Goal: Task Accomplishment & Management: Use online tool/utility

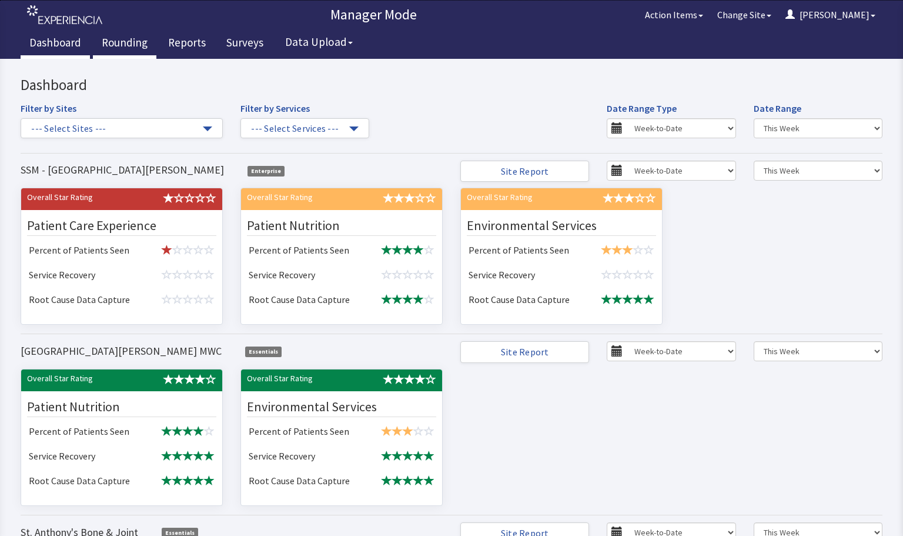
click at [120, 40] on link "Rounding" at bounding box center [125, 43] width 64 height 29
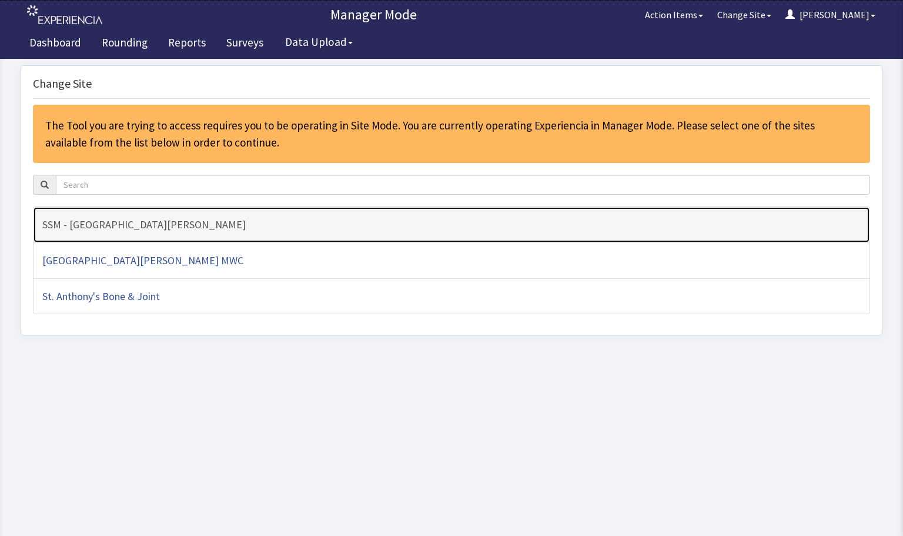
click at [92, 223] on h4 "SSM - [GEOGRAPHIC_DATA][PERSON_NAME]" at bounding box center [451, 225] width 819 height 12
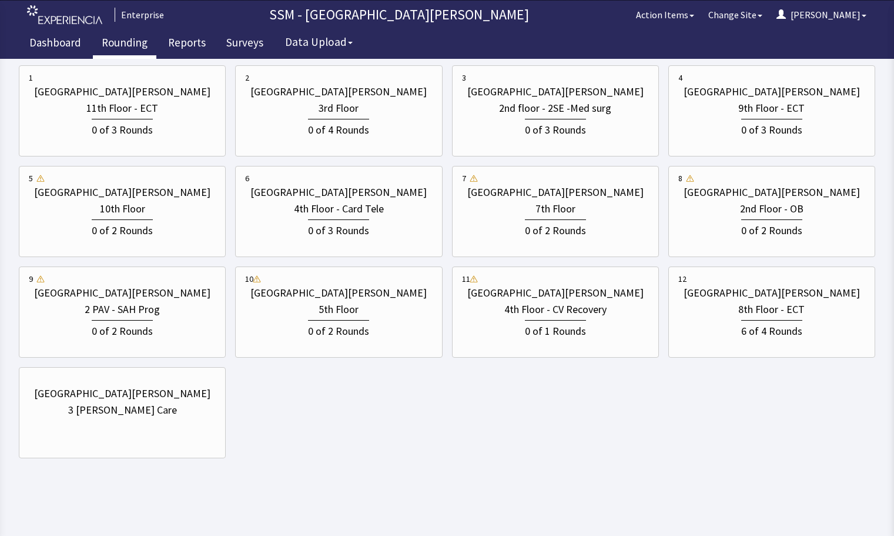
scroll to position [125, 0]
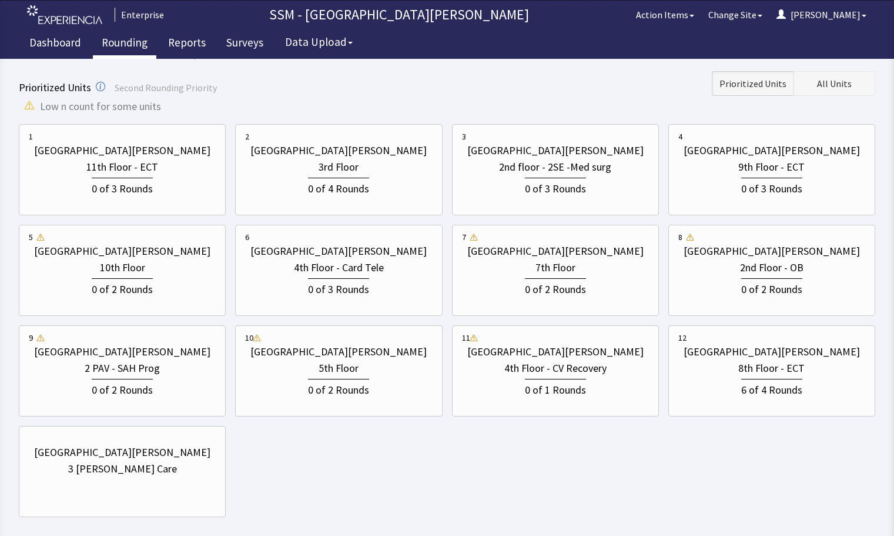
click at [839, 84] on span "All Units" at bounding box center [834, 83] width 35 height 14
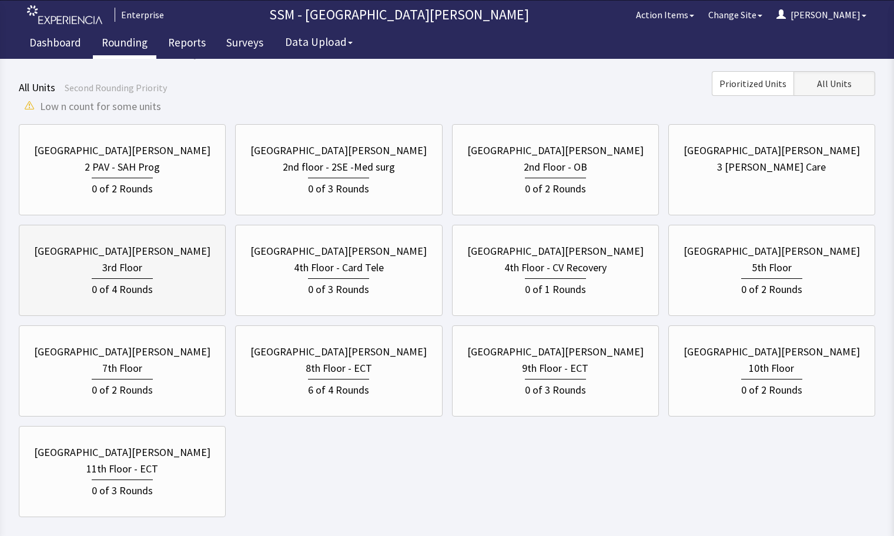
click at [163, 293] on div "0 of 4 Rounds" at bounding box center [122, 287] width 187 height 22
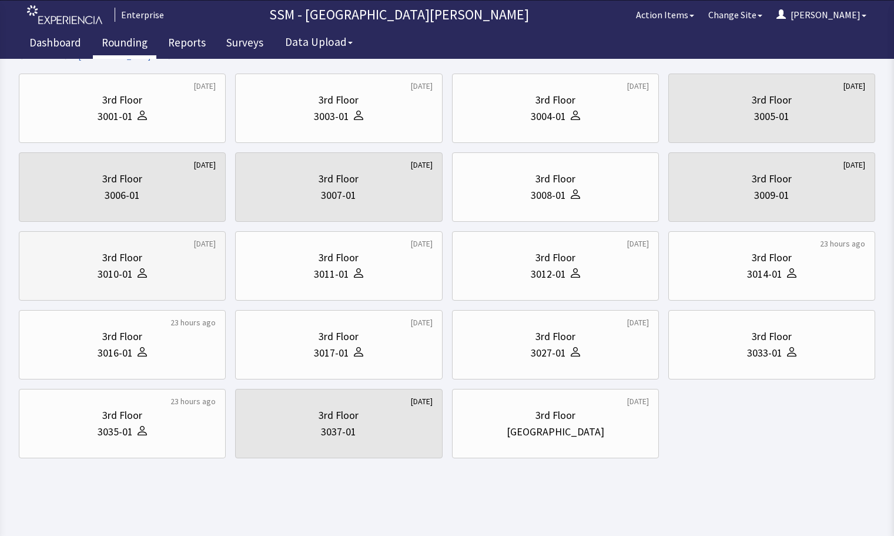
scroll to position [0, 0]
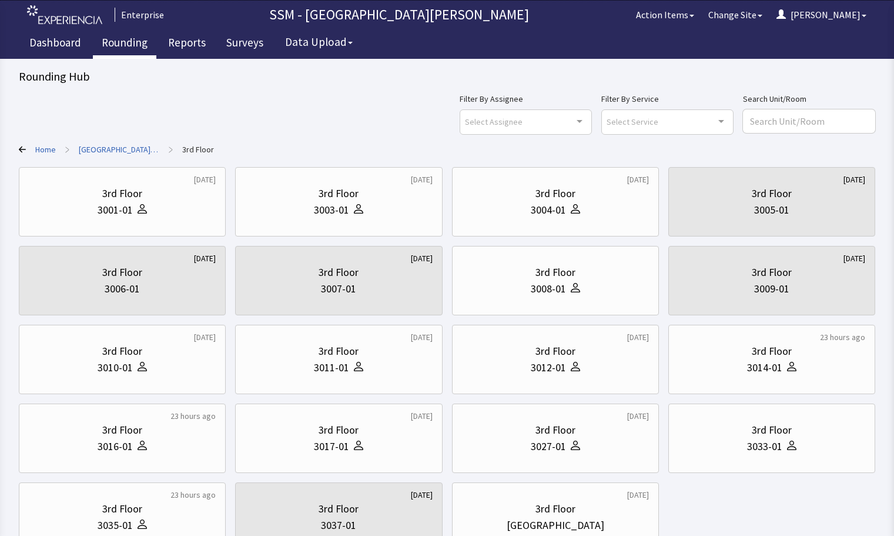
click at [274, 133] on div "Filter By Assignee Select Assignee Clear Selection Dorothy Littleton Allan Bell…" at bounding box center [447, 113] width 857 height 42
click at [266, 91] on div "Rounding Hub Filter By Assignee Select Assignee Clear Selection Dorothy Littlet…" at bounding box center [447, 309] width 857 height 483
click at [19, 148] on icon at bounding box center [22, 149] width 7 height 7
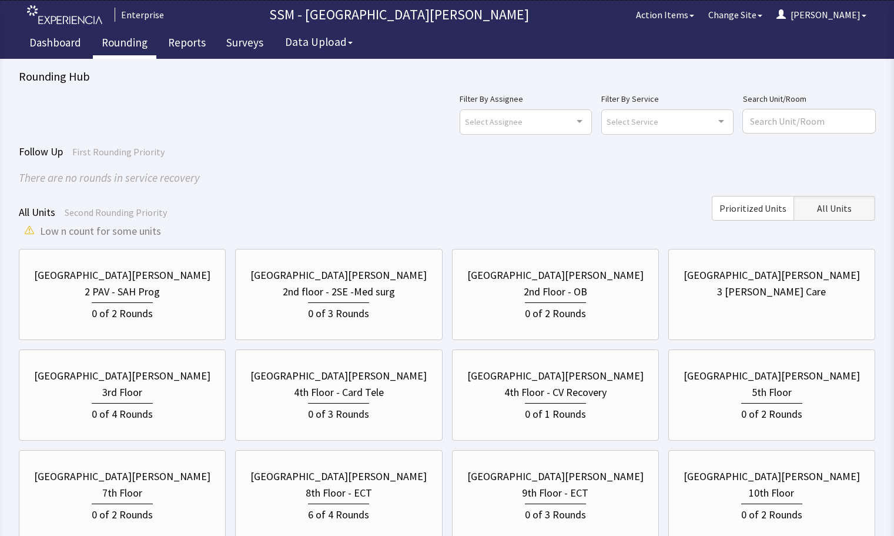
click at [386, 145] on div "Follow Up First Rounding Priority" at bounding box center [447, 151] width 857 height 16
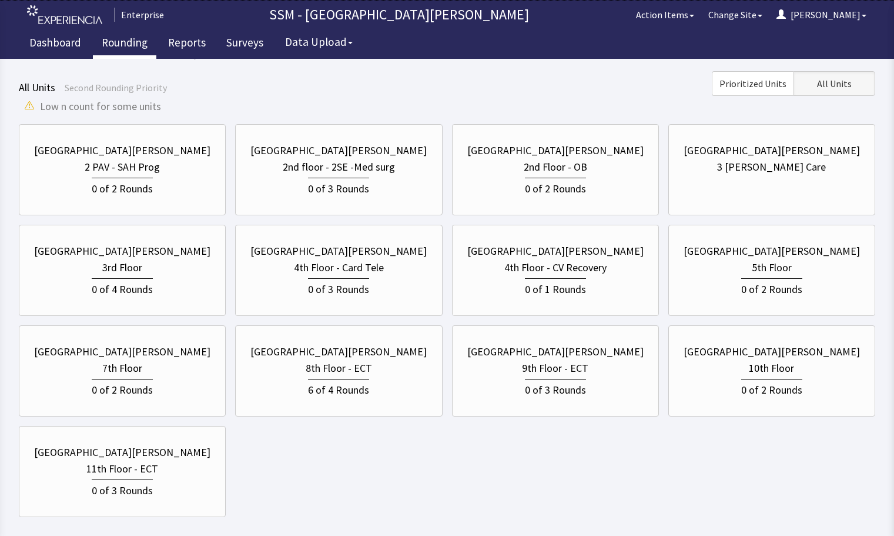
scroll to position [66, 0]
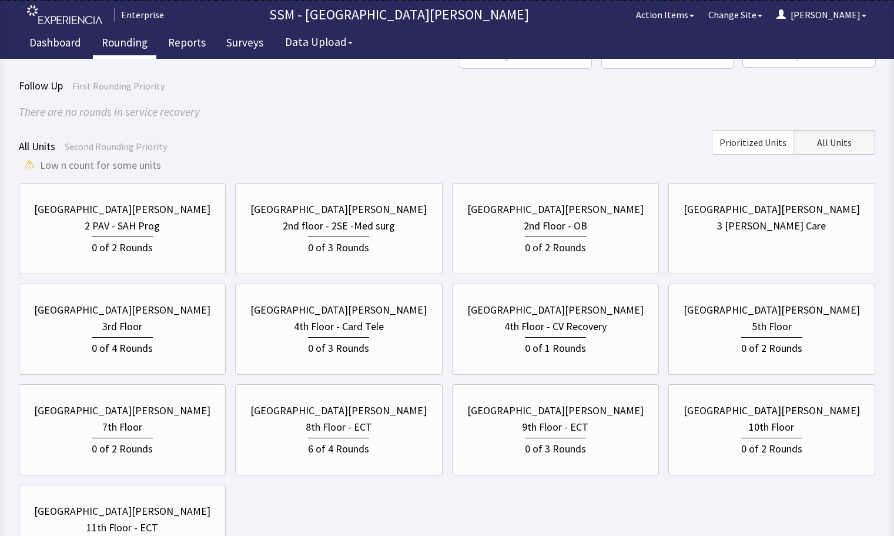
click at [258, 138] on div "All Units Second Rounding Priority Prioritized Units All Units" at bounding box center [447, 142] width 857 height 25
click at [542, 223] on div "2nd Floor - OB" at bounding box center [556, 226] width 64 height 16
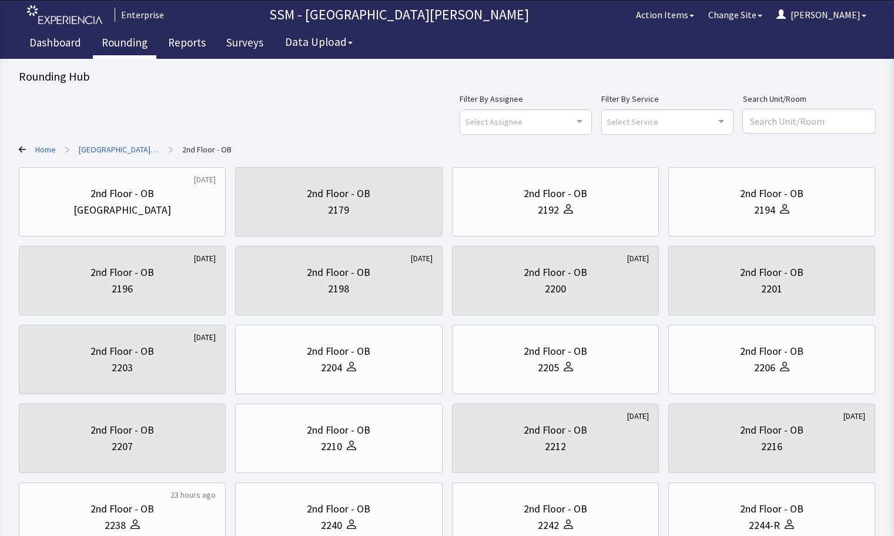
scroll to position [235, 0]
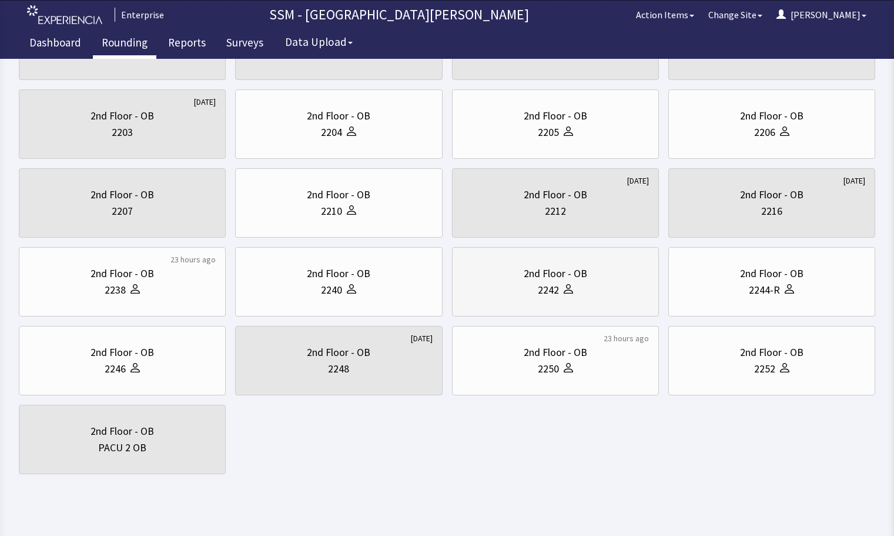
click at [594, 279] on div "2nd Floor - OB" at bounding box center [555, 273] width 187 height 16
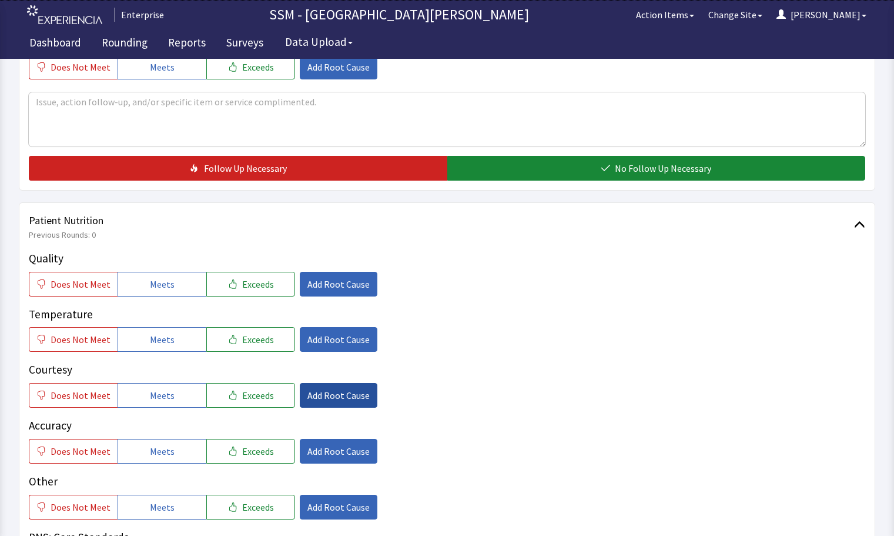
scroll to position [647, 0]
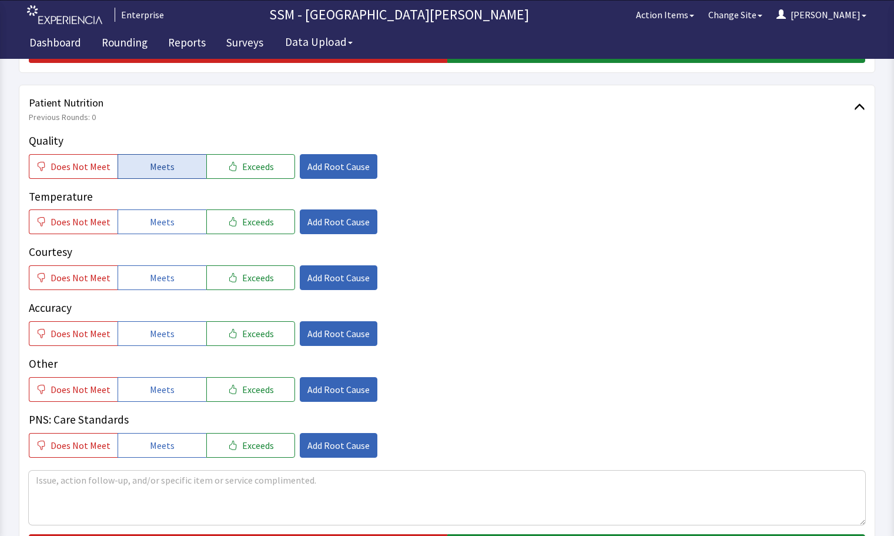
click at [157, 172] on span "Meets" at bounding box center [162, 166] width 25 height 14
click at [156, 234] on div "Quality Does Not Meet Meets Exceeds Add Root Cause Temperature Does Not Meet Me…" at bounding box center [447, 294] width 837 height 325
click at [156, 231] on button "Meets" at bounding box center [162, 221] width 89 height 25
click at [156, 279] on span "Meets" at bounding box center [162, 278] width 25 height 14
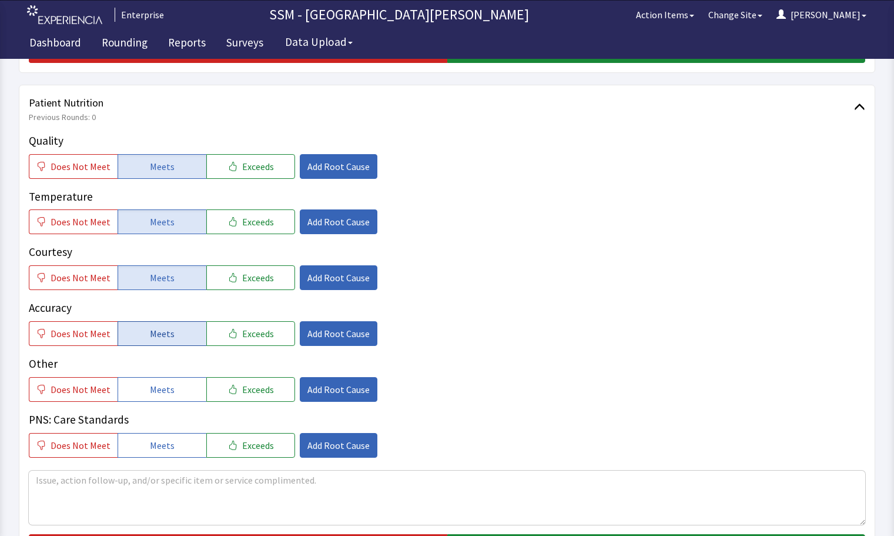
click at [163, 335] on span "Meets" at bounding box center [162, 333] width 25 height 14
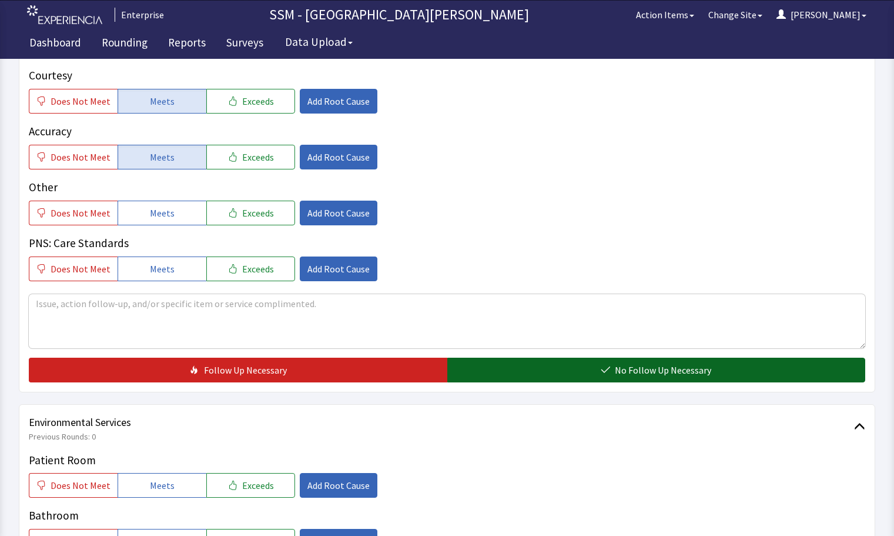
click at [720, 376] on button "No Follow Up Necessary" at bounding box center [657, 370] width 419 height 25
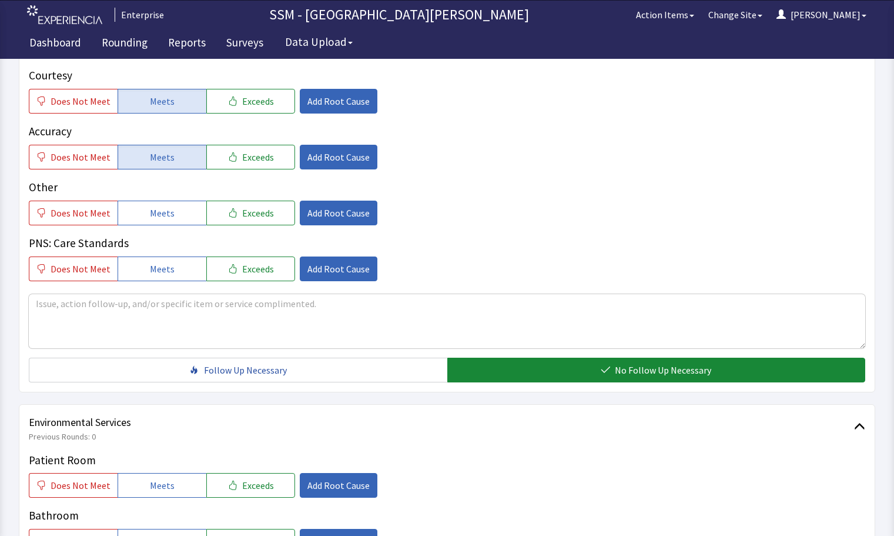
scroll to position [1059, 0]
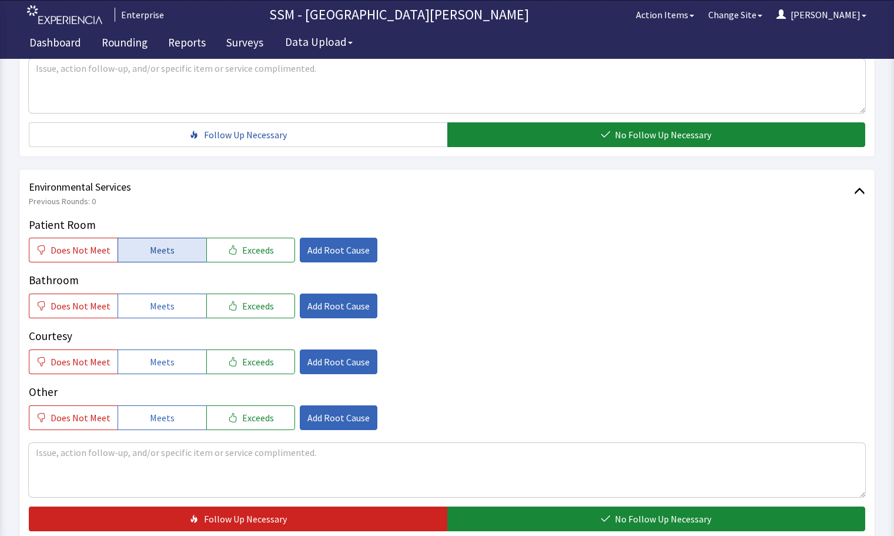
click at [153, 256] on span "Meets" at bounding box center [162, 250] width 25 height 14
click at [159, 321] on div "Patient Room Does Not Meet Meets Exceeds Add Root Cause Bathroom Does Not Meet …" at bounding box center [447, 322] width 837 height 213
click at [160, 310] on span "Meets" at bounding box center [162, 306] width 25 height 14
click at [161, 355] on span "Meets" at bounding box center [162, 362] width 25 height 14
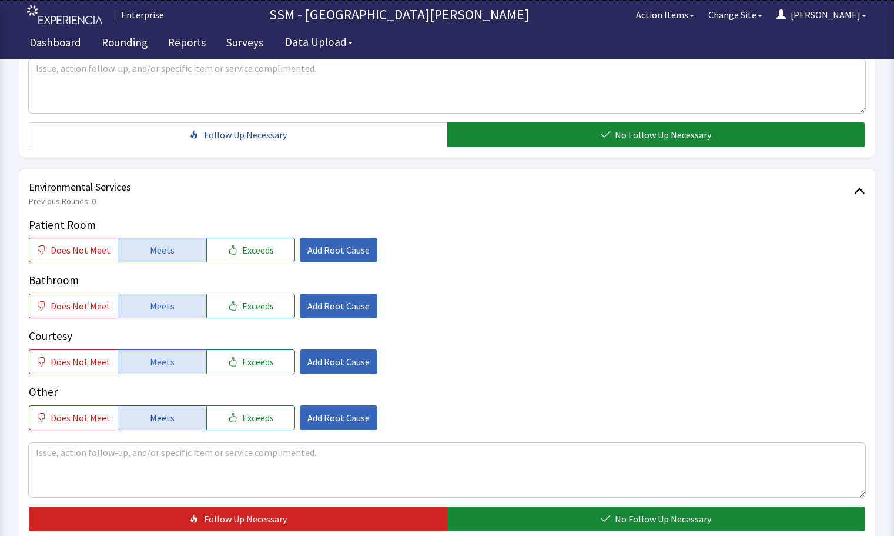
click at [173, 413] on button "Meets" at bounding box center [162, 417] width 89 height 25
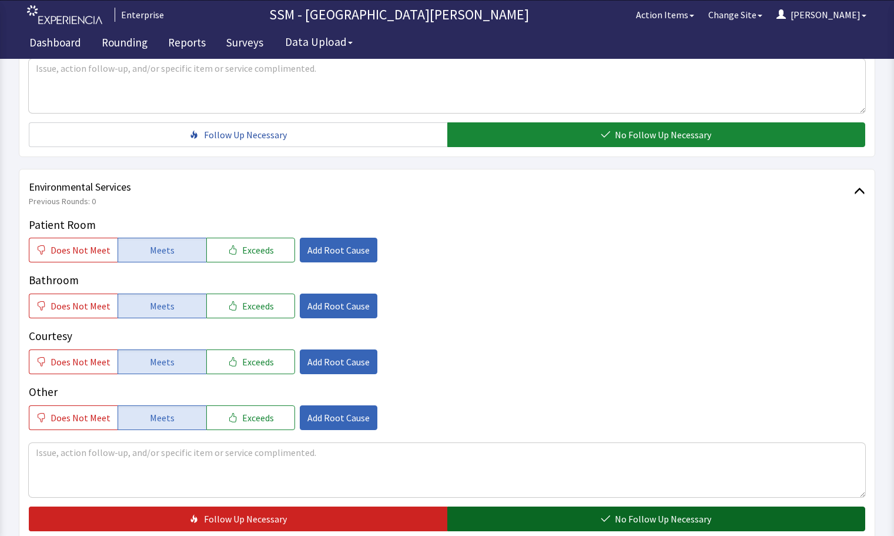
click at [625, 522] on span "No Follow Up Necessary" at bounding box center [663, 519] width 96 height 14
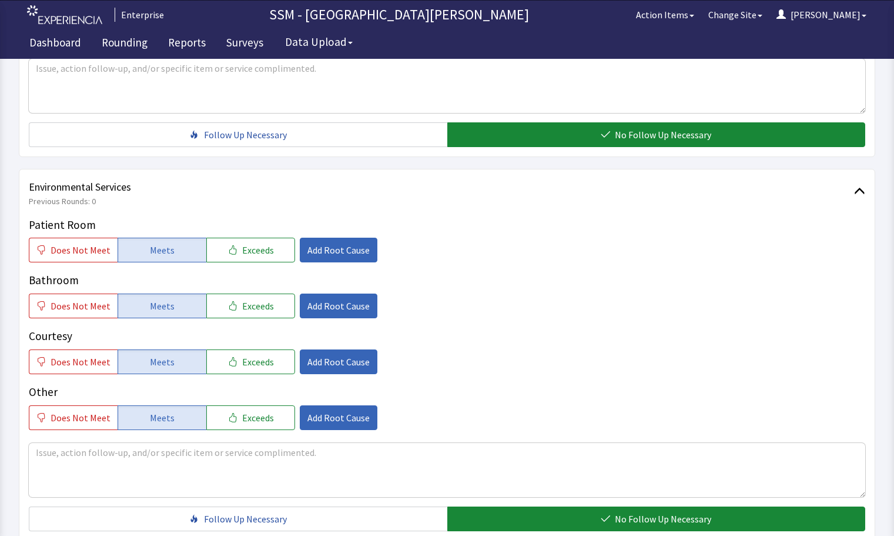
scroll to position [1178, 0]
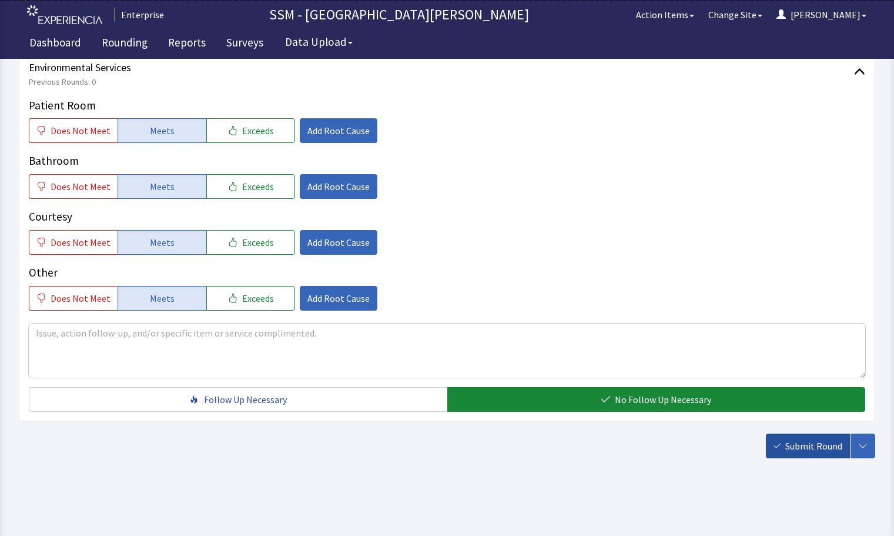
click at [790, 447] on span "Submit Round" at bounding box center [814, 446] width 57 height 14
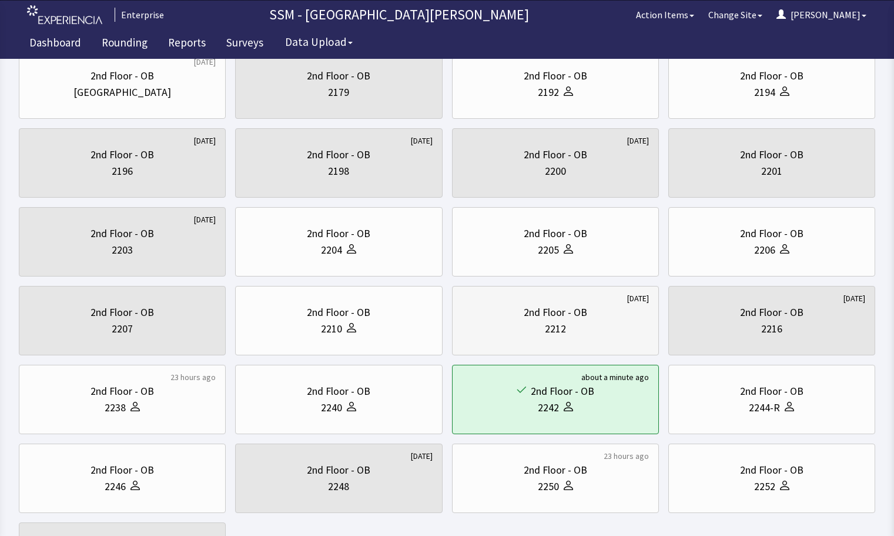
scroll to position [176, 0]
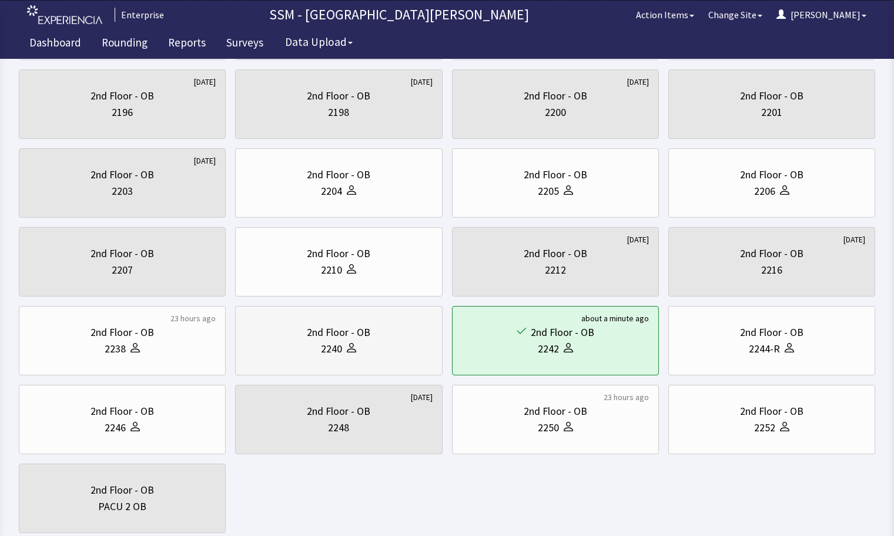
click at [291, 354] on div "2240" at bounding box center [338, 349] width 187 height 16
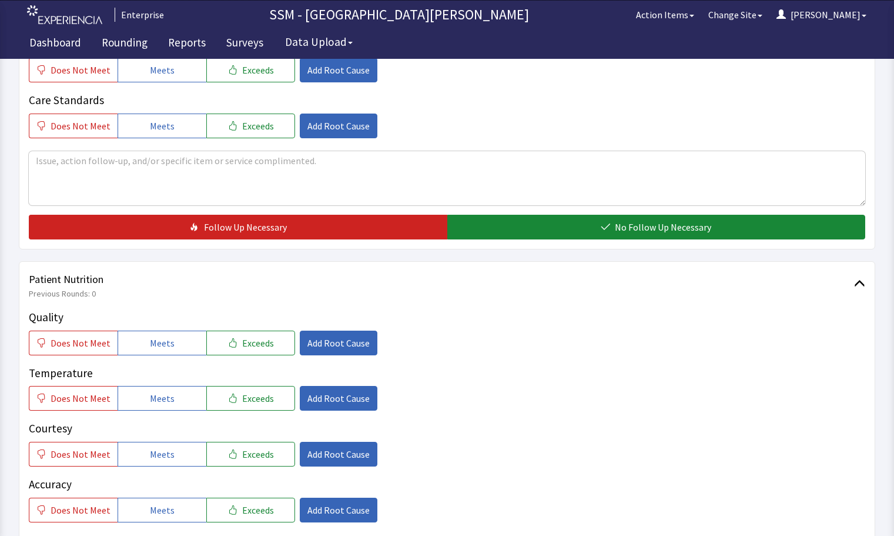
scroll to position [706, 0]
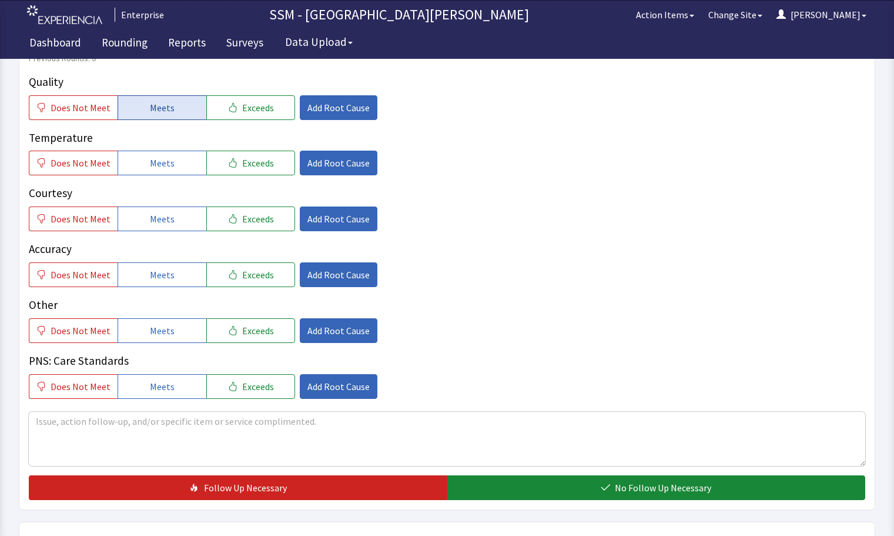
click at [153, 108] on span "Meets" at bounding box center [162, 108] width 25 height 14
click at [155, 218] on span "Meets" at bounding box center [162, 219] width 25 height 14
click at [173, 278] on button "Meets" at bounding box center [162, 274] width 89 height 25
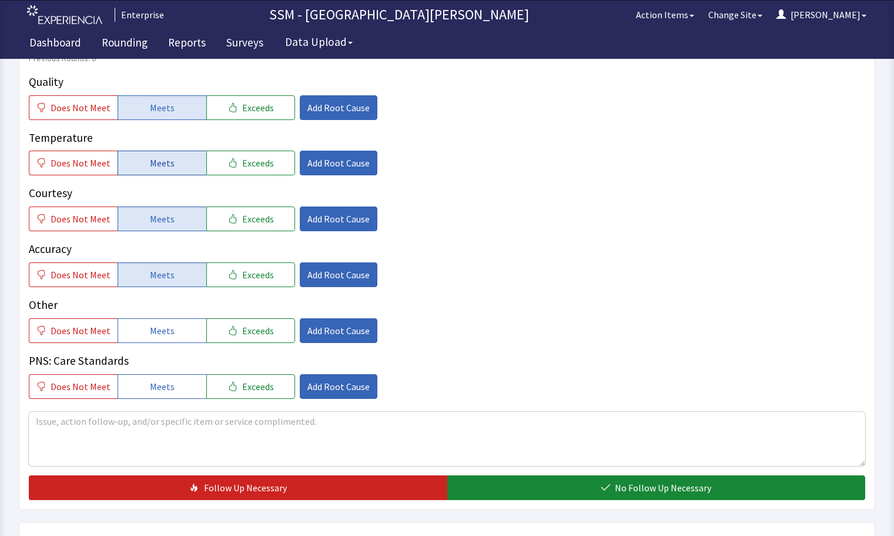
click at [182, 159] on button "Meets" at bounding box center [162, 163] width 89 height 25
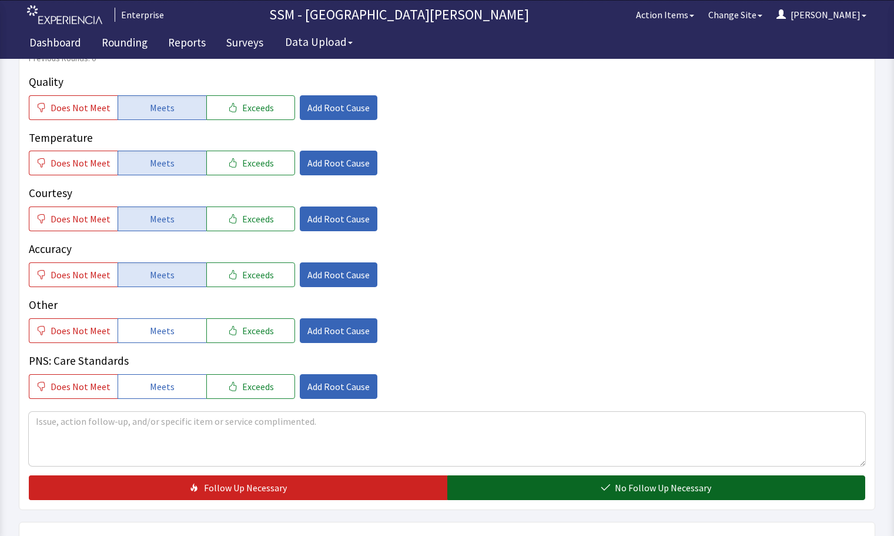
click at [582, 486] on button "No Follow Up Necessary" at bounding box center [657, 487] width 419 height 25
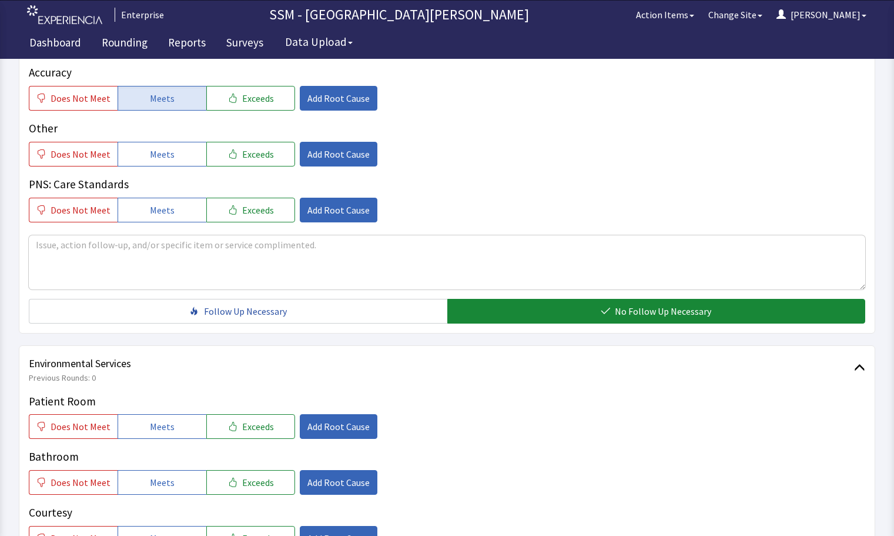
scroll to position [1117, 0]
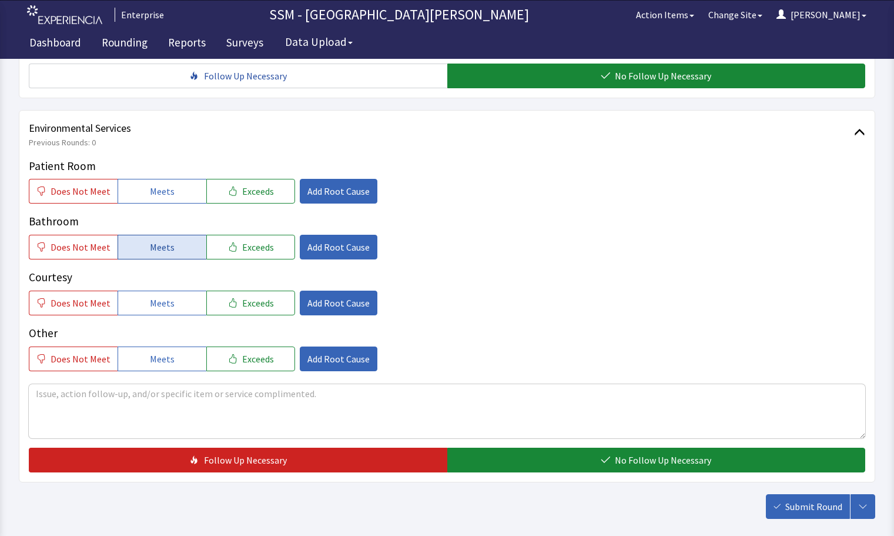
drag, startPoint x: 159, startPoint y: 192, endPoint x: 156, endPoint y: 247, distance: 55.4
click at [158, 195] on span "Meets" at bounding box center [162, 191] width 25 height 14
drag, startPoint x: 156, startPoint y: 260, endPoint x: 157, endPoint y: 268, distance: 8.3
click at [156, 261] on div "Patient Room Does Not Meet Meets Exceeds Add Root Cause Bathroom Does Not Meet …" at bounding box center [447, 264] width 837 height 213
click at [158, 254] on span "Meets" at bounding box center [162, 247] width 25 height 14
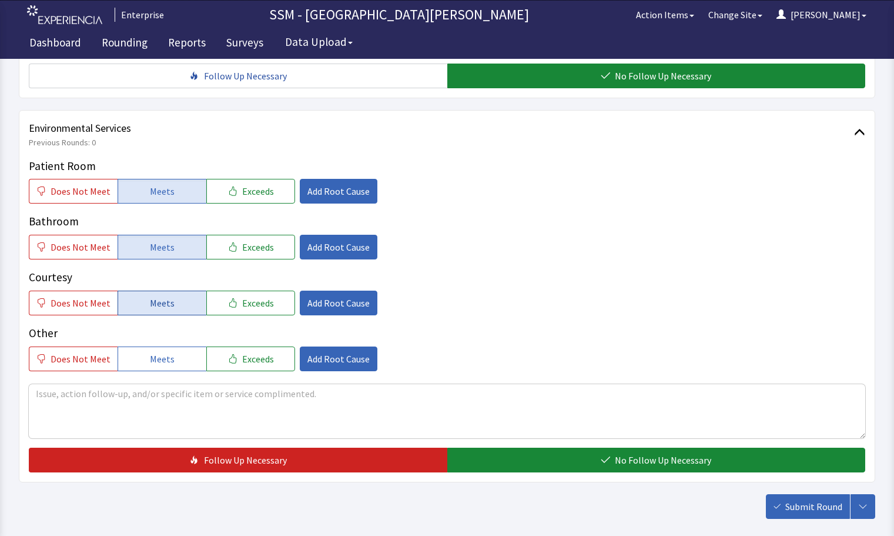
click at [169, 295] on button "Meets" at bounding box center [162, 303] width 89 height 25
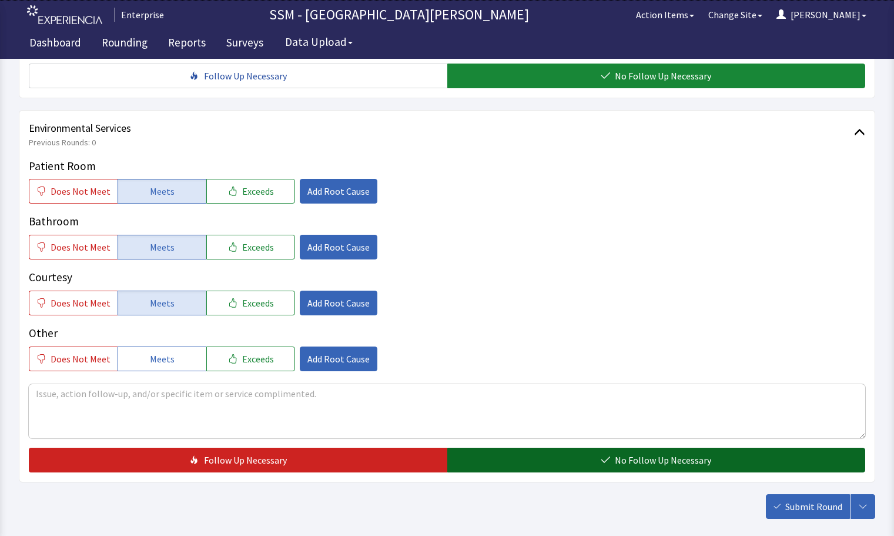
click at [613, 456] on button "No Follow Up Necessary" at bounding box center [657, 460] width 419 height 25
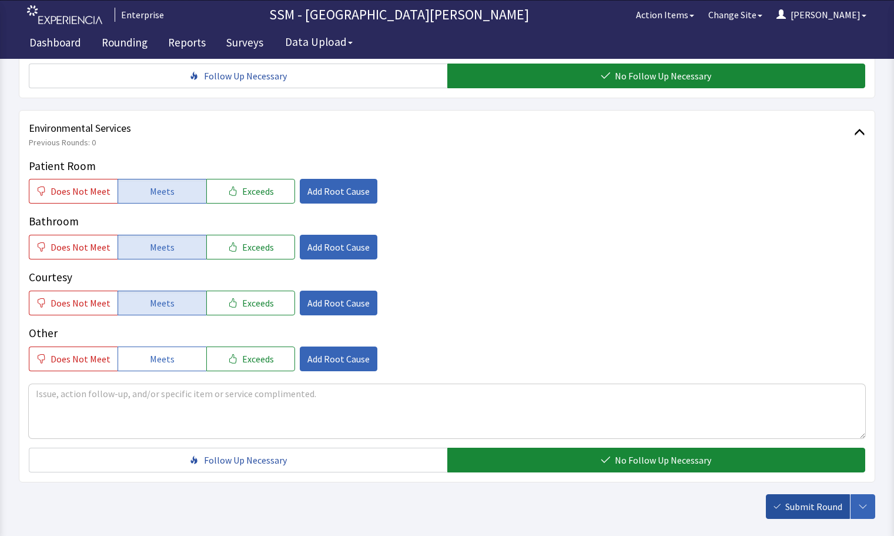
click at [829, 507] on span "Submit Round" at bounding box center [814, 506] width 57 height 14
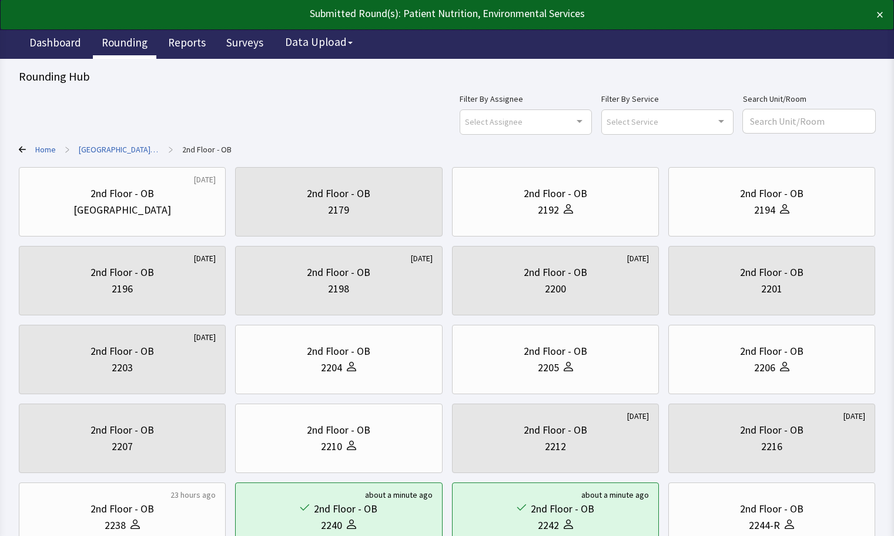
click at [112, 41] on link "Rounding" at bounding box center [125, 43] width 64 height 29
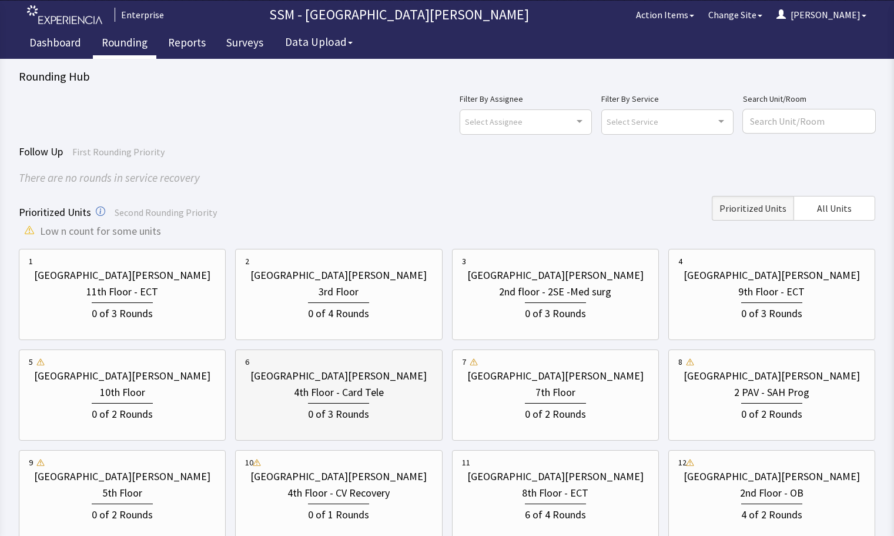
scroll to position [59, 0]
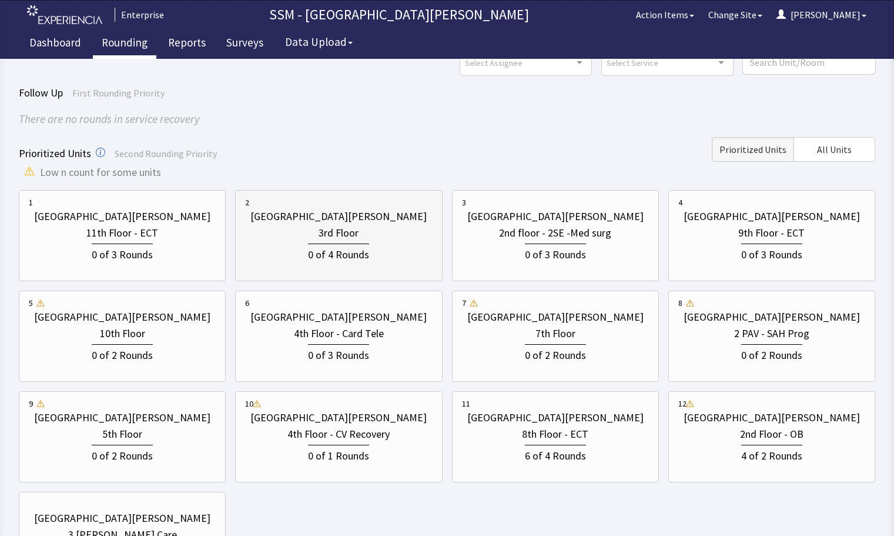
click at [379, 230] on div "3rd Floor" at bounding box center [338, 233] width 187 height 16
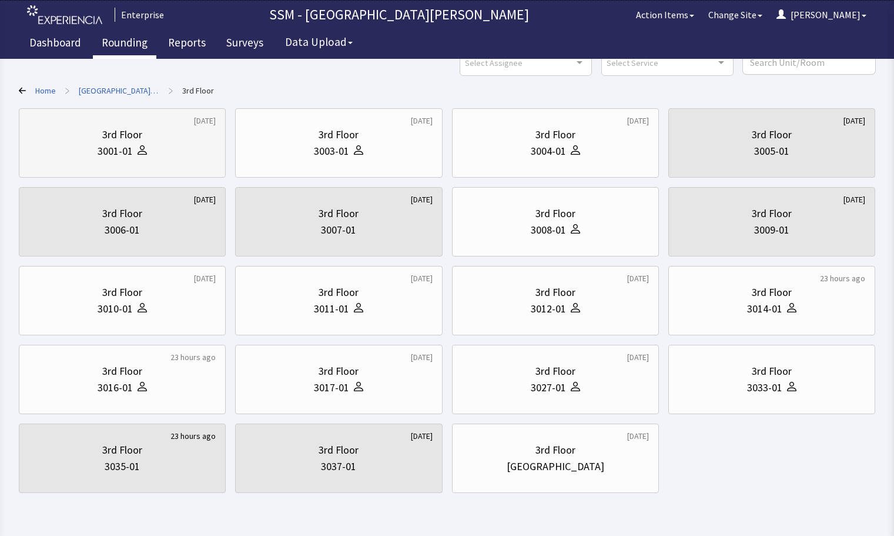
click at [118, 149] on div "3001-01" at bounding box center [115, 151] width 35 height 16
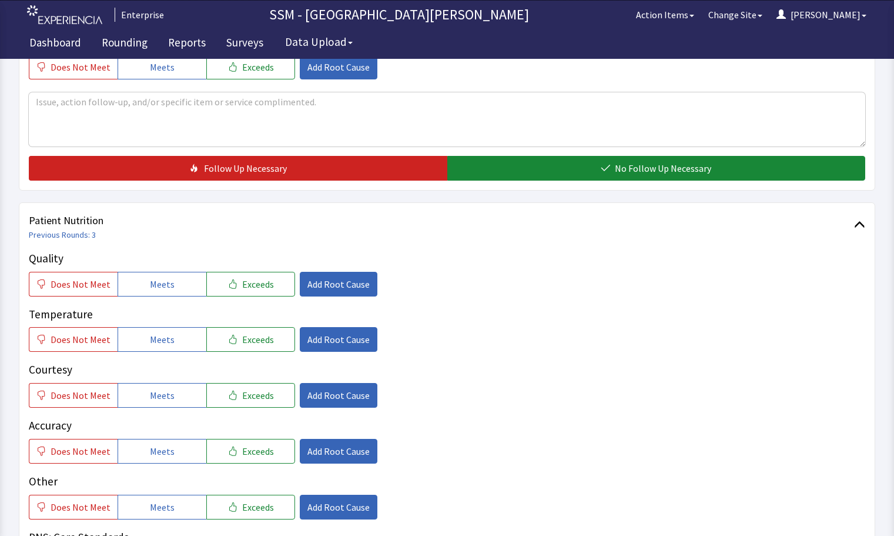
scroll to position [647, 0]
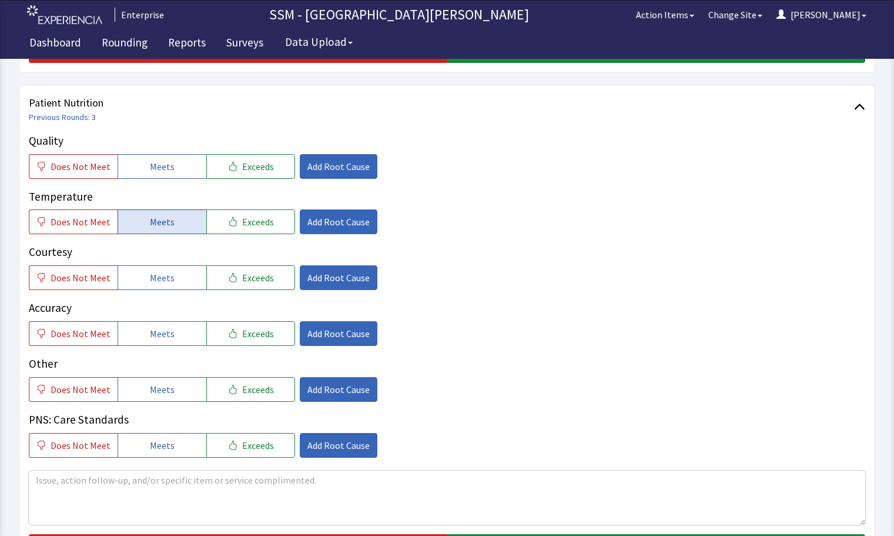
drag, startPoint x: 173, startPoint y: 168, endPoint x: 179, endPoint y: 219, distance: 52.1
click at [173, 172] on button "Meets" at bounding box center [162, 166] width 89 height 25
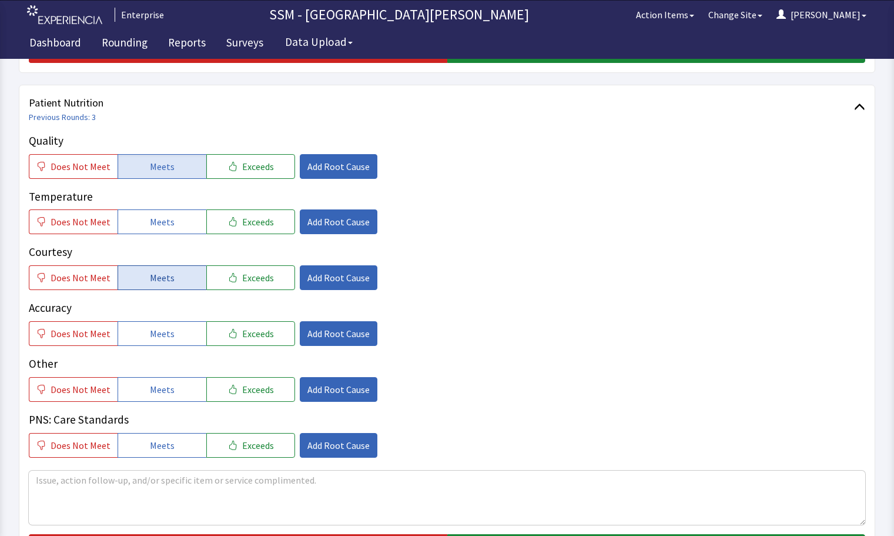
drag, startPoint x: 172, startPoint y: 226, endPoint x: 161, endPoint y: 273, distance: 48.4
click at [172, 238] on div "Quality Does Not Meet Meets Exceeds Add Root Cause Temperature Does Not Meet Me…" at bounding box center [447, 294] width 837 height 325
click at [161, 273] on span "Meets" at bounding box center [162, 278] width 25 height 14
click at [155, 219] on span "Meets" at bounding box center [162, 222] width 25 height 14
click at [193, 329] on button "Meets" at bounding box center [162, 333] width 89 height 25
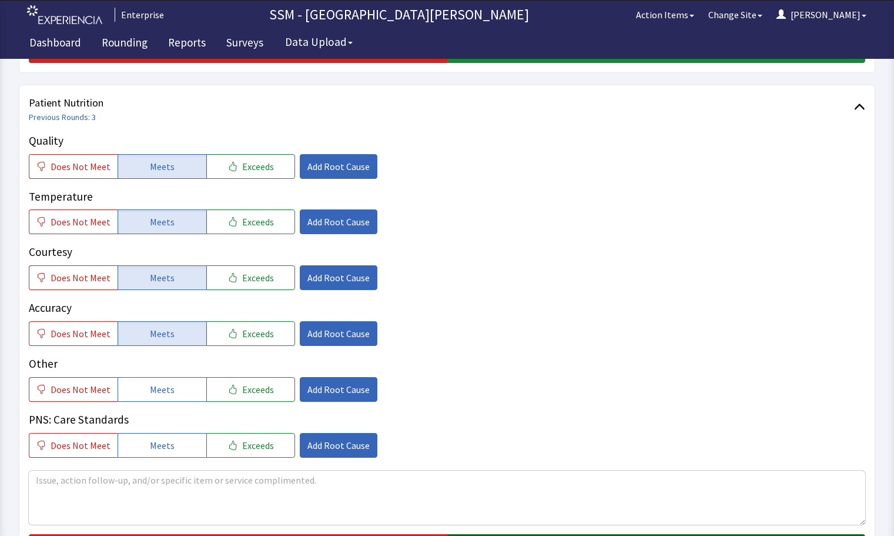
scroll to position [823, 0]
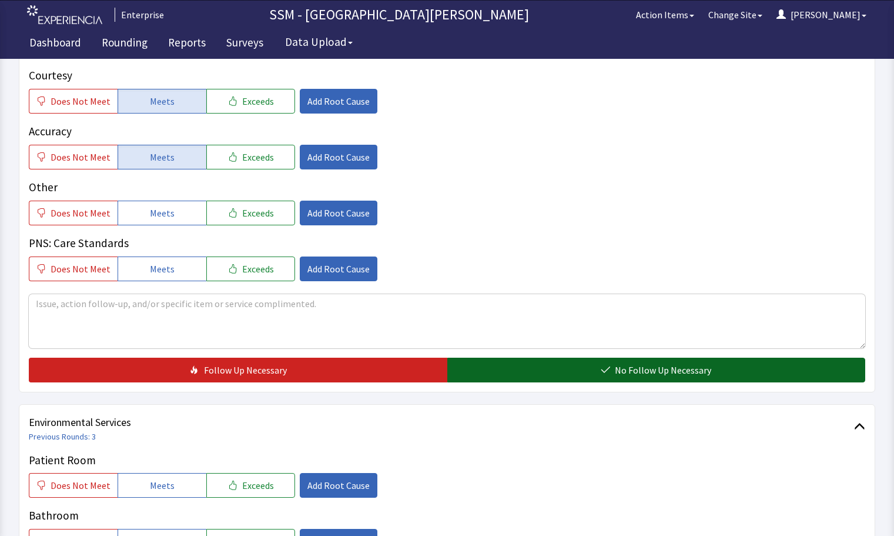
click at [619, 372] on span "No Follow Up Necessary" at bounding box center [663, 370] width 96 height 14
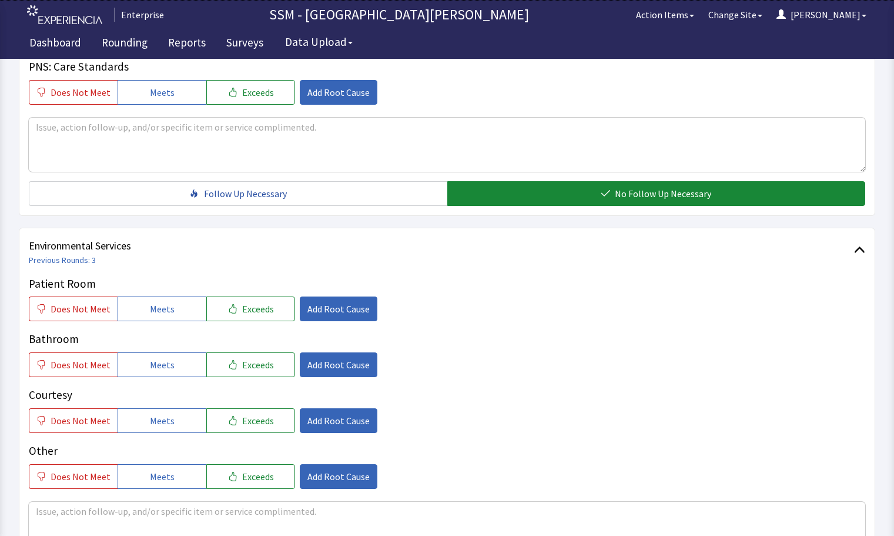
scroll to position [1176, 0]
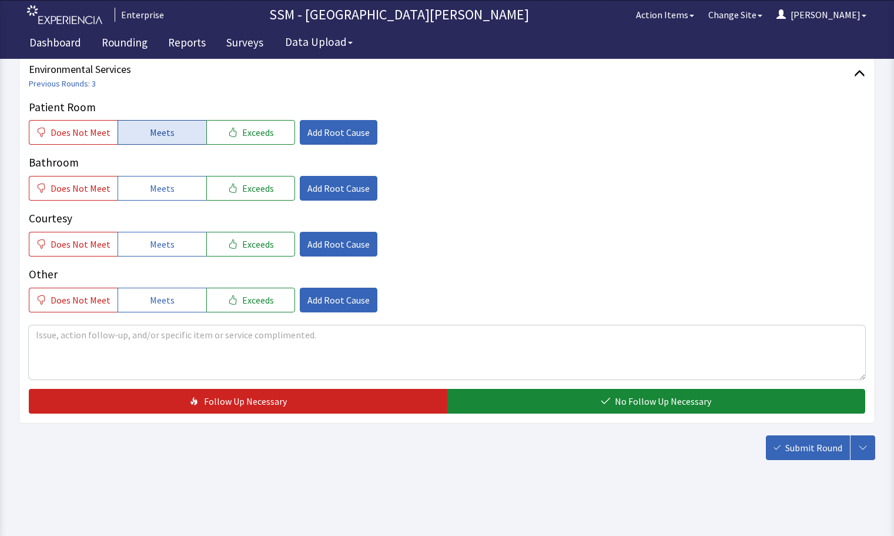
click at [152, 131] on span "Meets" at bounding box center [162, 132] width 25 height 14
click at [156, 193] on span "Meets" at bounding box center [162, 188] width 25 height 14
click at [170, 247] on button "Meets" at bounding box center [162, 244] width 89 height 25
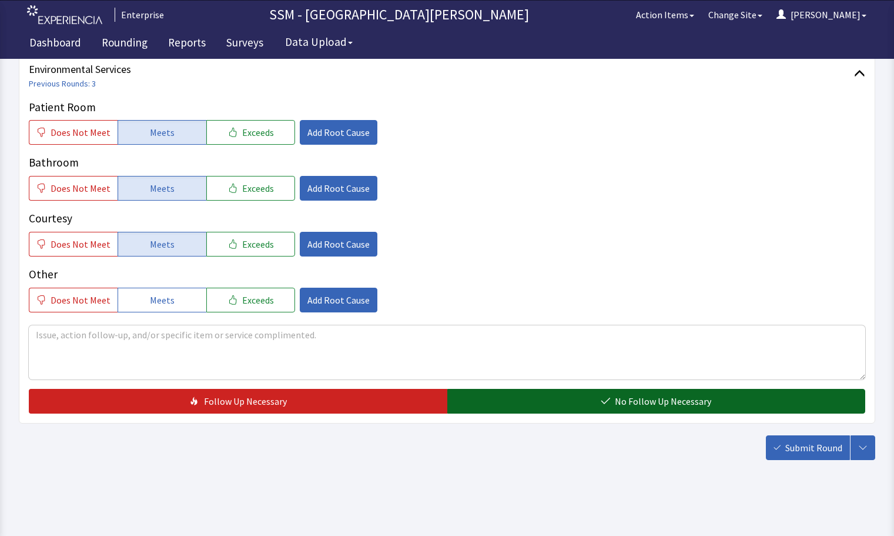
click at [651, 412] on button "No Follow Up Necessary" at bounding box center [657, 401] width 419 height 25
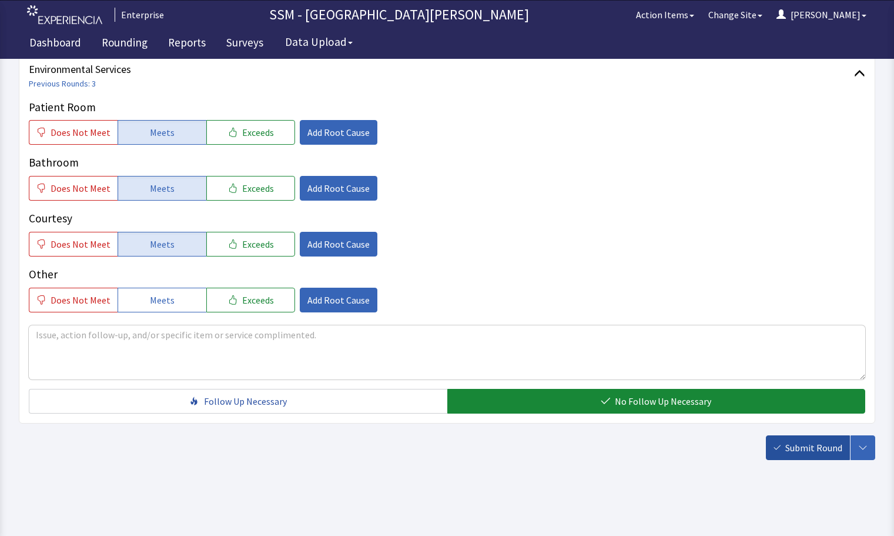
click at [802, 445] on span "Submit Round" at bounding box center [814, 447] width 57 height 14
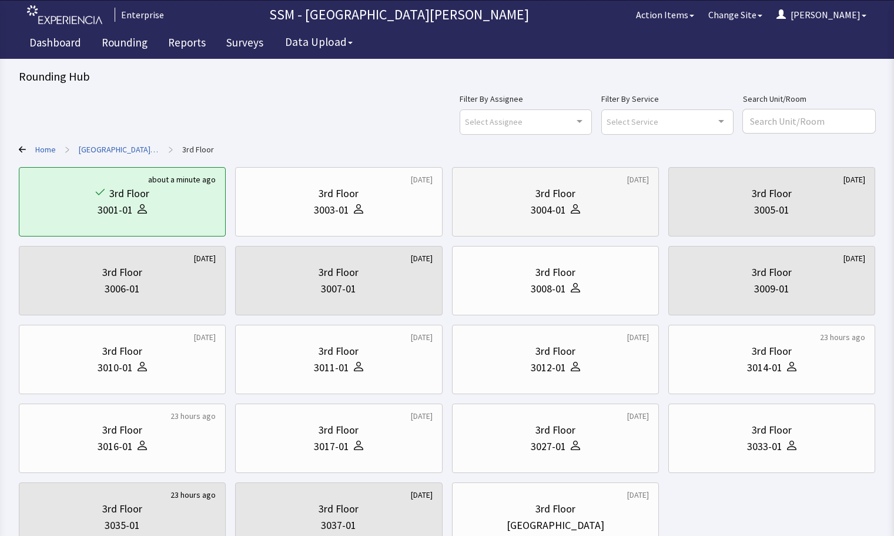
click at [530, 205] on div "3004-01" at bounding box center [555, 210] width 187 height 16
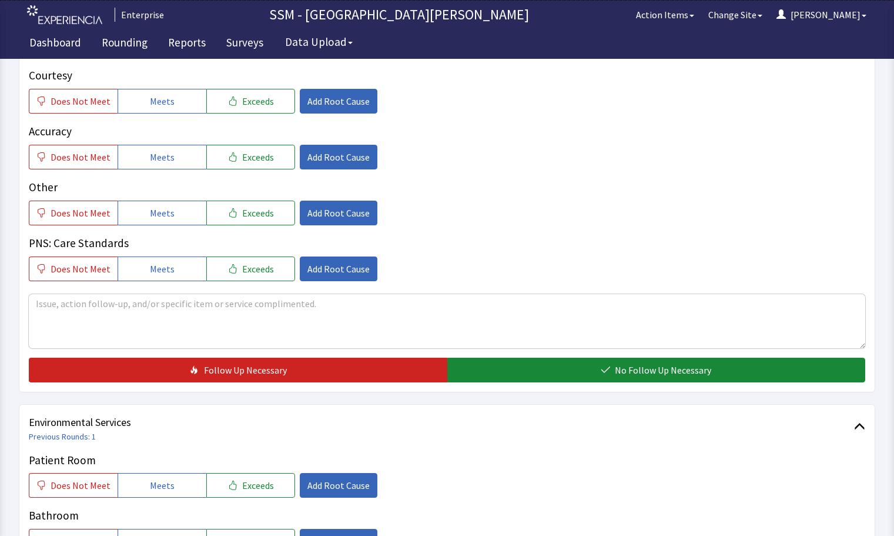
scroll to position [647, 0]
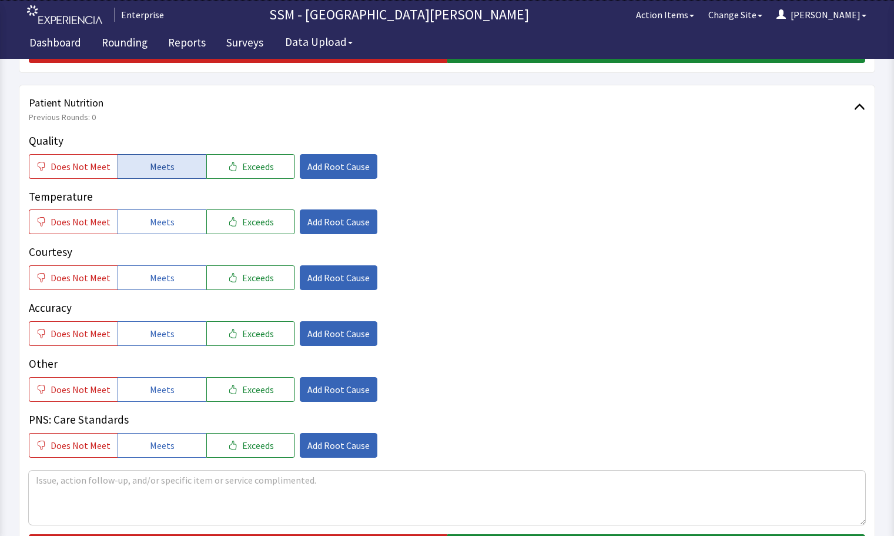
click at [159, 166] on span "Meets" at bounding box center [162, 166] width 25 height 14
drag, startPoint x: 166, startPoint y: 279, endPoint x: 182, endPoint y: 335, distance: 58.8
click at [166, 280] on span "Meets" at bounding box center [162, 278] width 25 height 14
click at [139, 217] on button "Meets" at bounding box center [162, 221] width 89 height 25
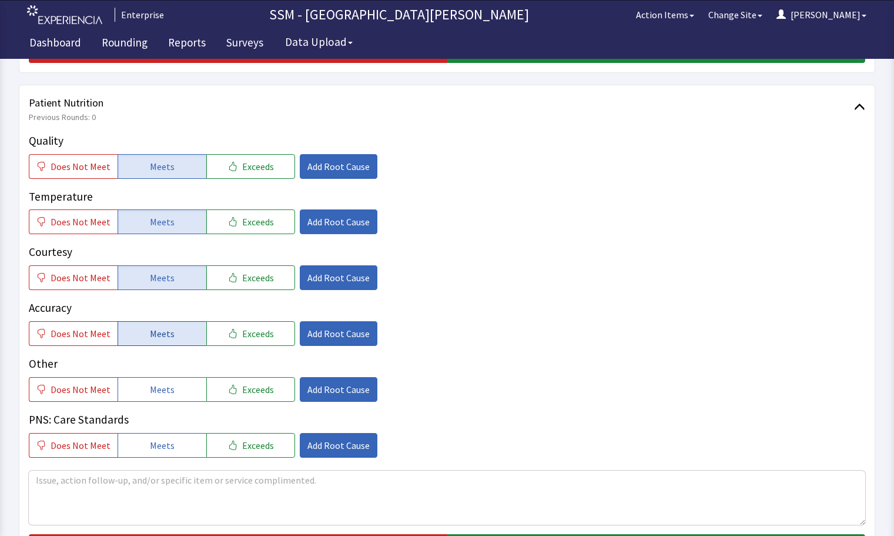
click at [166, 342] on button "Meets" at bounding box center [162, 333] width 89 height 25
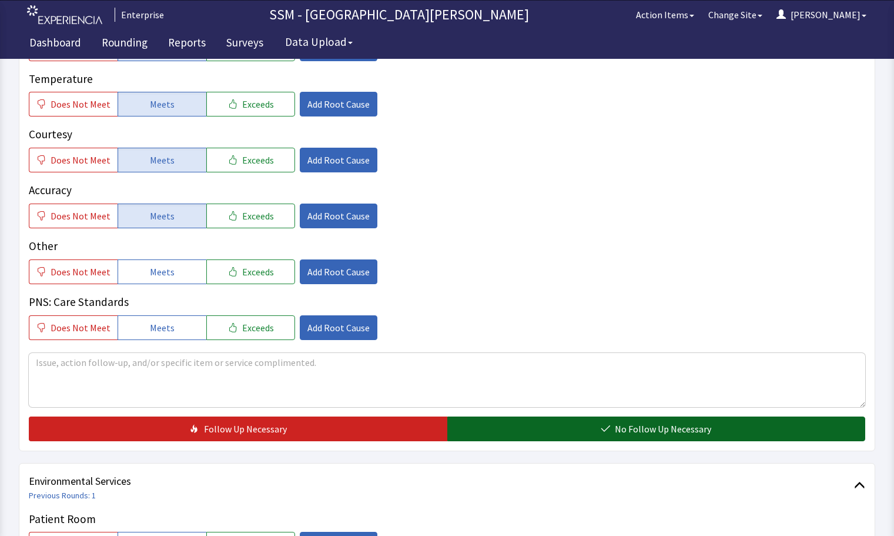
scroll to position [882, 0]
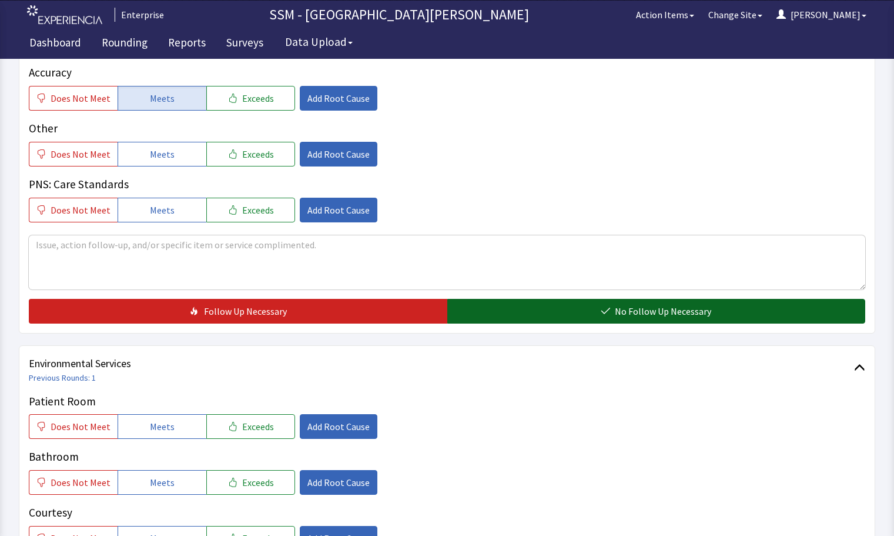
click at [651, 315] on span "No Follow Up Necessary" at bounding box center [663, 311] width 96 height 14
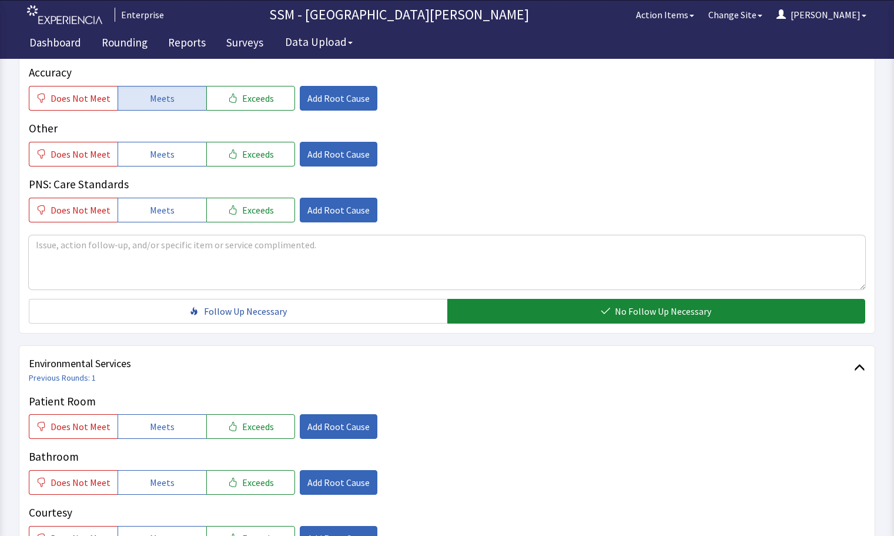
scroll to position [1117, 0]
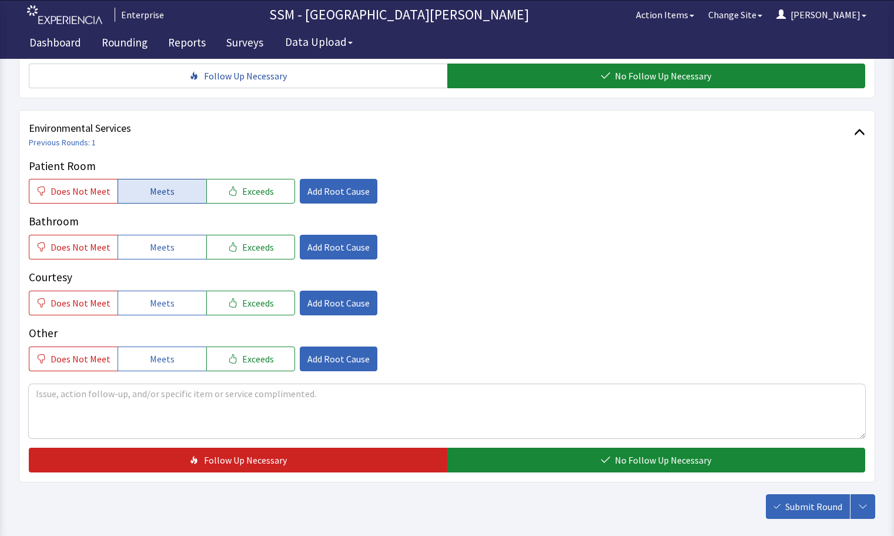
click at [141, 198] on button "Meets" at bounding box center [162, 191] width 89 height 25
drag, startPoint x: 153, startPoint y: 248, endPoint x: 171, endPoint y: 291, distance: 47.2
click at [153, 250] on span "Meets" at bounding box center [162, 247] width 25 height 14
click at [179, 305] on button "Meets" at bounding box center [162, 303] width 89 height 25
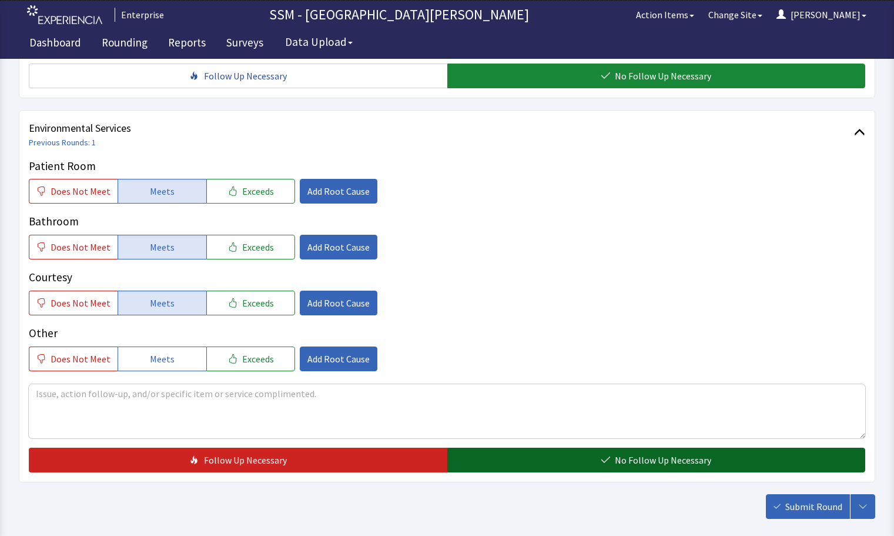
click at [683, 453] on span "No Follow Up Necessary" at bounding box center [663, 460] width 96 height 14
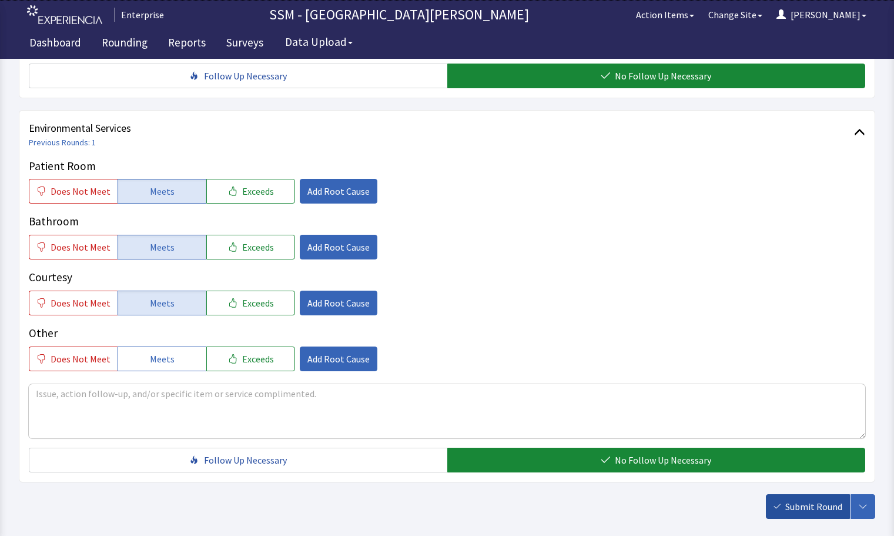
click at [814, 508] on span "Submit Round" at bounding box center [814, 506] width 57 height 14
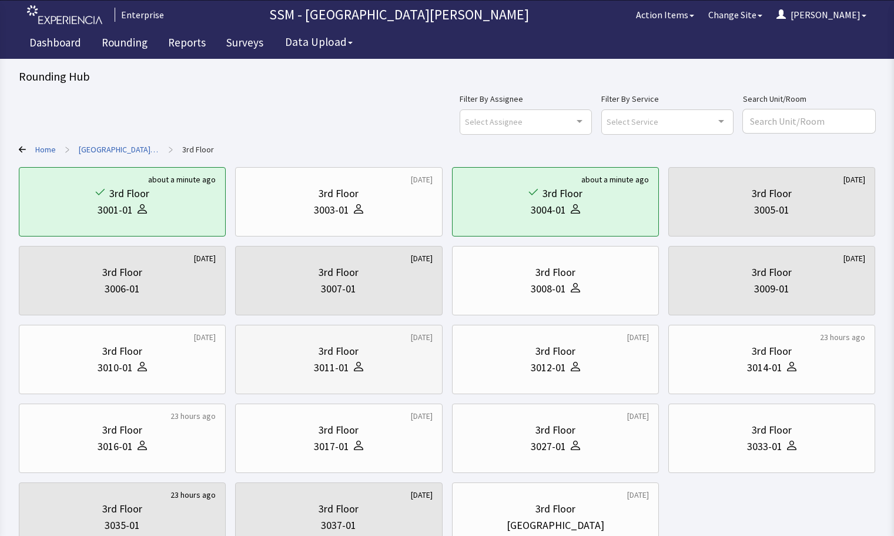
click at [282, 364] on div "3011-01" at bounding box center [338, 367] width 187 height 16
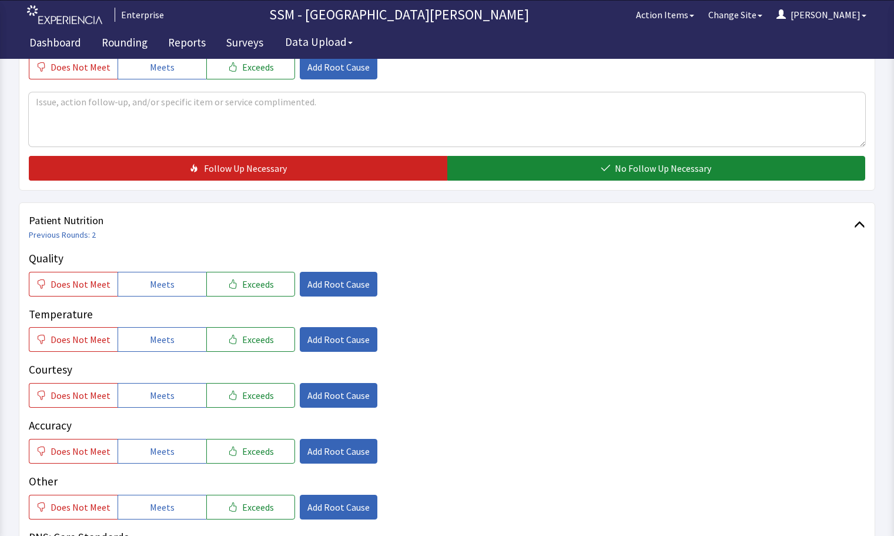
scroll to position [588, 0]
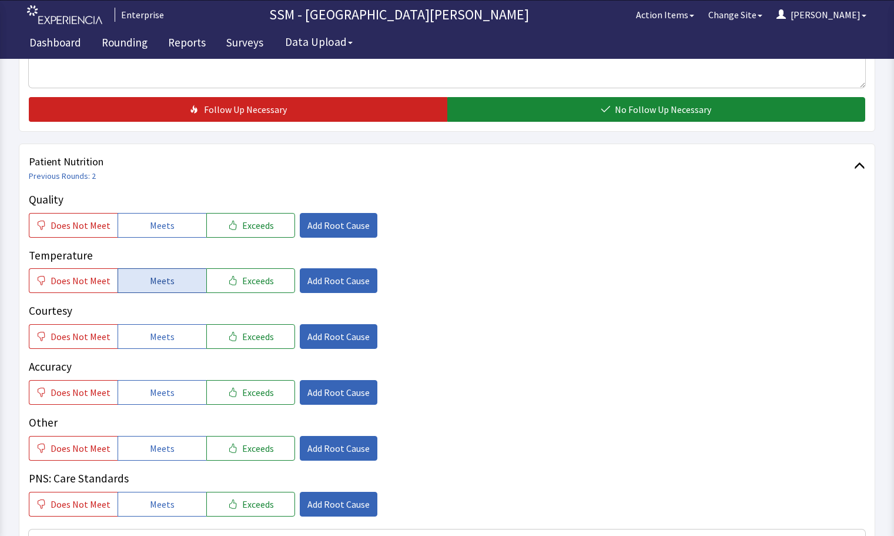
drag, startPoint x: 155, startPoint y: 228, endPoint x: 162, endPoint y: 290, distance: 62.2
click at [155, 235] on button "Meets" at bounding box center [162, 225] width 89 height 25
click at [159, 297] on div "Quality Does Not Meet Meets Exceeds Add Root Cause Temperature Does Not Meet Me…" at bounding box center [447, 353] width 837 height 325
drag, startPoint x: 161, startPoint y: 288, endPoint x: 160, endPoint y: 321, distance: 32.9
click at [161, 289] on button "Meets" at bounding box center [162, 280] width 89 height 25
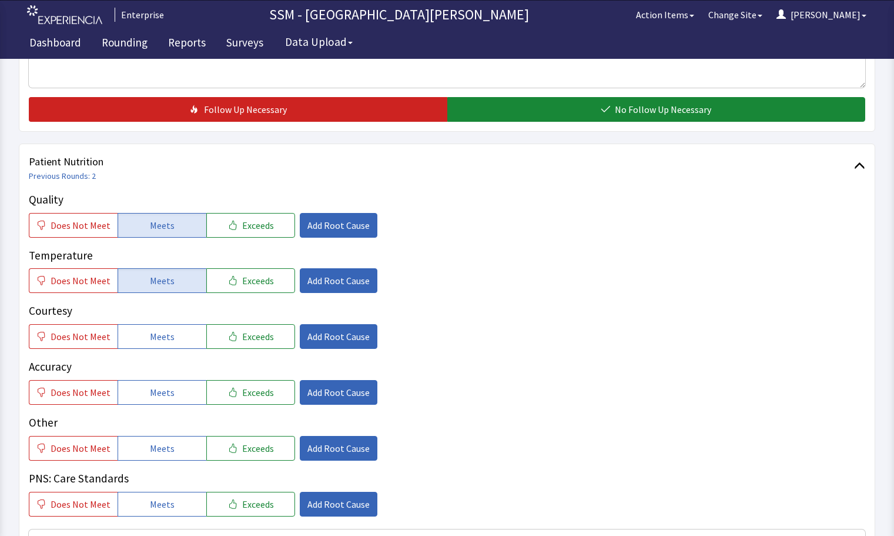
drag, startPoint x: 156, startPoint y: 341, endPoint x: 166, endPoint y: 362, distance: 23.9
click at [162, 353] on div "Quality Does Not Meet Meets Exceeds Add Root Cause Temperature Does Not Meet Me…" at bounding box center [447, 353] width 837 height 325
click at [181, 396] on button "Meets" at bounding box center [162, 392] width 89 height 25
click at [173, 338] on button "Meets" at bounding box center [162, 336] width 89 height 25
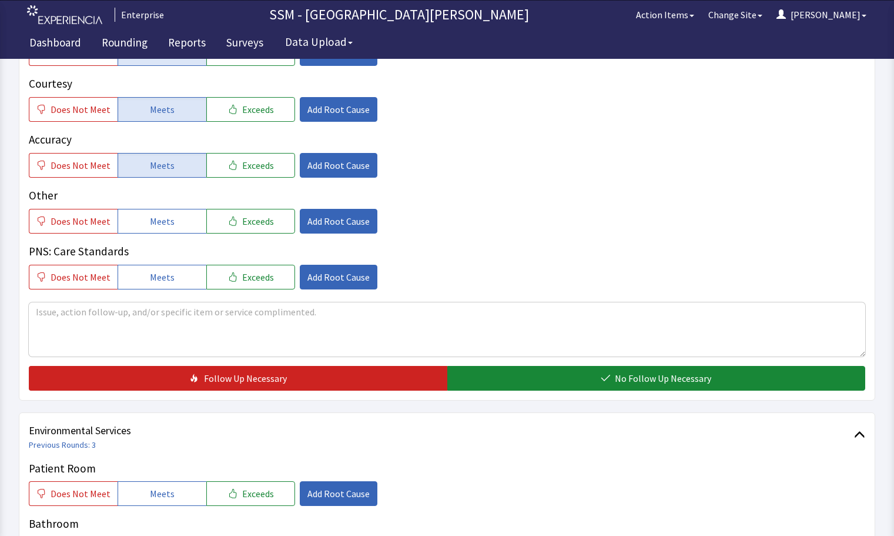
scroll to position [1050, 0]
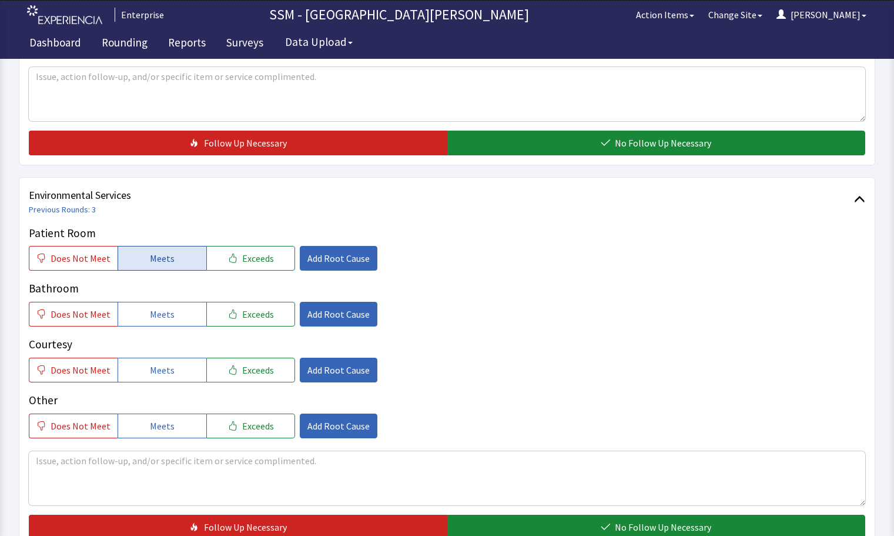
click at [138, 251] on button "Meets" at bounding box center [162, 258] width 89 height 25
click at [143, 313] on button "Meets" at bounding box center [162, 314] width 89 height 25
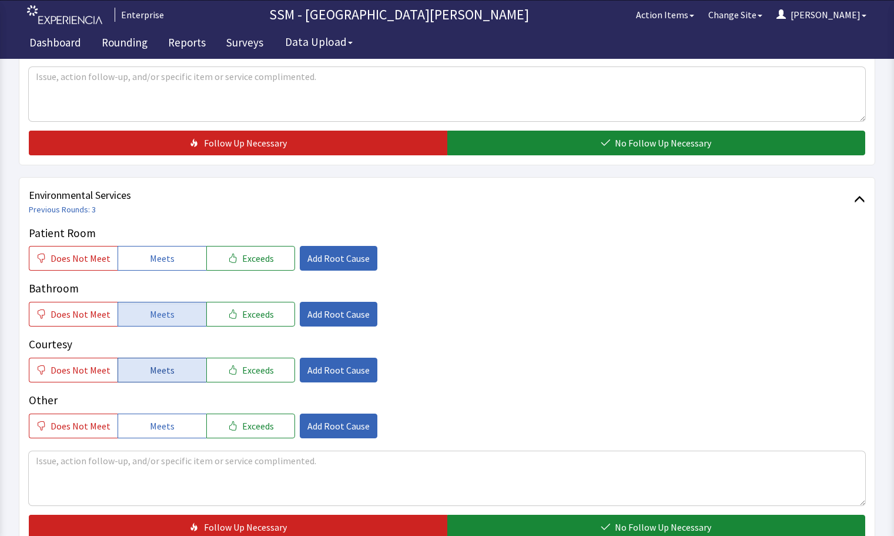
click at [136, 365] on button "Meets" at bounding box center [162, 370] width 89 height 25
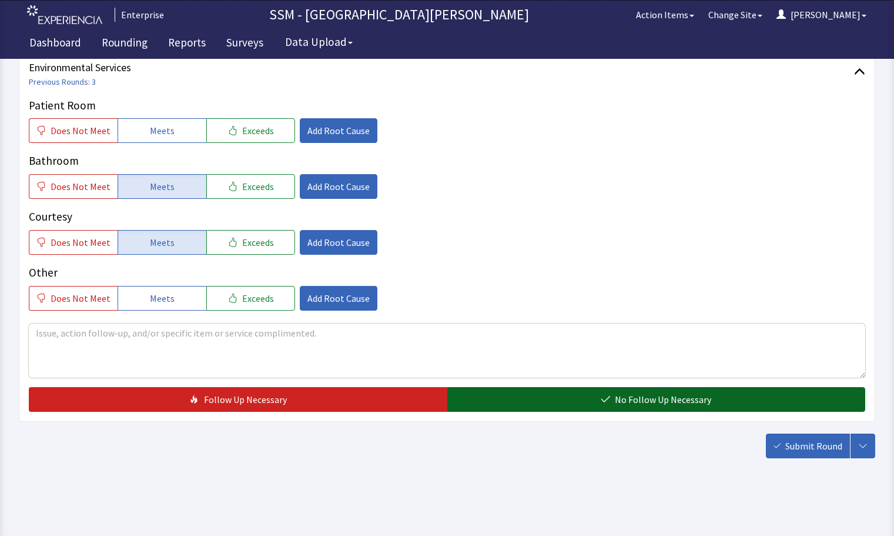
click at [612, 393] on button "No Follow Up Necessary" at bounding box center [657, 399] width 419 height 25
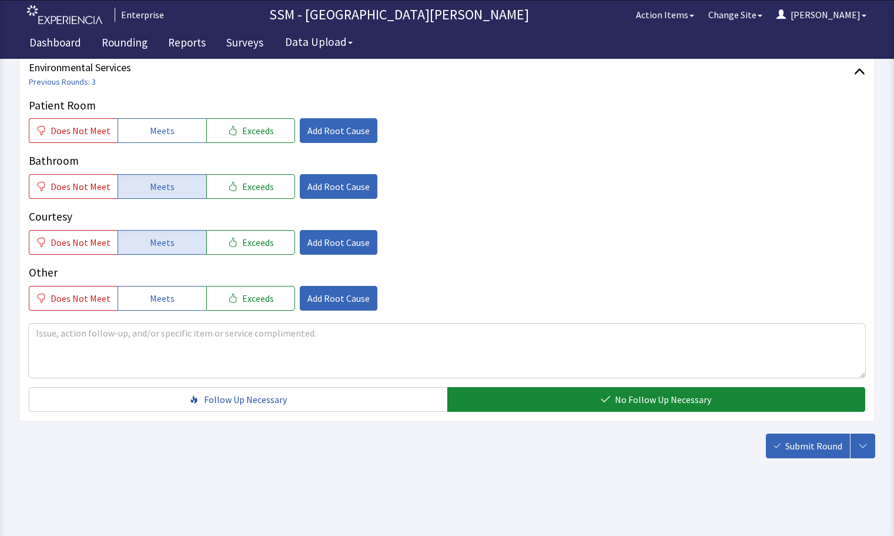
scroll to position [884, 0]
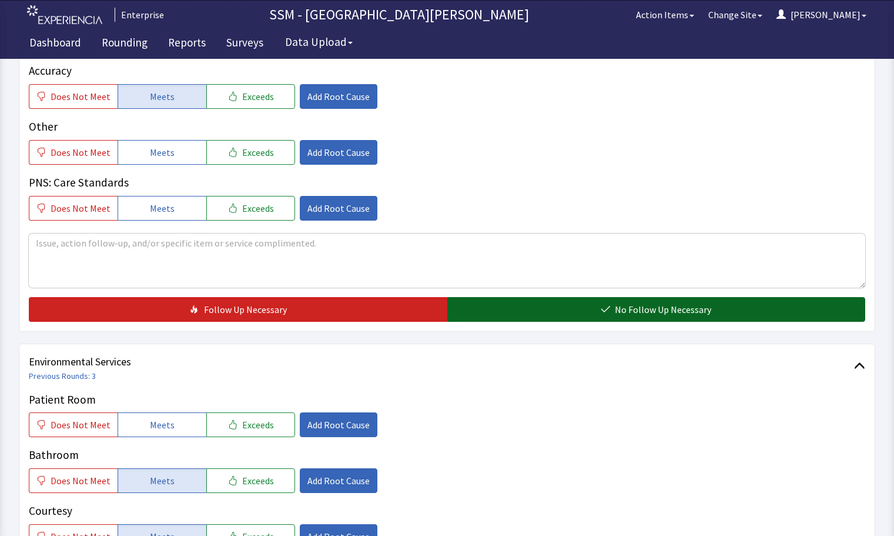
click at [586, 309] on button "No Follow Up Necessary" at bounding box center [657, 309] width 419 height 25
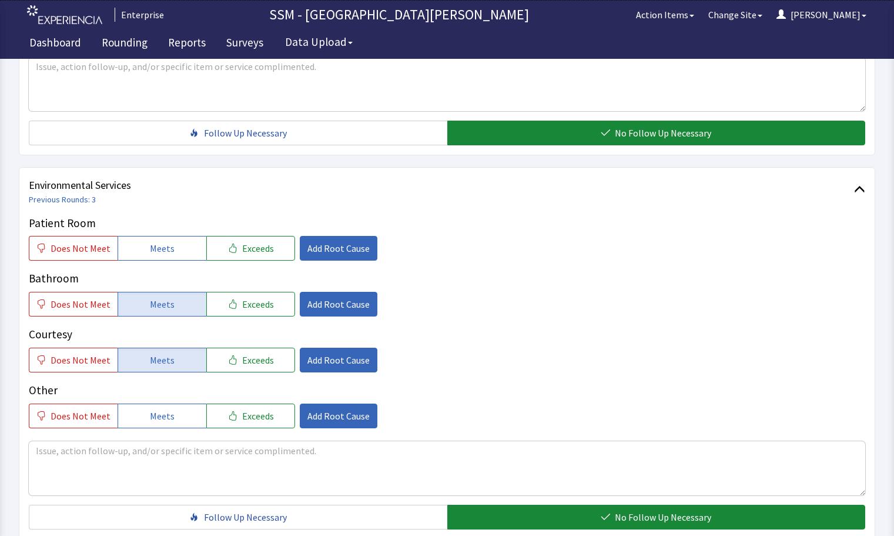
scroll to position [1178, 0]
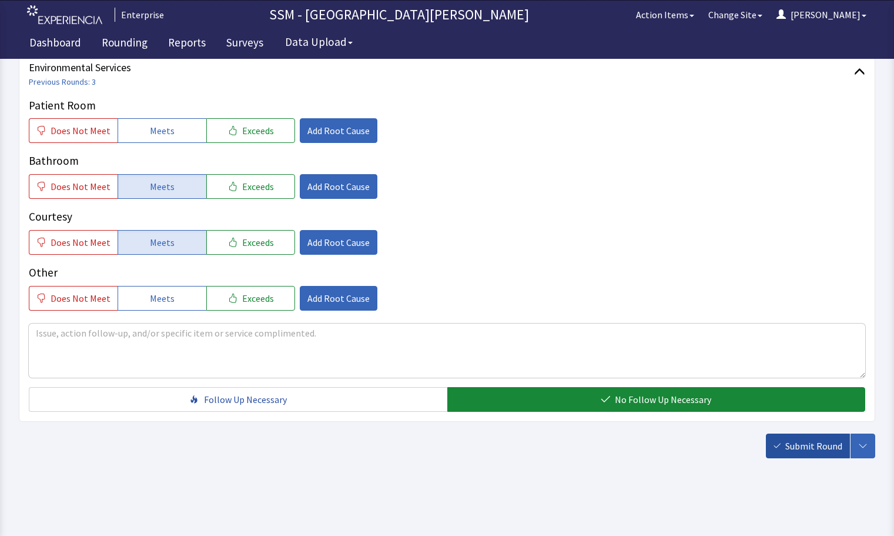
click at [806, 448] on span "Submit Round" at bounding box center [814, 446] width 57 height 14
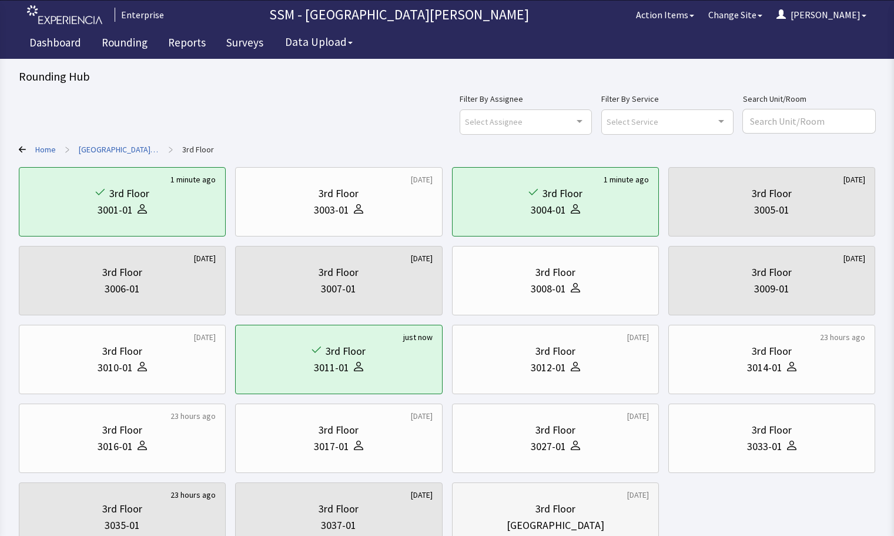
scroll to position [59, 0]
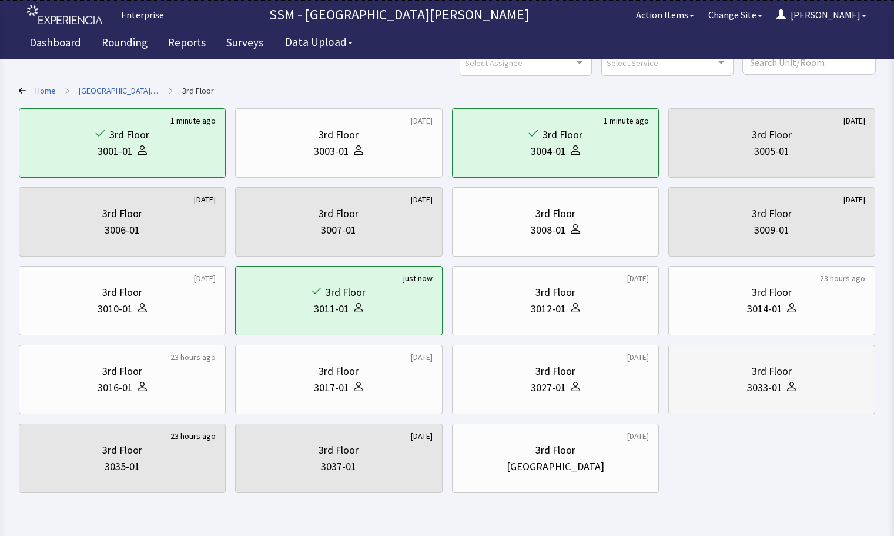
click at [802, 378] on div "3rd Floor" at bounding box center [772, 371] width 187 height 16
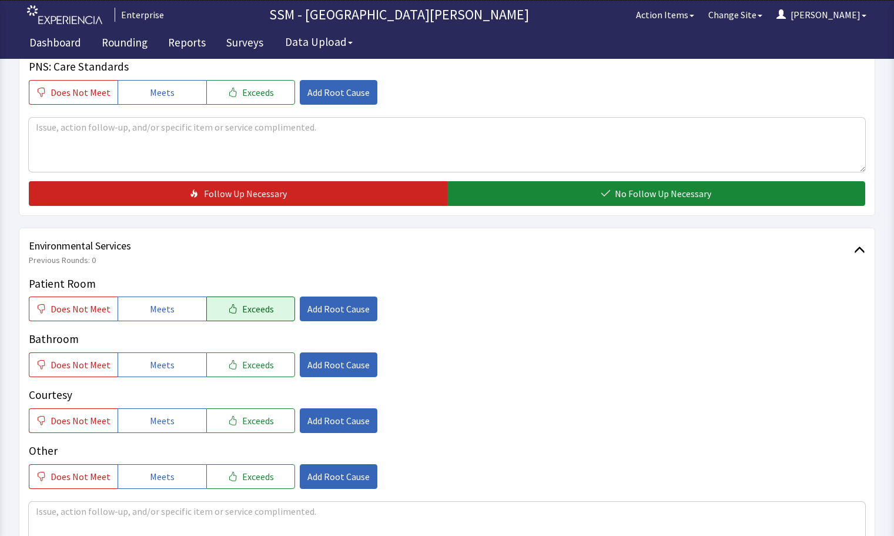
scroll to position [1176, 0]
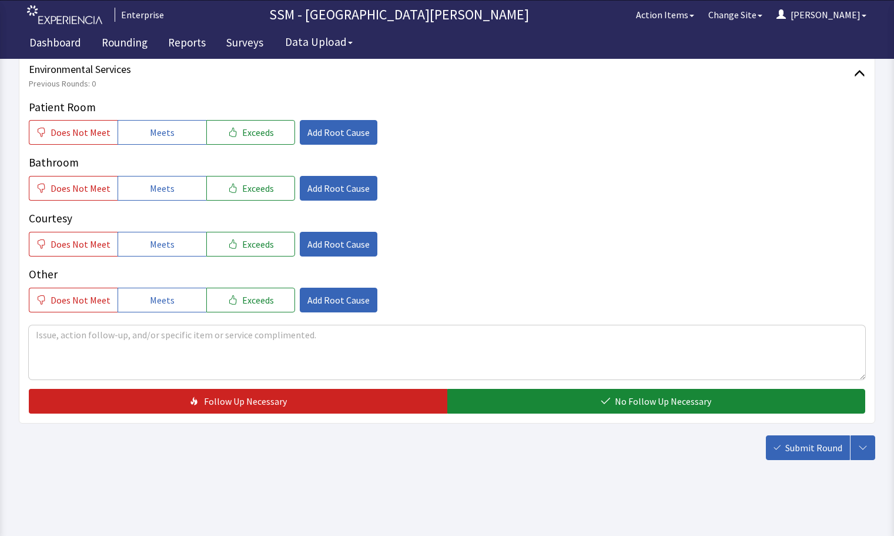
drag, startPoint x: 148, startPoint y: 119, endPoint x: 149, endPoint y: 126, distance: 7.8
click at [148, 119] on div "Patient Room Does Not Meet Meets Exceeds Add Root Cause" at bounding box center [447, 122] width 837 height 46
click at [145, 141] on button "Meets" at bounding box center [162, 132] width 89 height 25
click at [150, 193] on span "Meets" at bounding box center [162, 188] width 25 height 14
click at [159, 252] on button "Meets" at bounding box center [162, 244] width 89 height 25
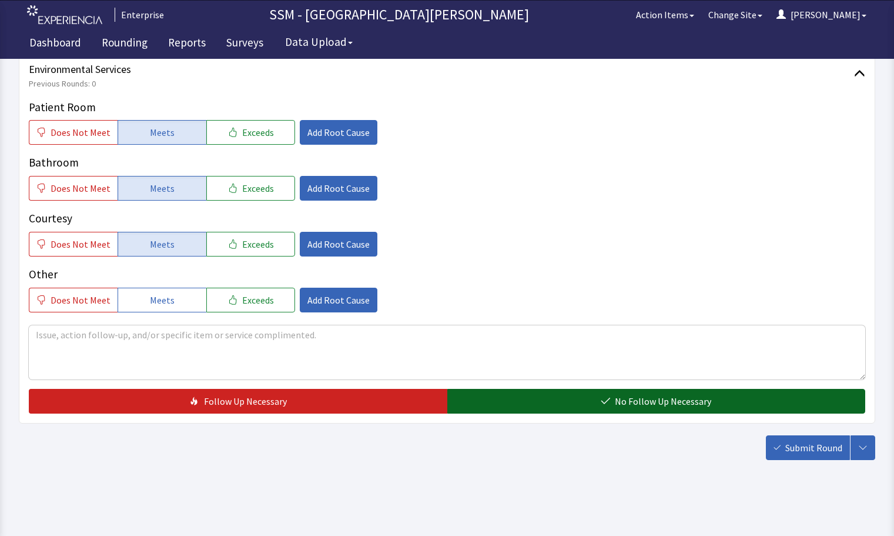
drag, startPoint x: 558, startPoint y: 405, endPoint x: 591, endPoint y: 410, distance: 34.0
click at [556, 405] on button "No Follow Up Necessary" at bounding box center [657, 401] width 419 height 25
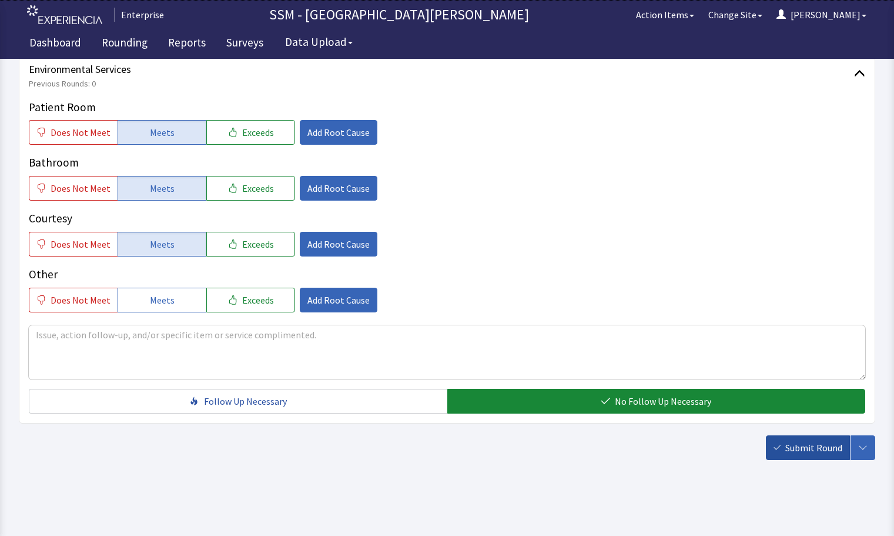
click at [806, 454] on span "Submit Round" at bounding box center [814, 447] width 57 height 14
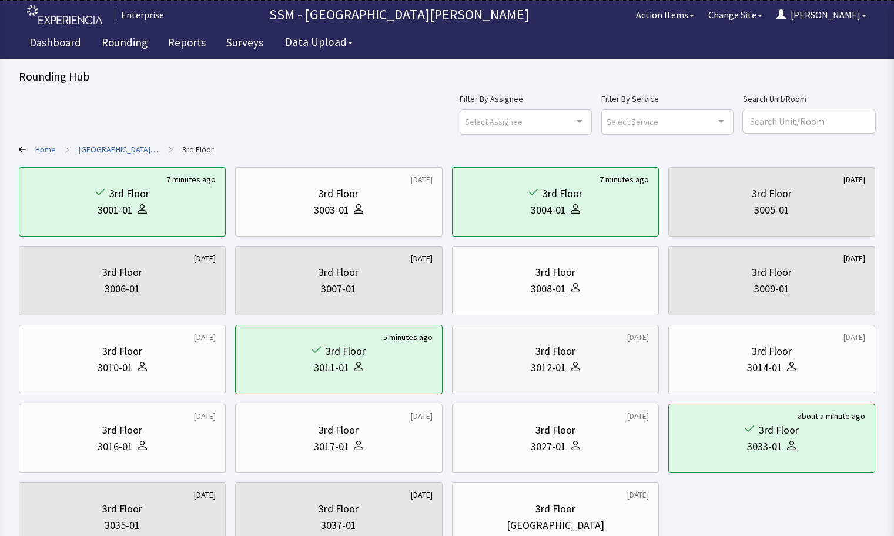
scroll to position [94, 0]
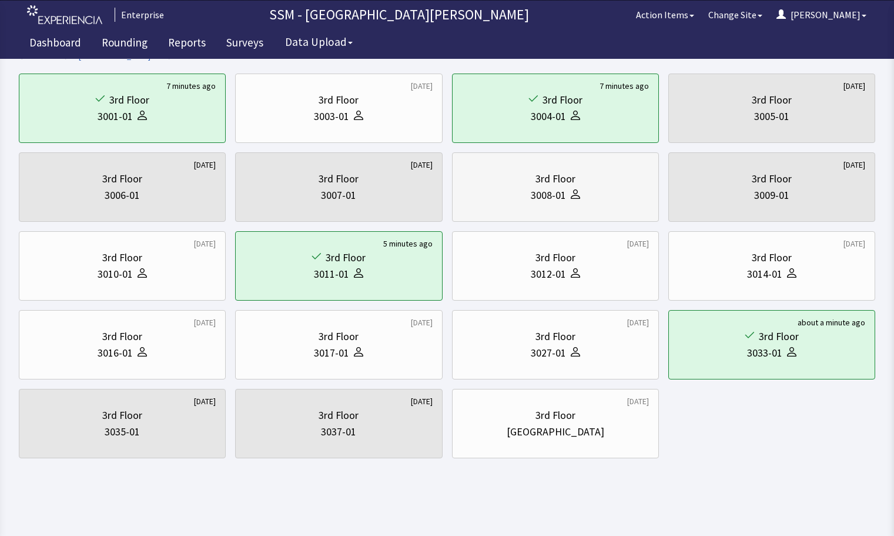
click at [575, 199] on div at bounding box center [573, 195] width 14 height 16
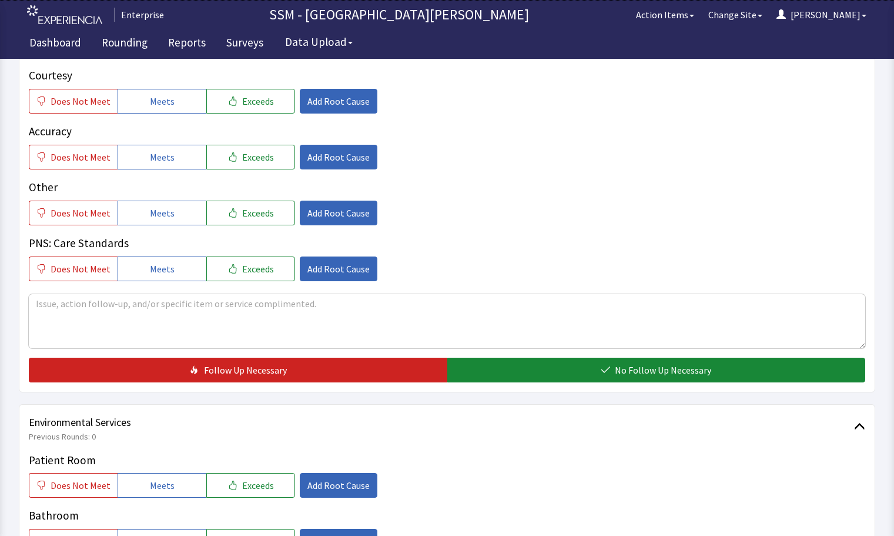
scroll to position [1117, 0]
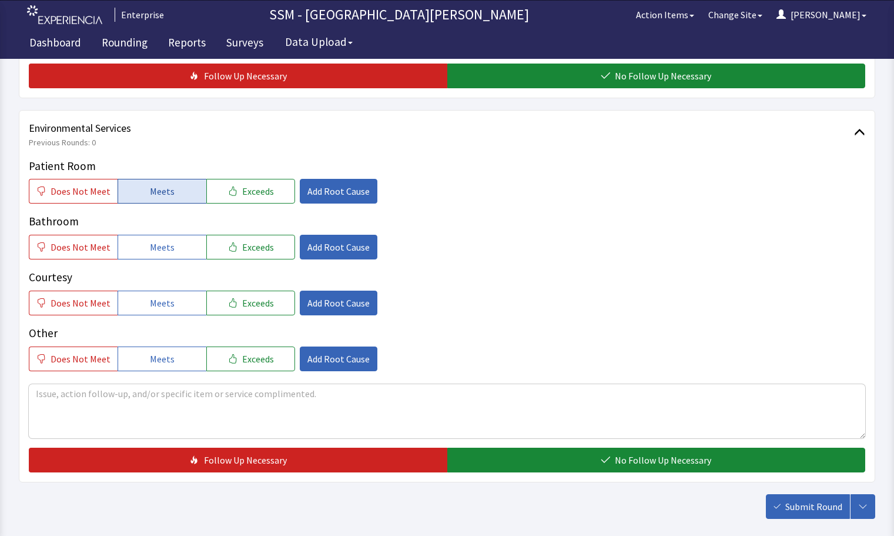
click at [165, 189] on span "Meets" at bounding box center [162, 191] width 25 height 14
click at [168, 259] on button "Meets" at bounding box center [162, 247] width 89 height 25
click at [175, 303] on button "Meets" at bounding box center [162, 303] width 89 height 25
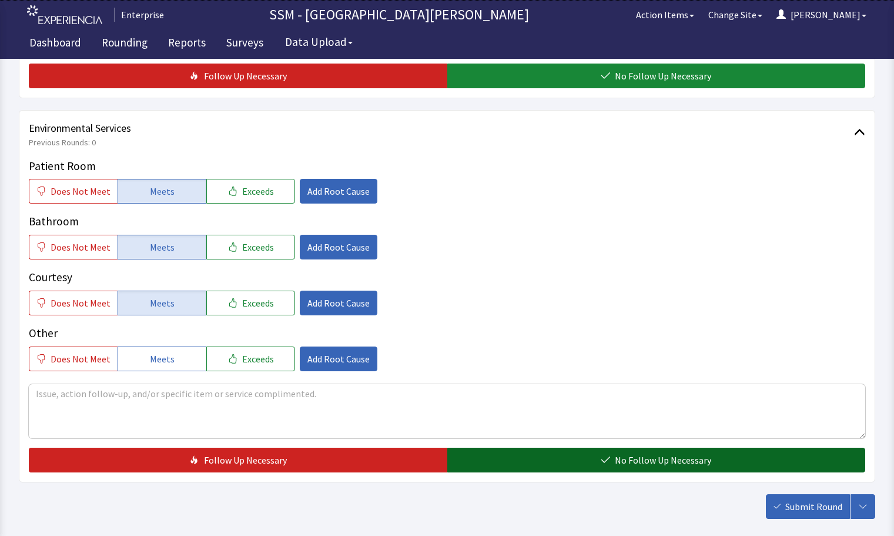
drag, startPoint x: 589, startPoint y: 471, endPoint x: 586, endPoint y: 465, distance: 6.3
click at [588, 468] on button "No Follow Up Necessary" at bounding box center [657, 460] width 419 height 25
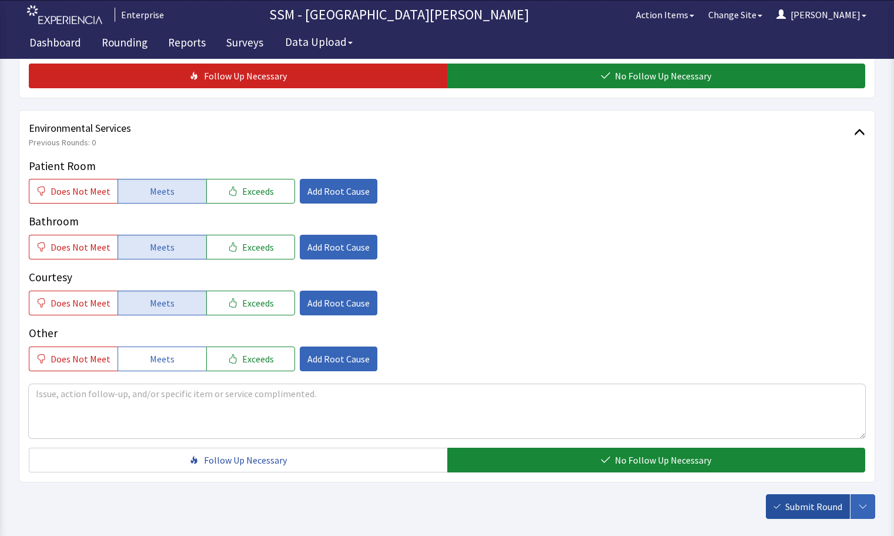
click at [799, 509] on span "Submit Round" at bounding box center [814, 506] width 57 height 14
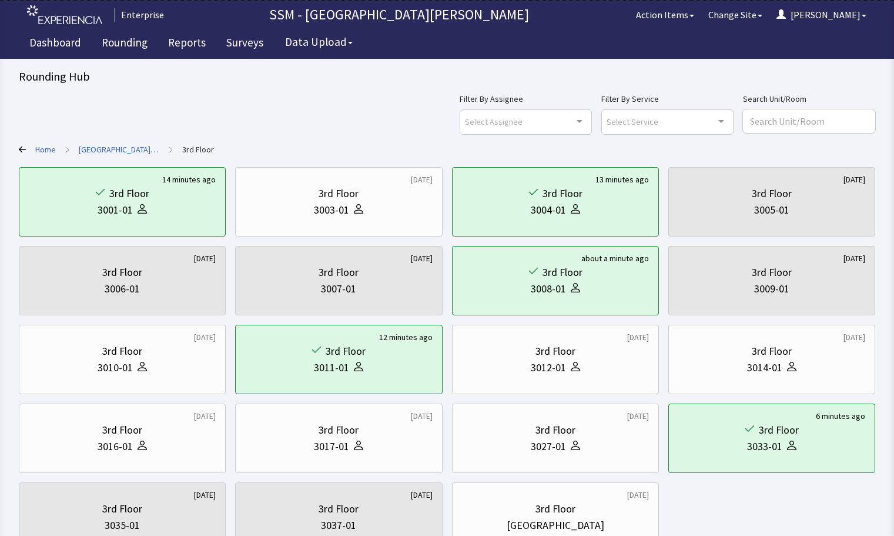
click at [22, 149] on icon at bounding box center [22, 149] width 7 height 6
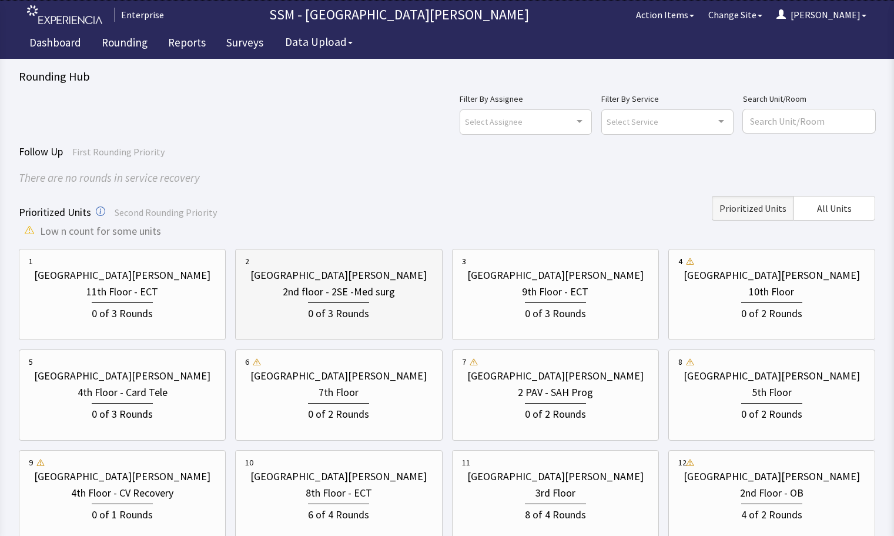
click at [372, 311] on div "0 of 3 Rounds" at bounding box center [338, 311] width 187 height 22
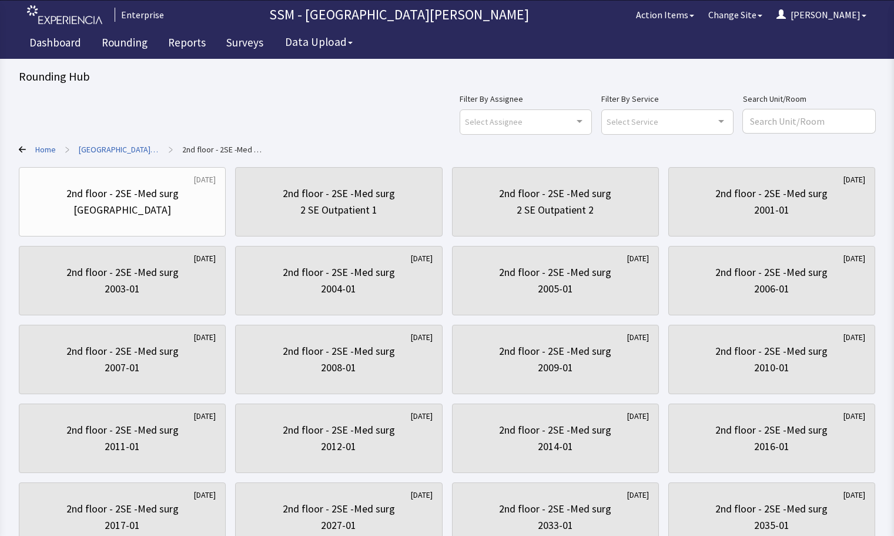
click at [24, 149] on icon at bounding box center [22, 149] width 7 height 7
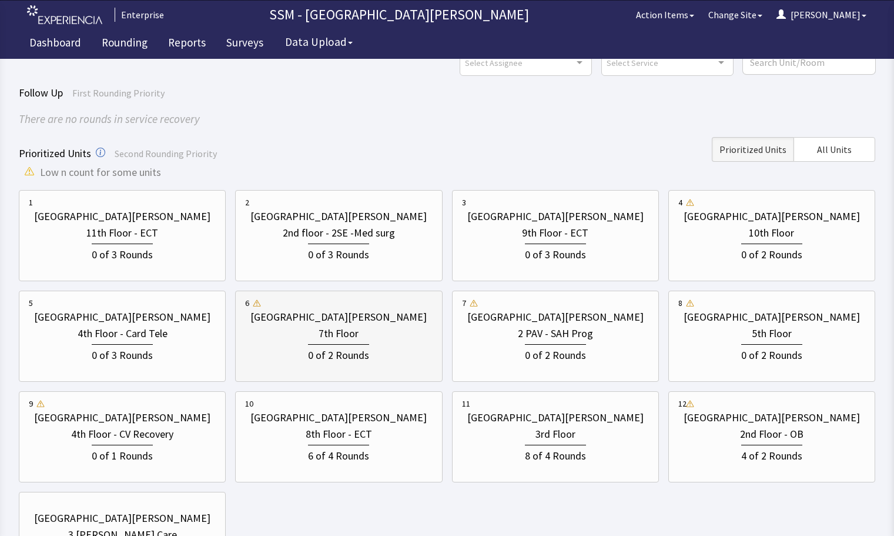
scroll to position [118, 0]
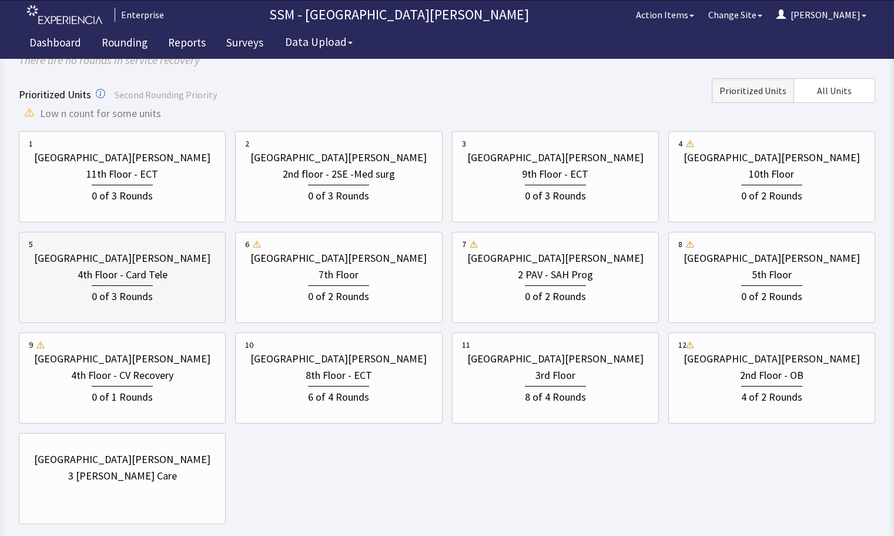
click at [132, 290] on div "0 of 3 Rounds" at bounding box center [122, 294] width 61 height 19
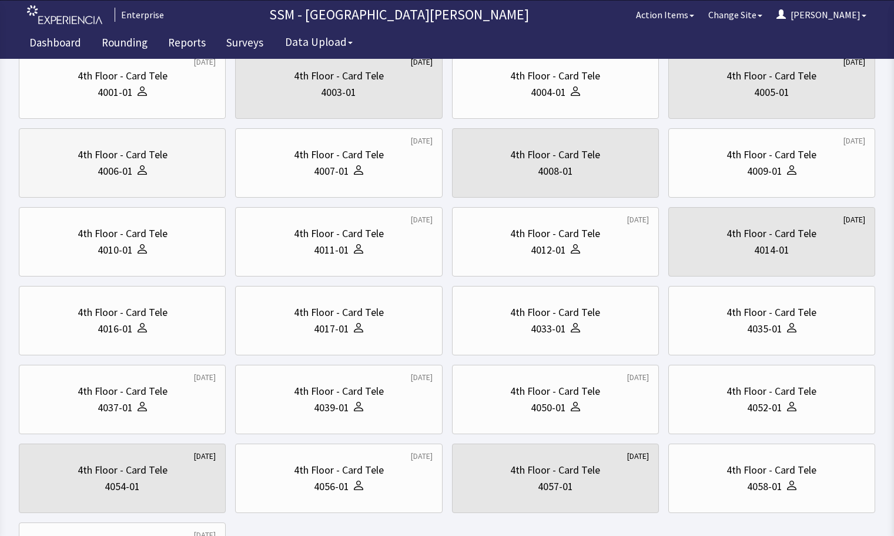
scroll to position [0, 0]
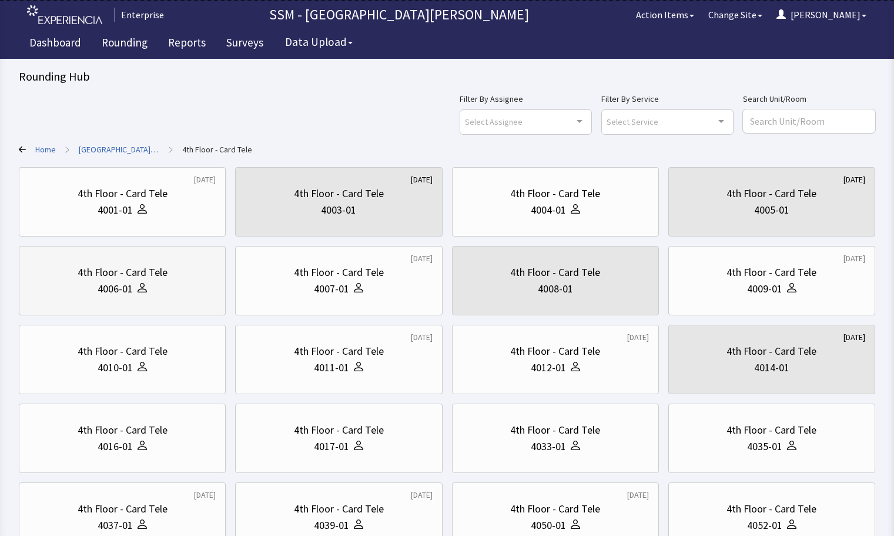
click at [61, 286] on div "4006-01" at bounding box center [122, 289] width 187 height 16
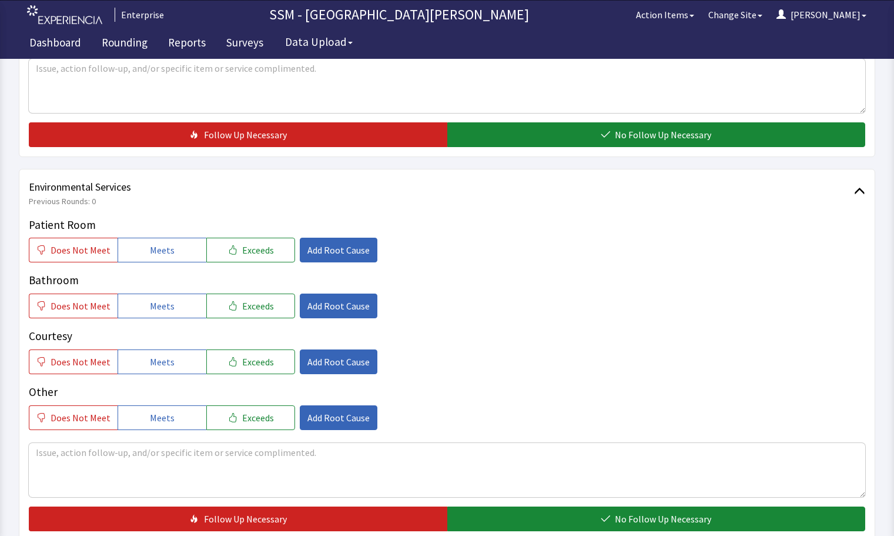
scroll to position [1117, 0]
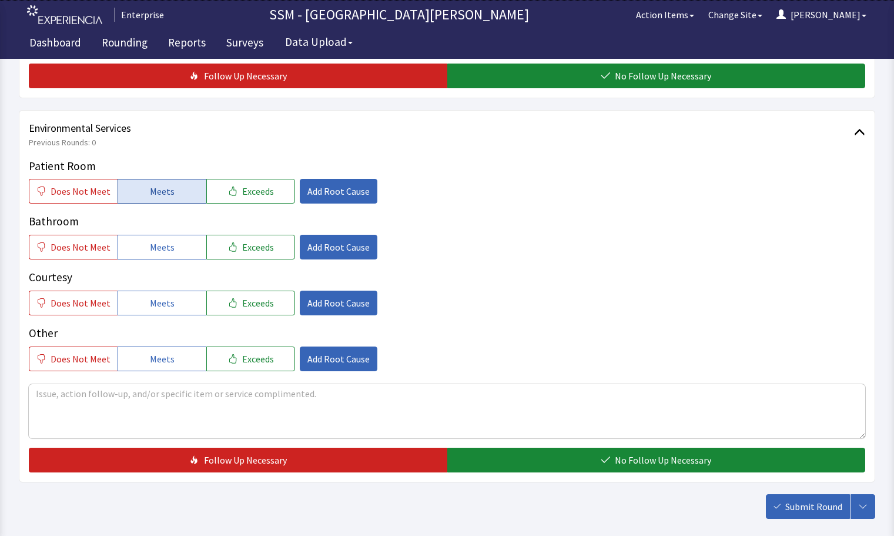
click at [156, 191] on span "Meets" at bounding box center [162, 191] width 25 height 14
click at [159, 243] on span "Meets" at bounding box center [162, 247] width 25 height 14
click at [166, 298] on span "Meets" at bounding box center [162, 303] width 25 height 14
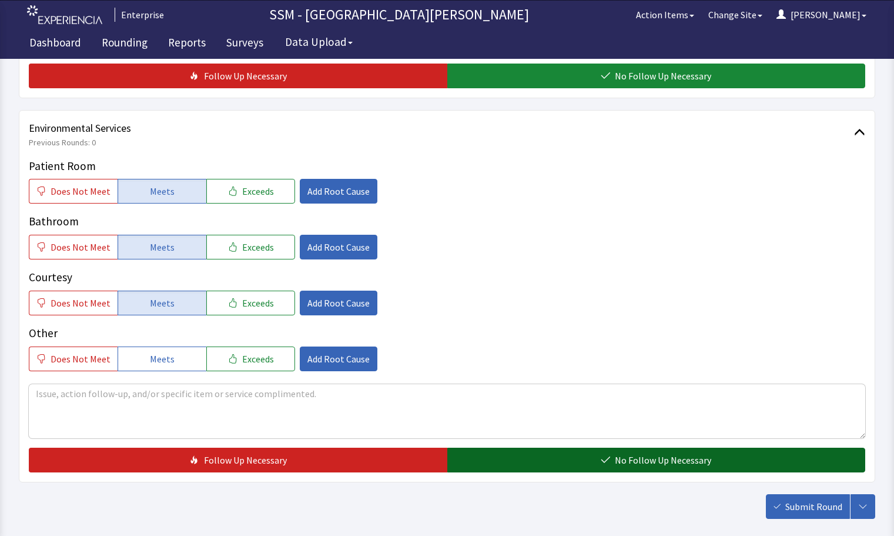
click at [483, 462] on button "No Follow Up Necessary" at bounding box center [657, 460] width 419 height 25
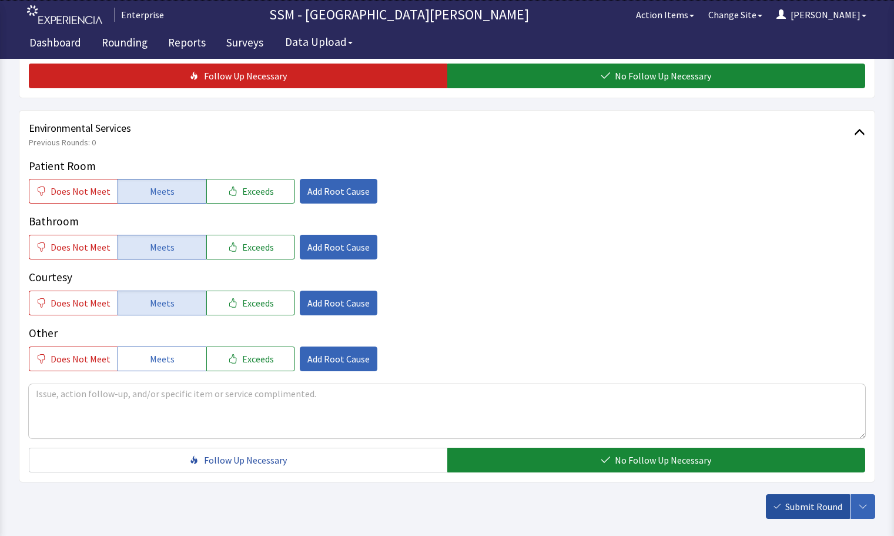
click at [830, 510] on span "Submit Round" at bounding box center [814, 506] width 57 height 14
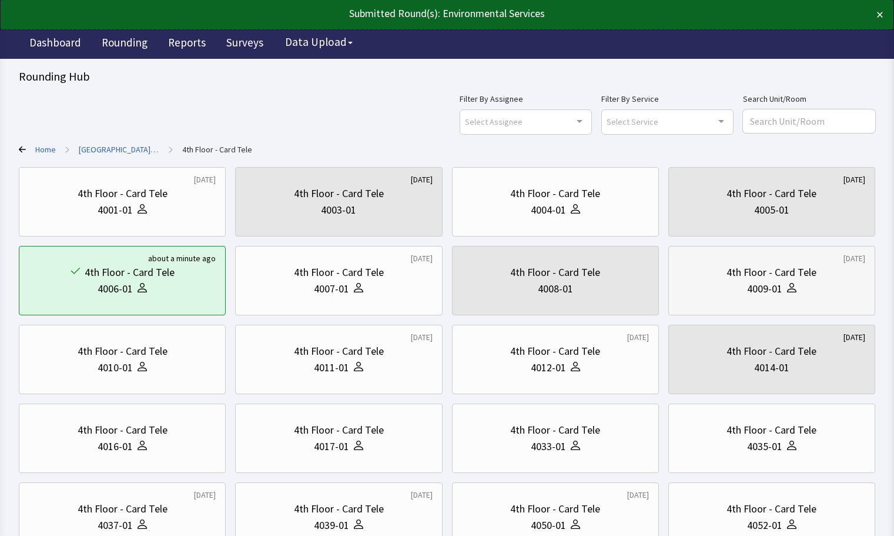
click at [762, 279] on div "4th Floor - Card Tele" at bounding box center [772, 272] width 90 height 16
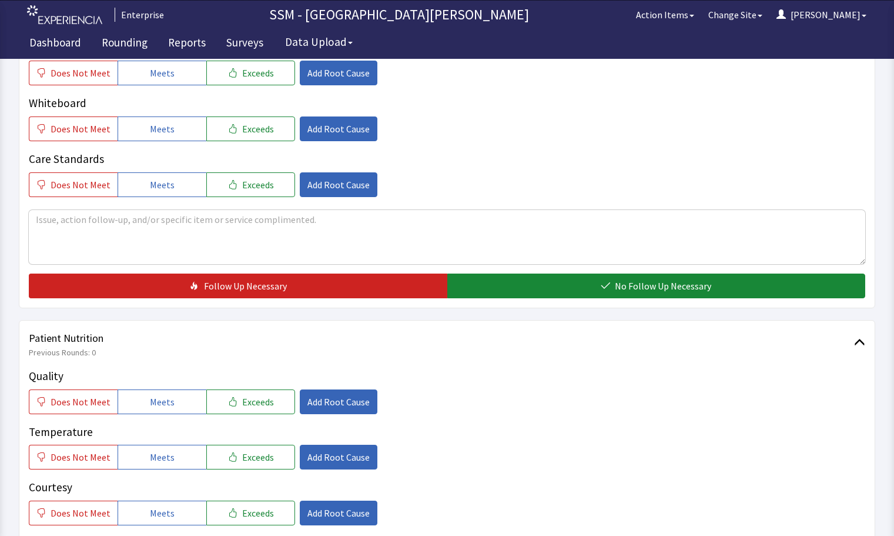
scroll to position [647, 0]
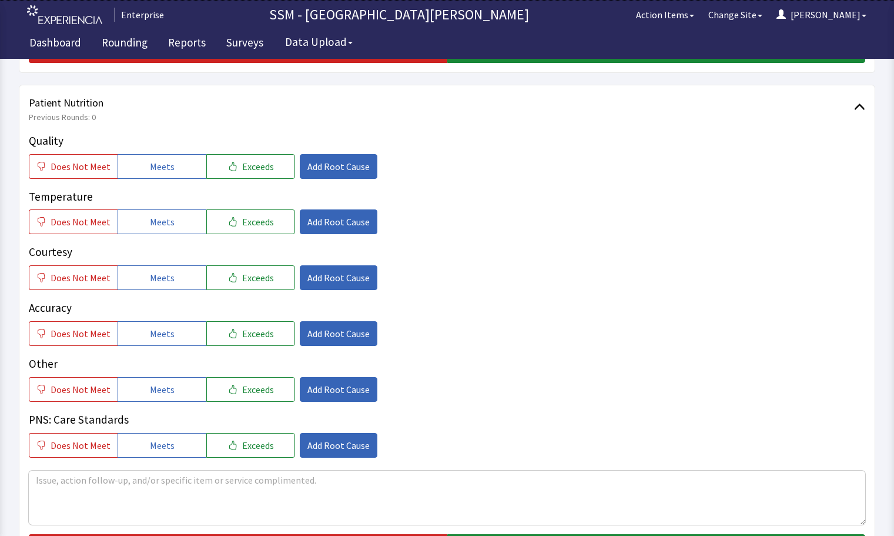
drag, startPoint x: 153, startPoint y: 155, endPoint x: 155, endPoint y: 198, distance: 42.4
click at [153, 156] on button "Meets" at bounding box center [162, 166] width 89 height 25
click at [155, 231] on button "Meets" at bounding box center [162, 221] width 89 height 25
click at [164, 291] on div "Quality Does Not Meet Meets Exceeds Add Root Cause Temperature Does Not Meet Me…" at bounding box center [447, 294] width 837 height 325
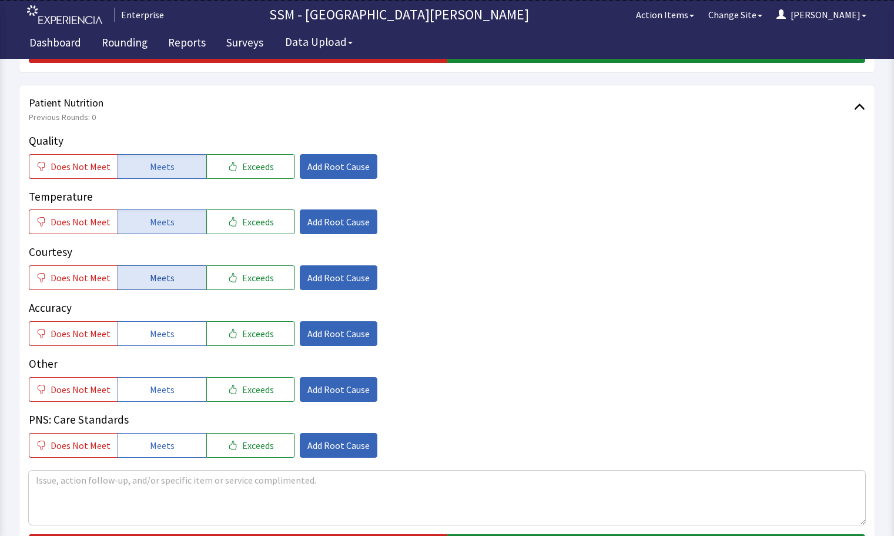
click at [162, 269] on button "Meets" at bounding box center [162, 277] width 89 height 25
click at [159, 329] on span "Meets" at bounding box center [162, 333] width 25 height 14
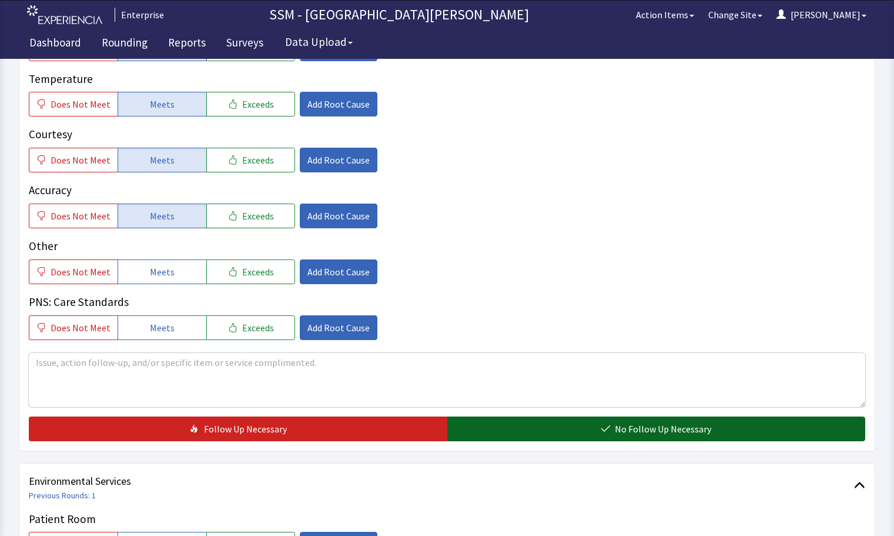
drag, startPoint x: 570, startPoint y: 428, endPoint x: 563, endPoint y: 428, distance: 7.1
click at [569, 428] on button "No Follow Up Necessary" at bounding box center [657, 428] width 419 height 25
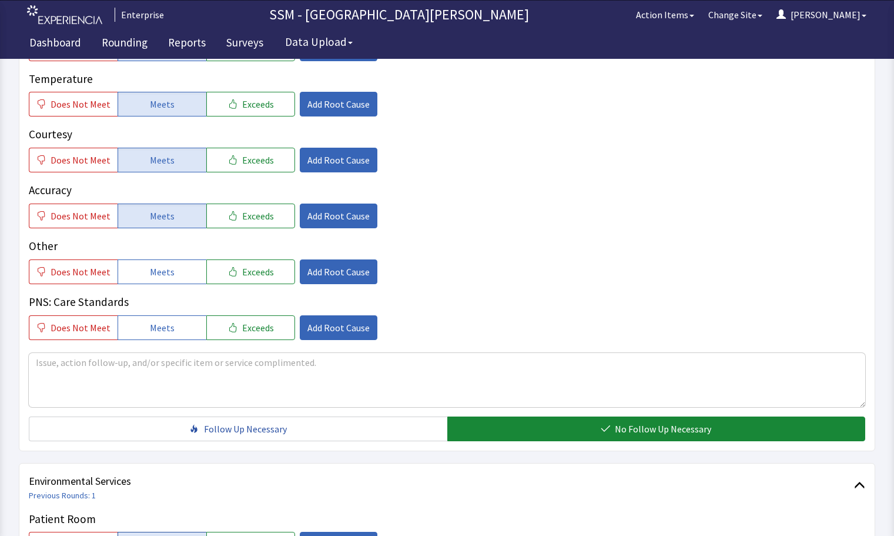
scroll to position [941, 0]
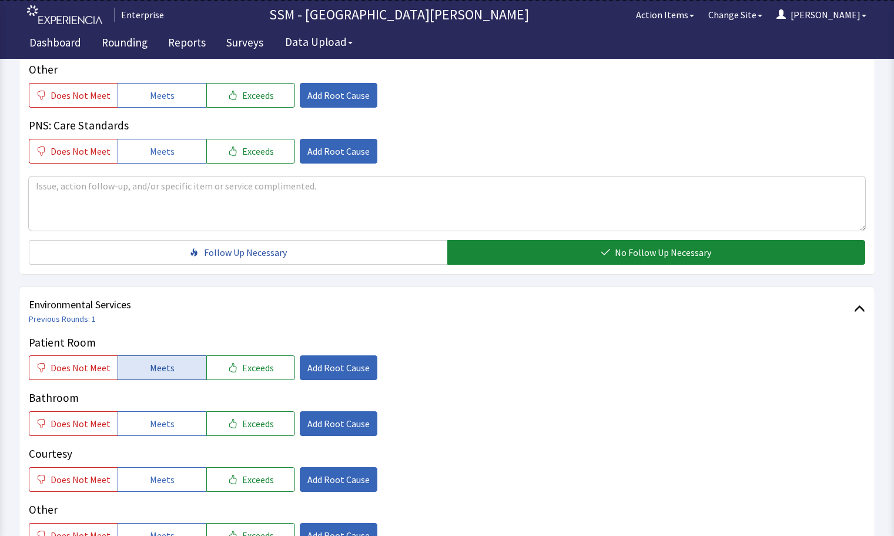
click at [155, 365] on span "Meets" at bounding box center [162, 367] width 25 height 14
click at [161, 424] on span "Meets" at bounding box center [162, 423] width 25 height 14
click at [173, 483] on button "Meets" at bounding box center [162, 479] width 89 height 25
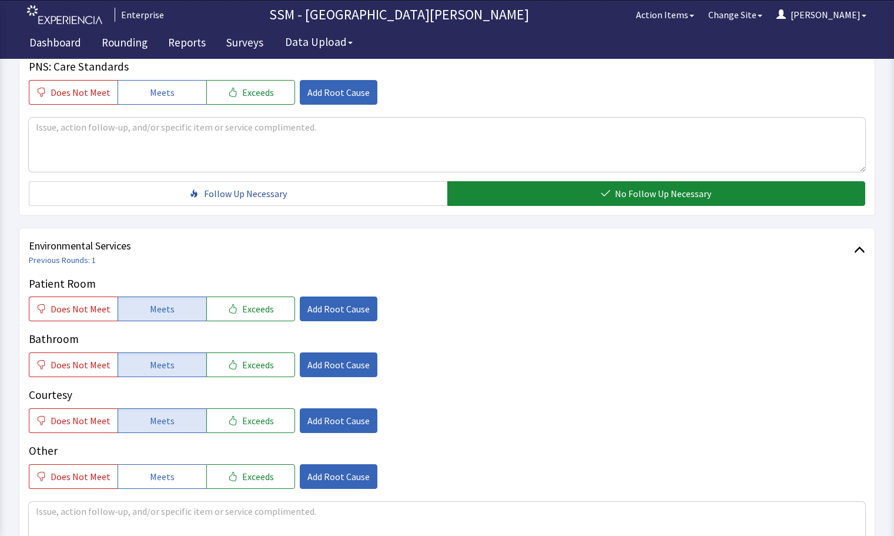
scroll to position [1117, 0]
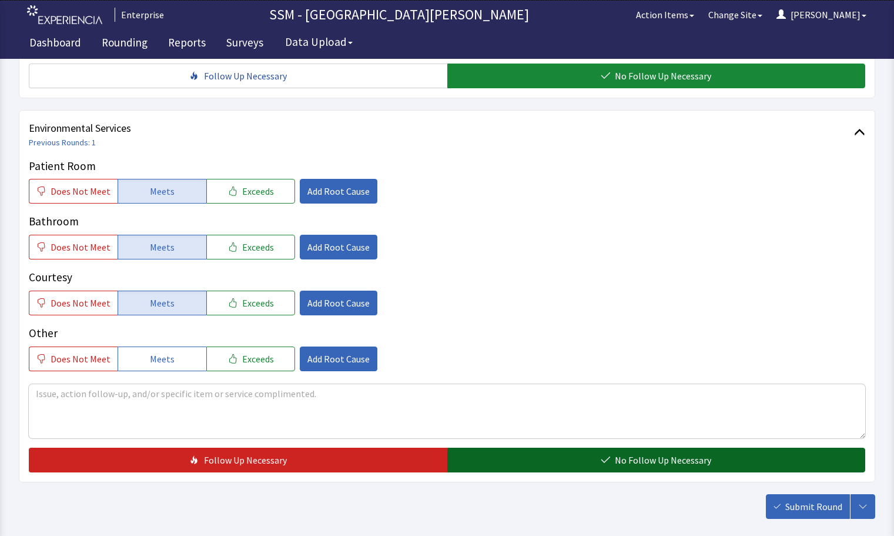
click at [581, 460] on button "No Follow Up Necessary" at bounding box center [657, 460] width 419 height 25
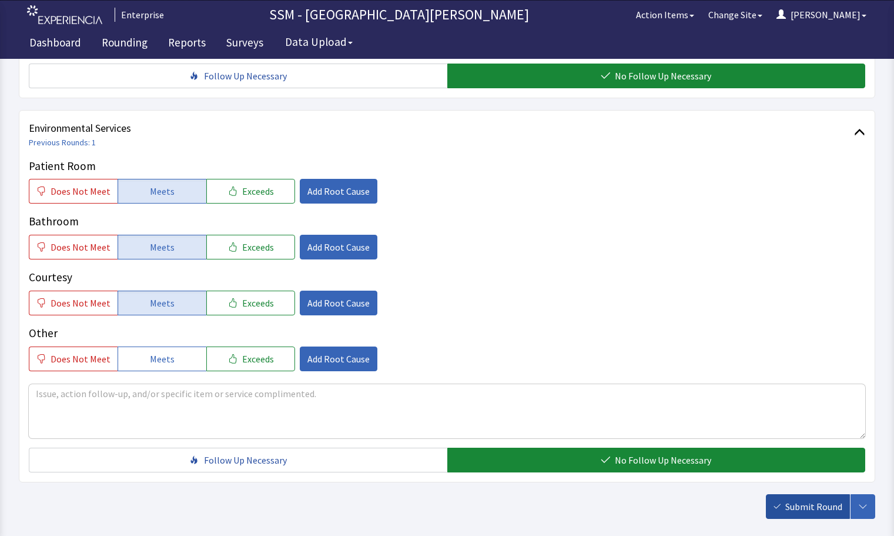
click at [813, 512] on span "Submit Round" at bounding box center [814, 506] width 57 height 14
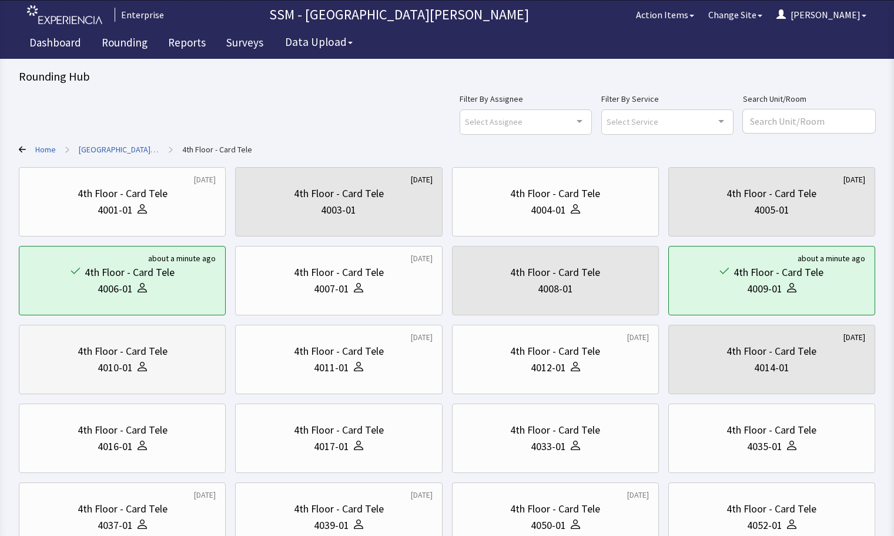
click at [136, 373] on div at bounding box center [140, 367] width 14 height 16
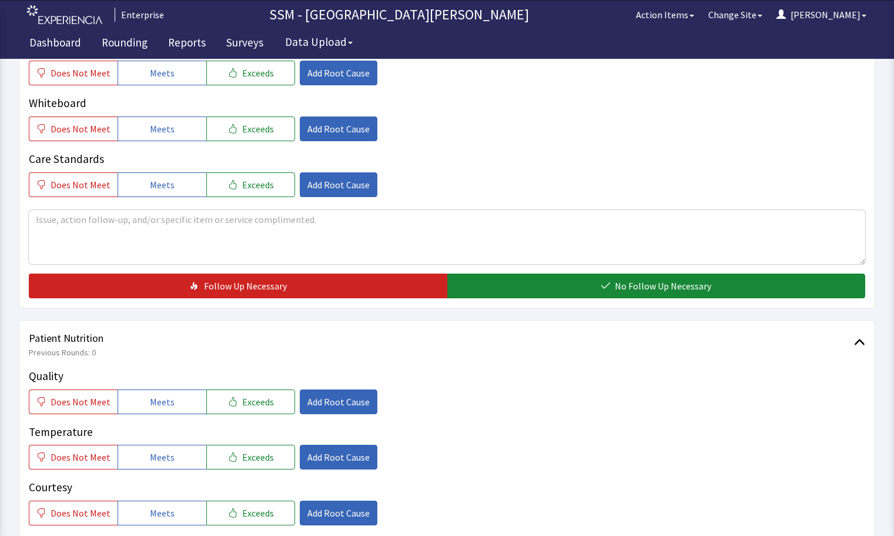
scroll to position [529, 0]
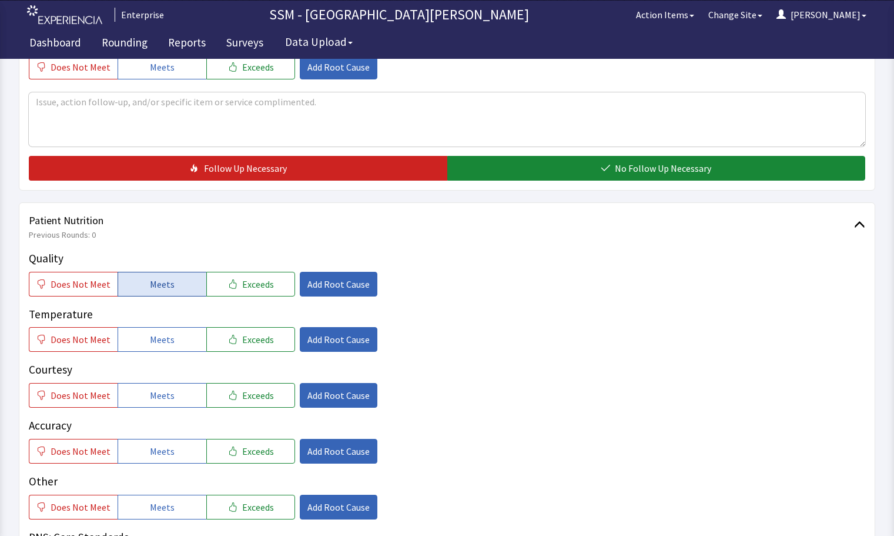
click at [143, 284] on button "Meets" at bounding box center [162, 284] width 89 height 25
click at [172, 351] on button "Meets" at bounding box center [162, 339] width 89 height 25
click at [169, 395] on button "Meets" at bounding box center [162, 395] width 89 height 25
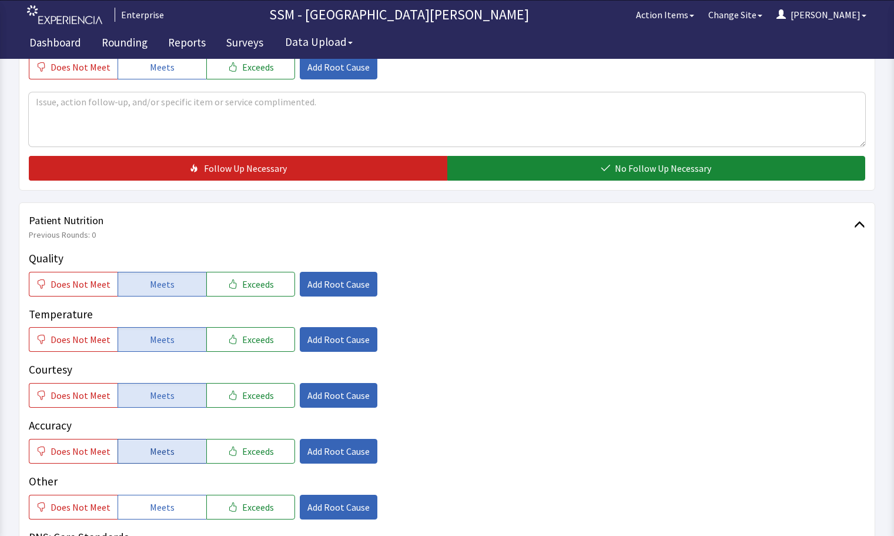
click at [171, 458] on button "Meets" at bounding box center [162, 451] width 89 height 25
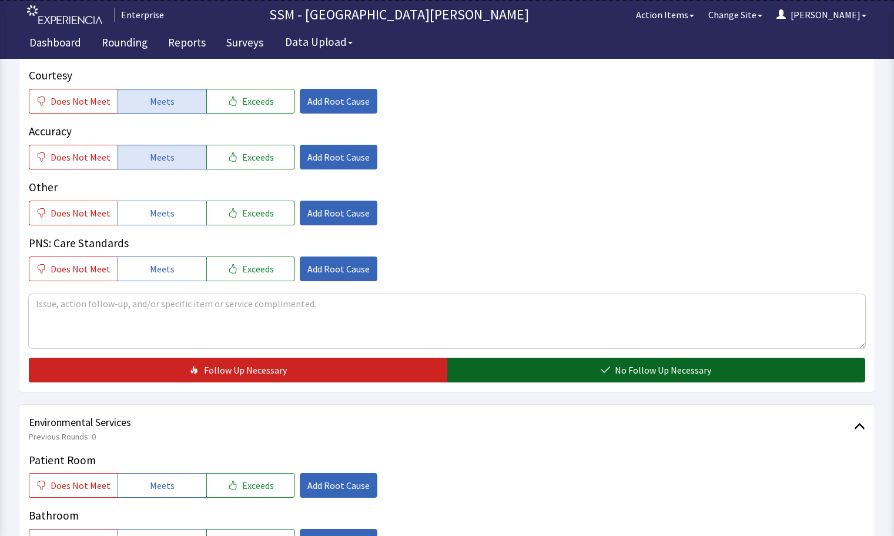
click at [600, 380] on button "No Follow Up Necessary" at bounding box center [657, 370] width 419 height 25
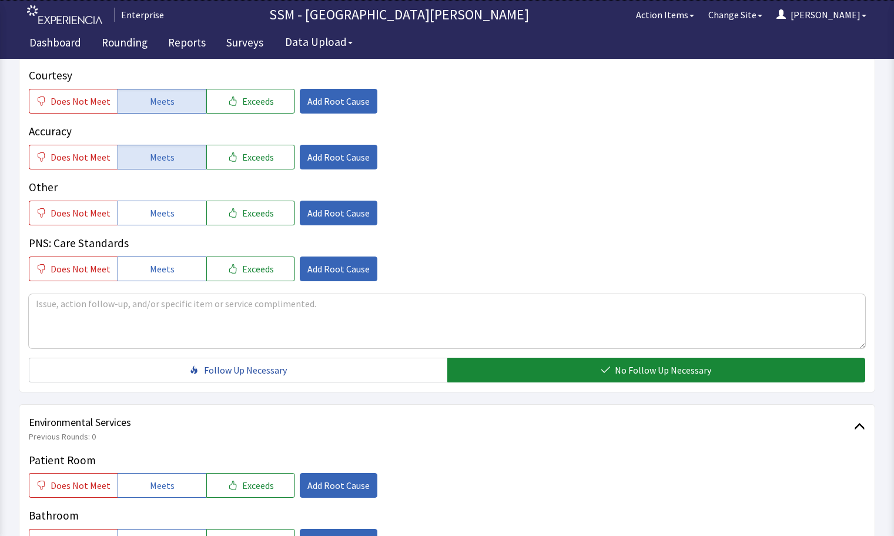
scroll to position [1117, 0]
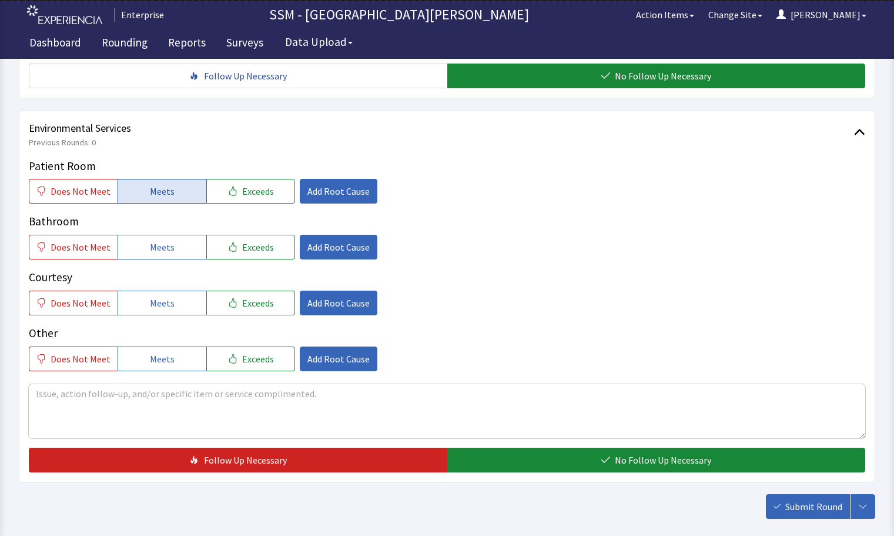
click at [156, 187] on span "Meets" at bounding box center [162, 191] width 25 height 14
click at [171, 259] on button "Meets" at bounding box center [162, 247] width 89 height 25
click at [178, 309] on button "Meets" at bounding box center [162, 303] width 89 height 25
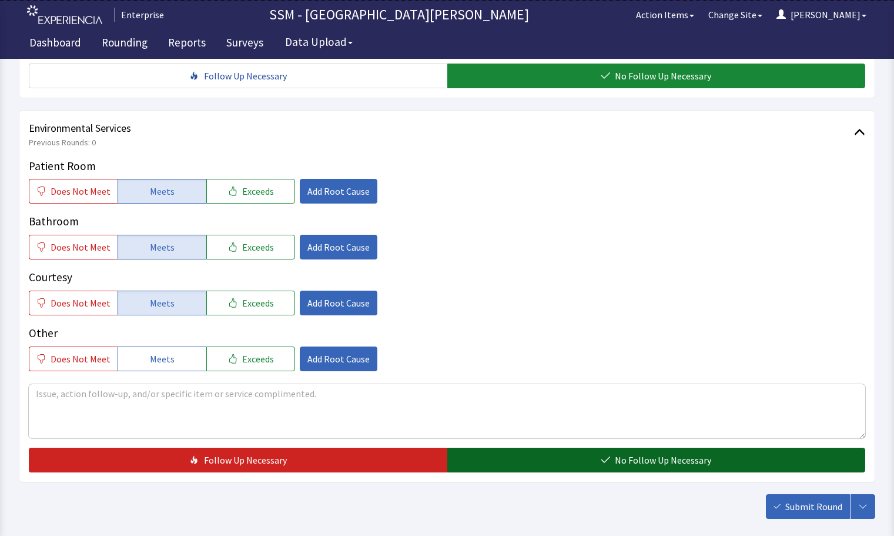
click at [623, 465] on span "No Follow Up Necessary" at bounding box center [663, 460] width 96 height 14
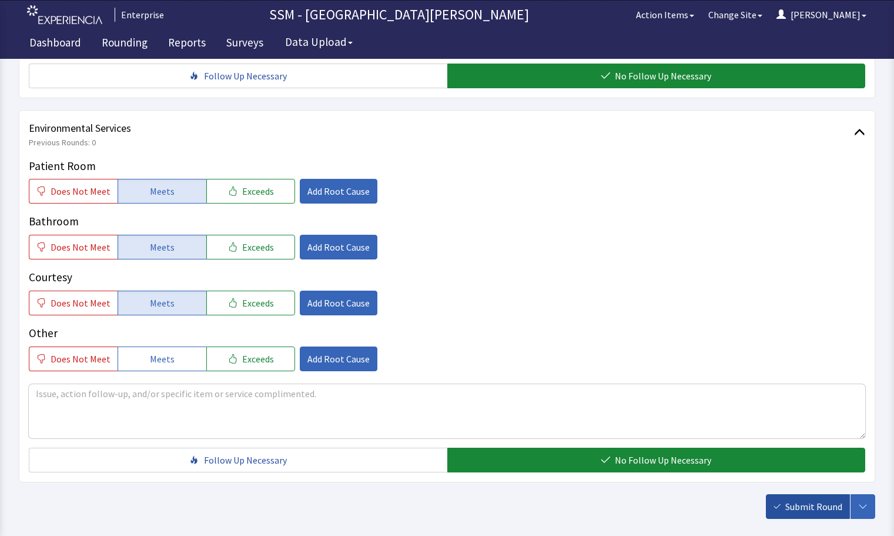
click at [824, 505] on span "Submit Round" at bounding box center [814, 506] width 57 height 14
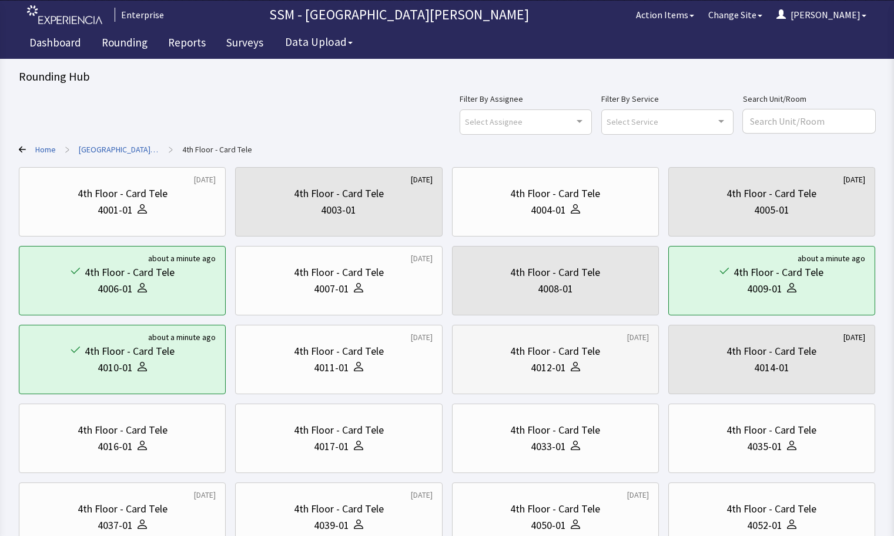
click at [528, 368] on div "4012-01" at bounding box center [555, 367] width 187 height 16
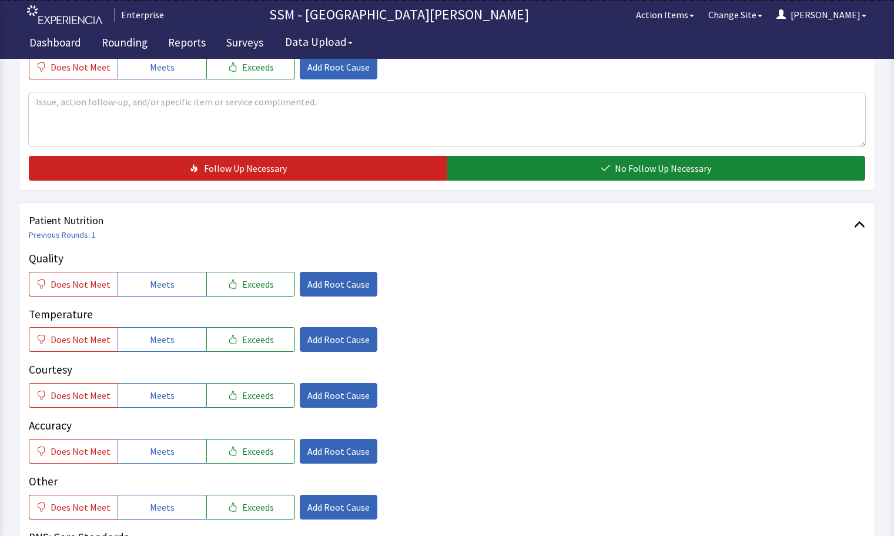
scroll to position [647, 0]
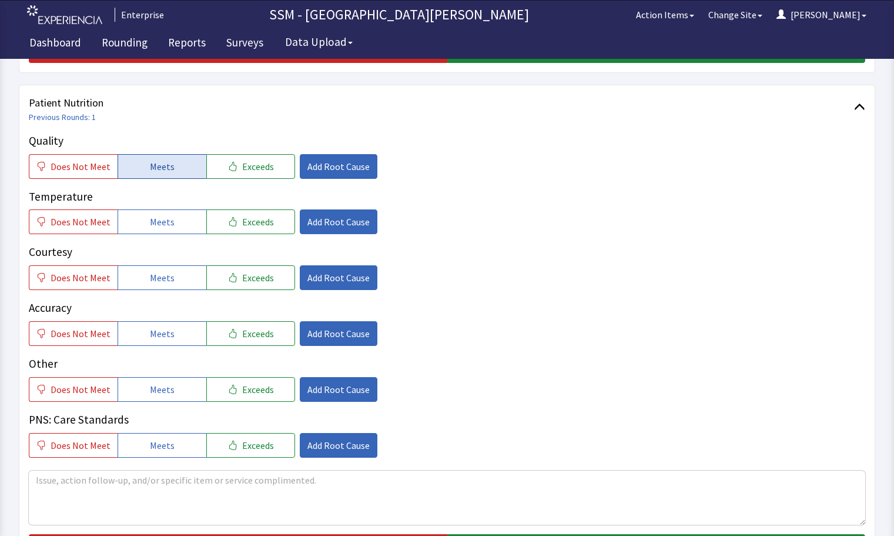
click at [168, 166] on span "Meets" at bounding box center [162, 166] width 25 height 14
click at [183, 221] on button "Meets" at bounding box center [162, 221] width 89 height 25
click at [172, 285] on button "Meets" at bounding box center [162, 277] width 89 height 25
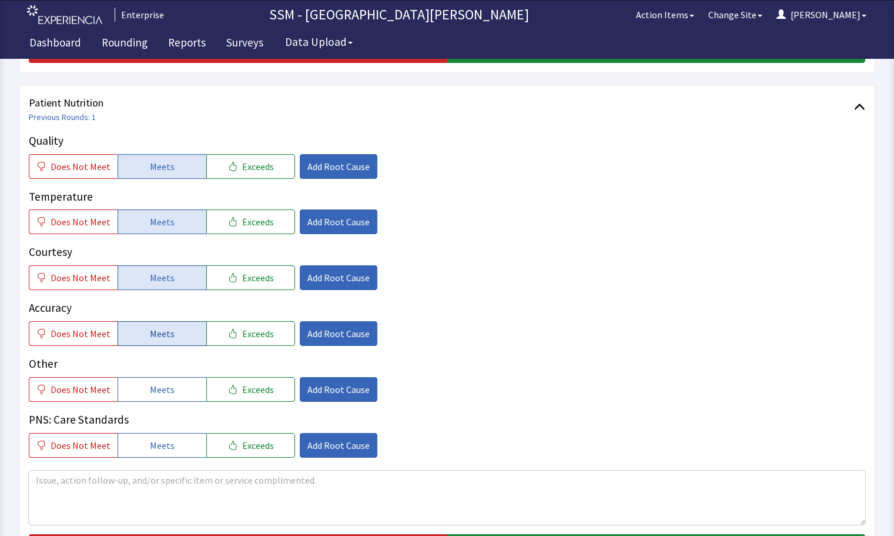
click at [168, 328] on span "Meets" at bounding box center [162, 333] width 25 height 14
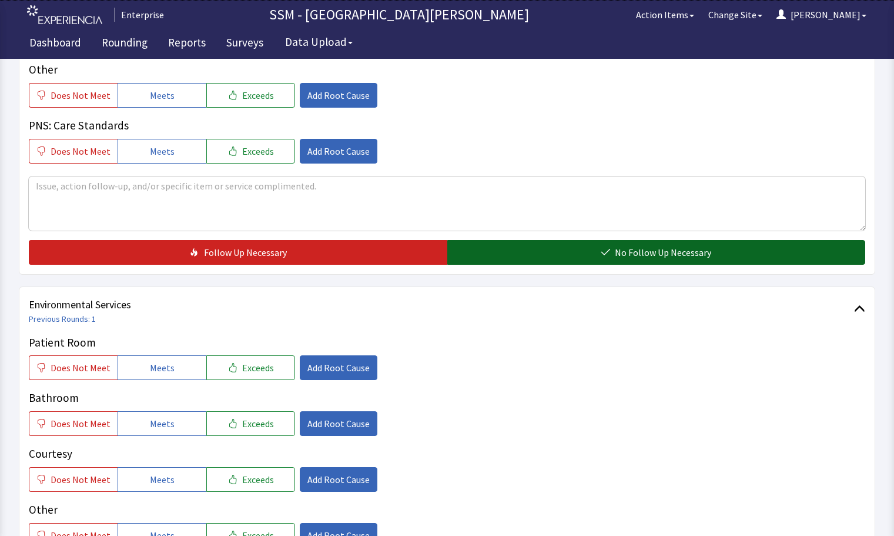
click at [604, 242] on button "No Follow Up Necessary" at bounding box center [657, 252] width 419 height 25
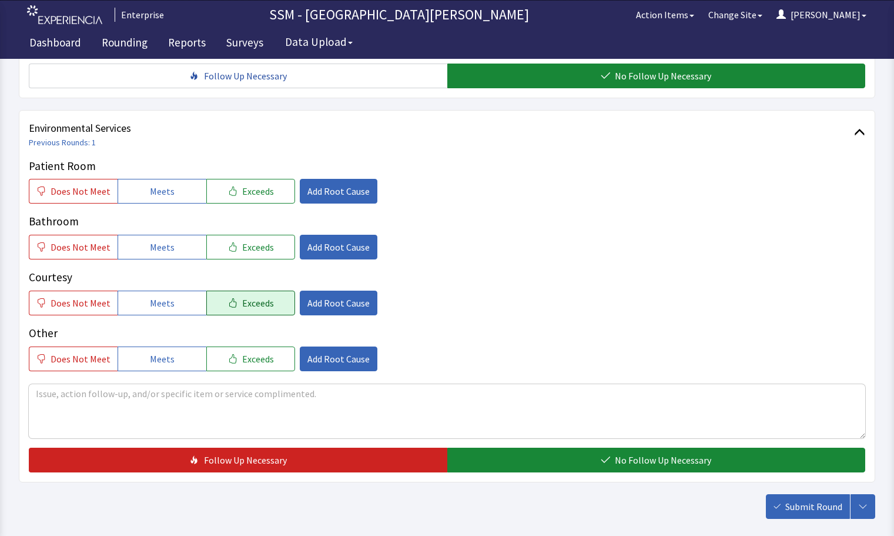
scroll to position [1176, 0]
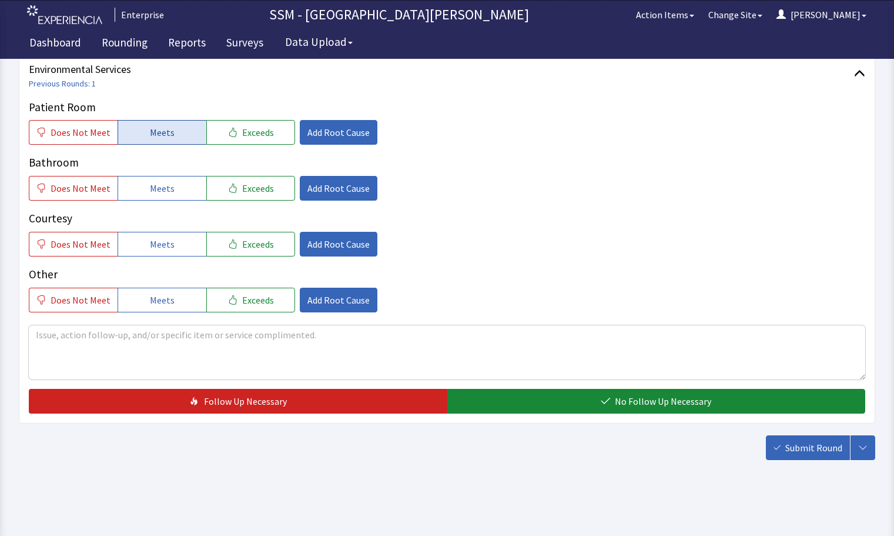
click at [169, 135] on span "Meets" at bounding box center [162, 132] width 25 height 14
click at [172, 183] on button "Meets" at bounding box center [162, 188] width 89 height 25
click at [183, 243] on button "Meets" at bounding box center [162, 244] width 89 height 25
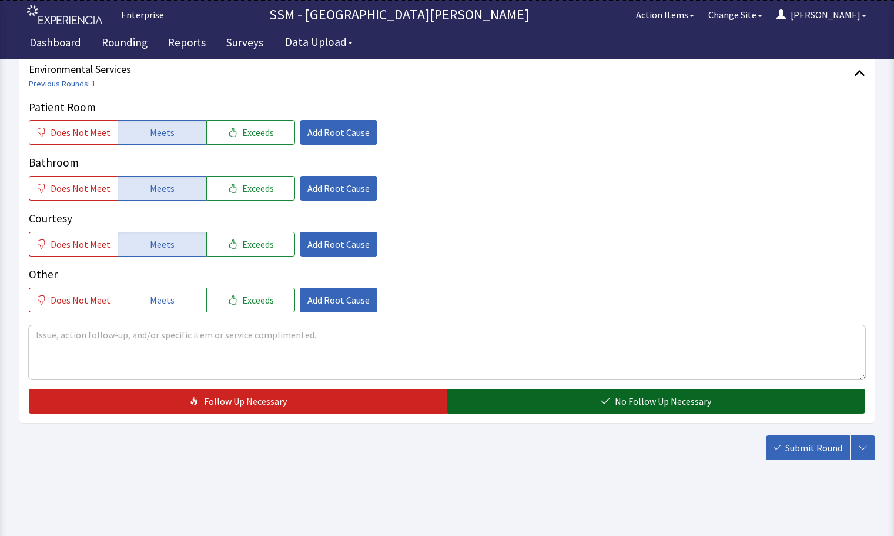
click at [571, 403] on button "No Follow Up Necessary" at bounding box center [657, 401] width 419 height 25
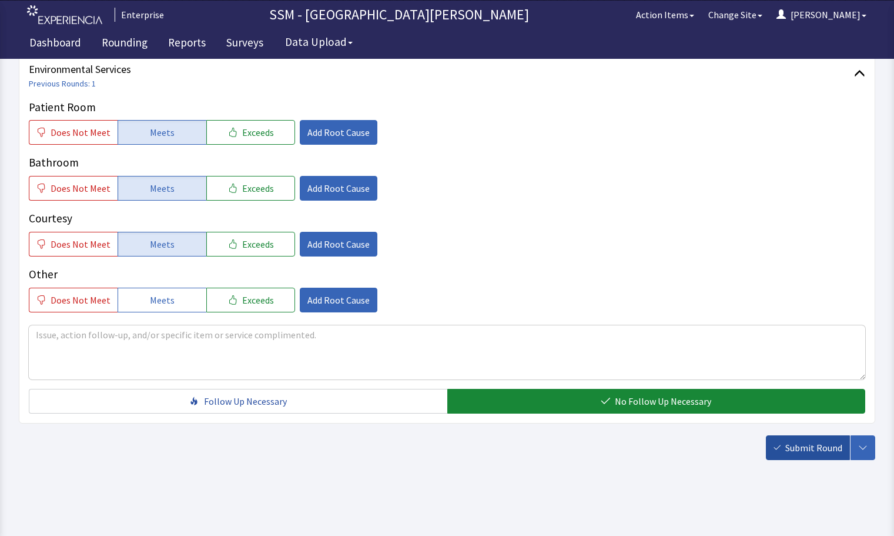
click at [821, 452] on span "Submit Round" at bounding box center [814, 447] width 57 height 14
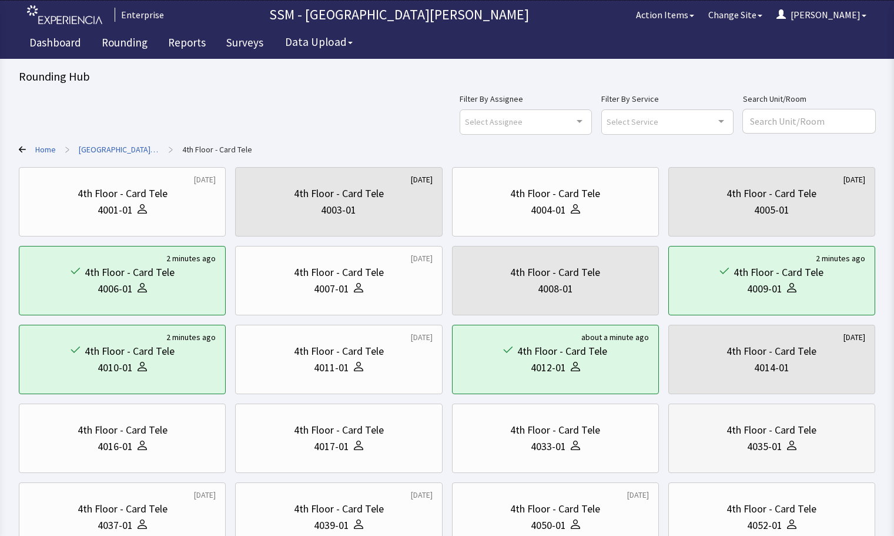
click at [757, 449] on div "4035-01" at bounding box center [764, 446] width 35 height 16
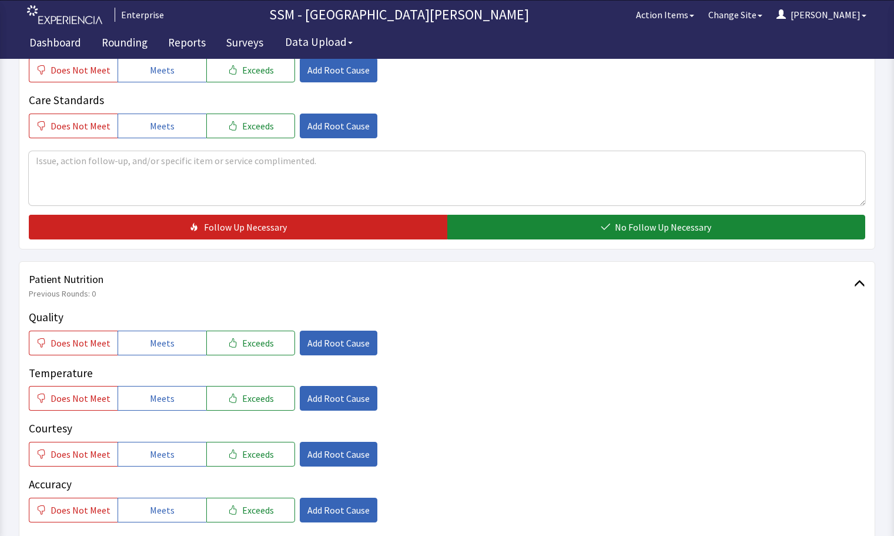
scroll to position [765, 0]
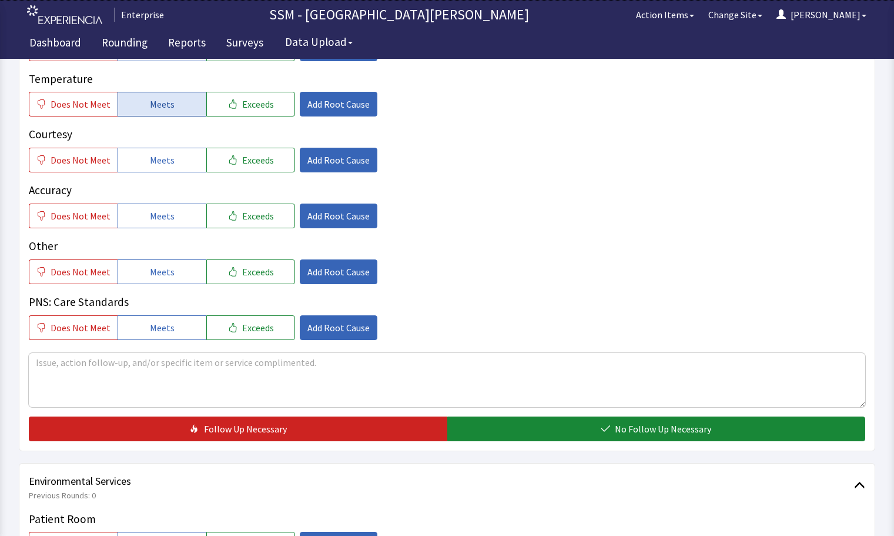
click at [151, 104] on span "Meets" at bounding box center [162, 104] width 25 height 14
drag, startPoint x: 159, startPoint y: 163, endPoint x: 159, endPoint y: 214, distance: 50.6
click at [159, 167] on span "Meets" at bounding box center [162, 160] width 25 height 14
click at [158, 217] on span "Meets" at bounding box center [162, 216] width 25 height 14
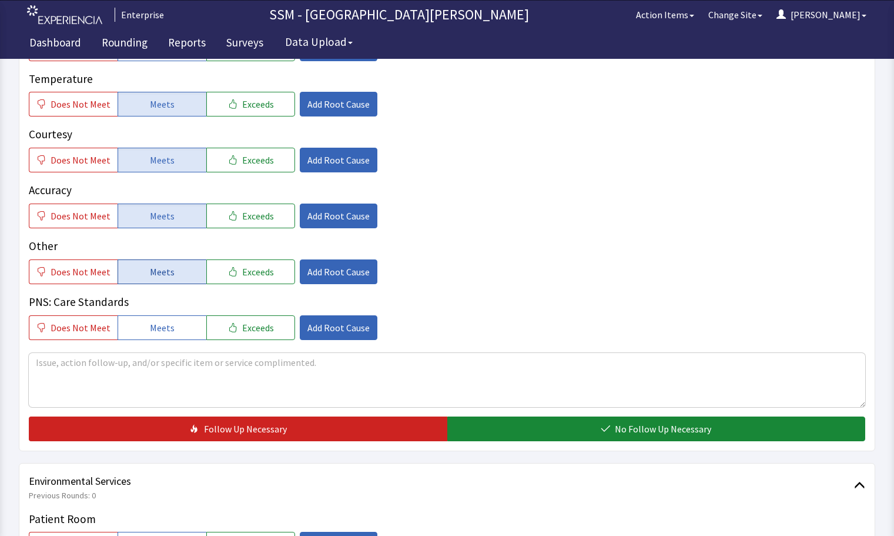
click at [182, 274] on button "Meets" at bounding box center [162, 271] width 89 height 25
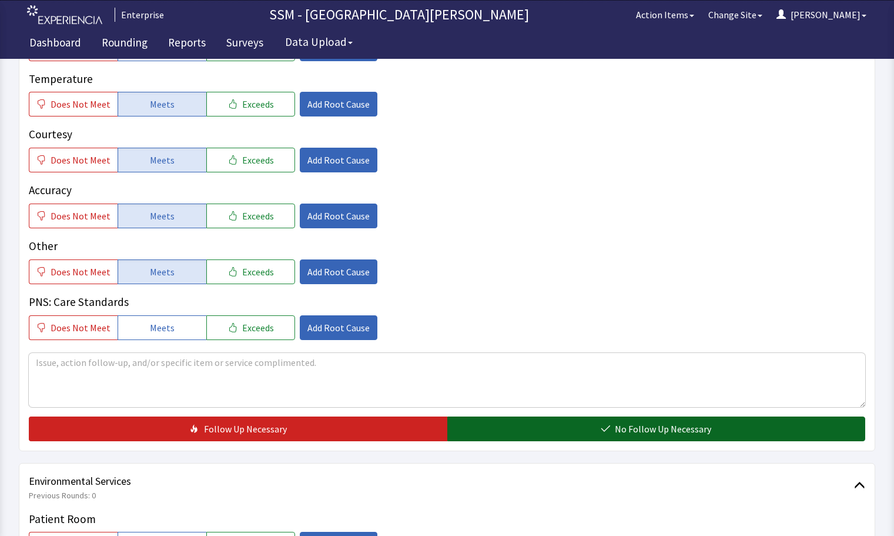
click at [643, 431] on span "No Follow Up Necessary" at bounding box center [663, 429] width 96 height 14
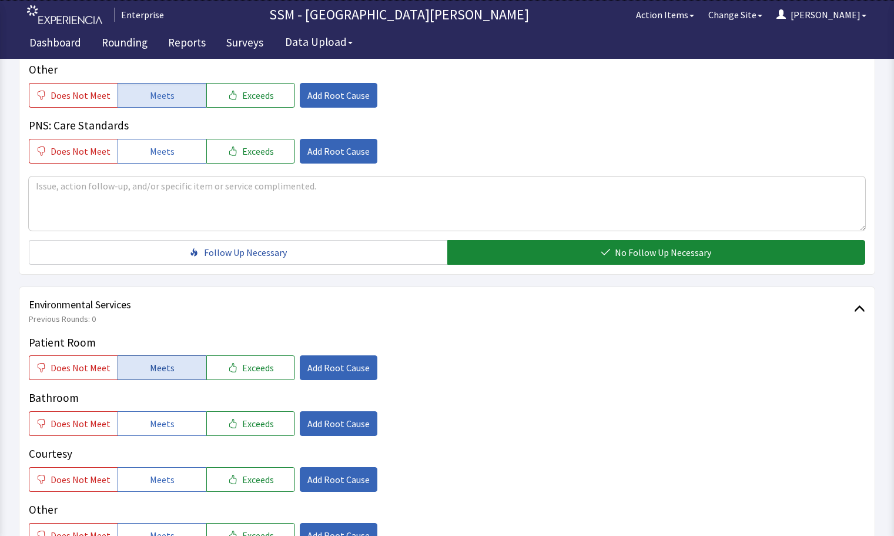
scroll to position [1117, 0]
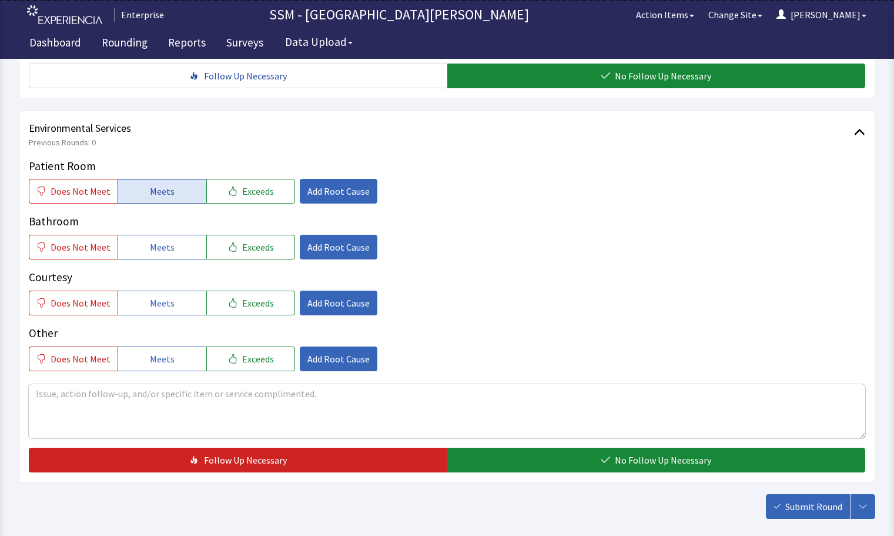
click at [150, 195] on span "Meets" at bounding box center [162, 191] width 25 height 14
click at [155, 245] on span "Meets" at bounding box center [162, 247] width 25 height 14
drag, startPoint x: 166, startPoint y: 296, endPoint x: 379, endPoint y: 372, distance: 225.8
click at [166, 297] on span "Meets" at bounding box center [162, 303] width 25 height 14
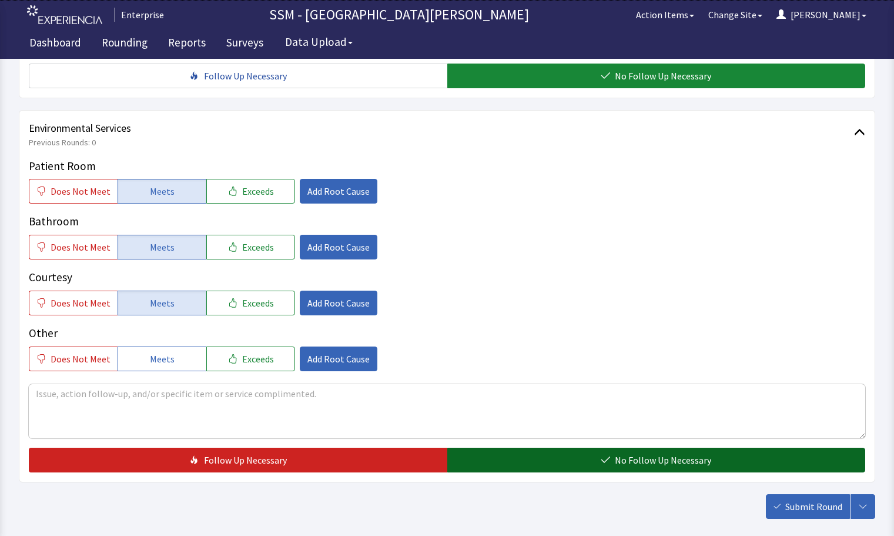
click at [585, 463] on button "No Follow Up Necessary" at bounding box center [657, 460] width 419 height 25
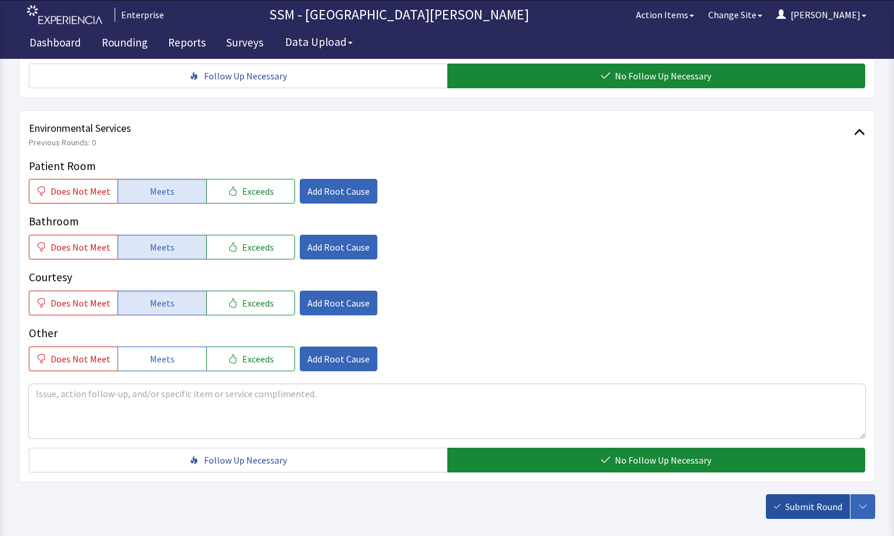
click at [789, 510] on span "Submit Round" at bounding box center [814, 506] width 57 height 14
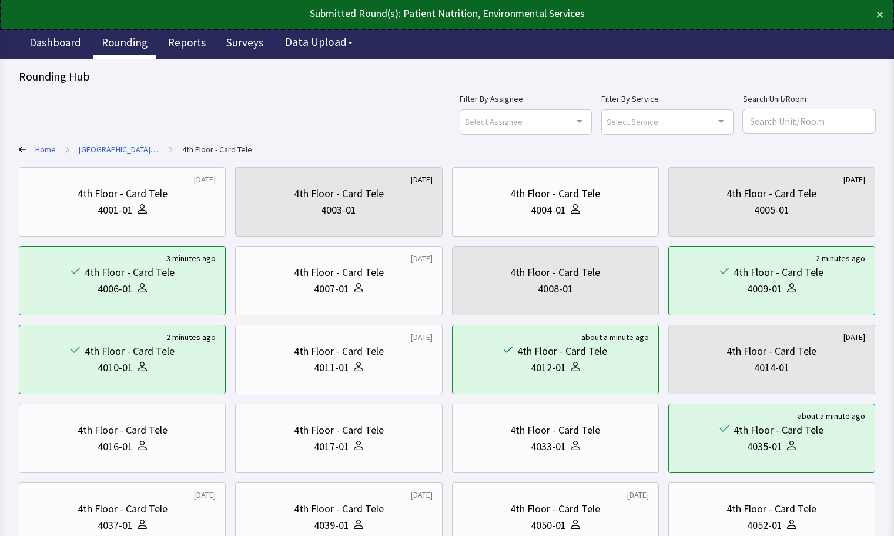
click at [125, 44] on link "Rounding" at bounding box center [125, 43] width 64 height 29
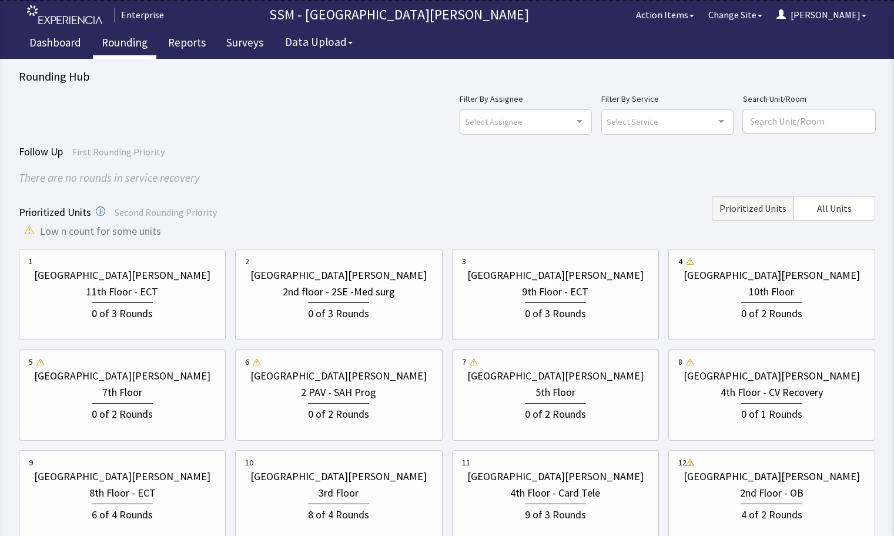
click at [484, 207] on div "Prioritized Units Second Rounding Priority Prioritized Units All Units" at bounding box center [447, 208] width 857 height 25
click at [420, 180] on div "There are no rounds in service recovery" at bounding box center [447, 177] width 857 height 17
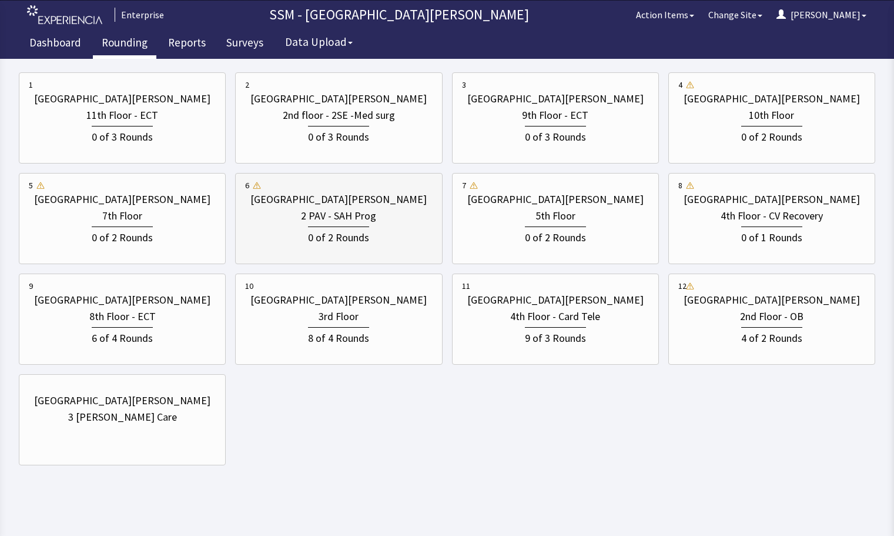
scroll to position [118, 0]
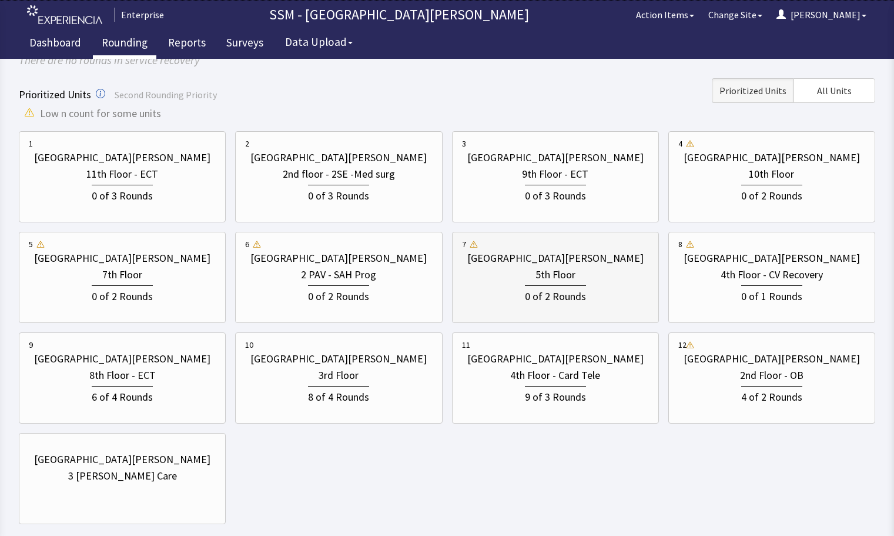
click at [525, 281] on div "5th Floor" at bounding box center [555, 274] width 187 height 16
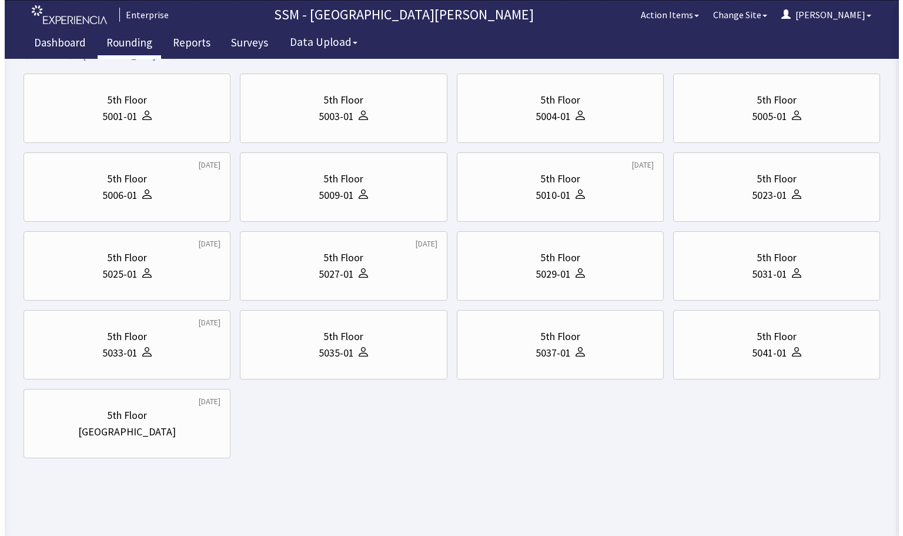
scroll to position [0, 0]
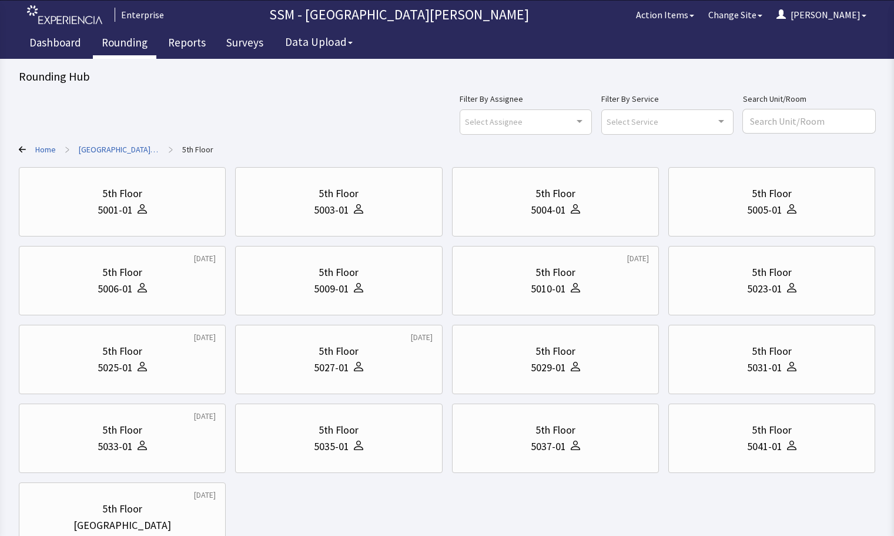
click at [355, 486] on div "5th Floor 5001-01 5th Floor 5003-01 5th Floor 5004-01 5th Floor 5005-01 [DATE] …" at bounding box center [447, 359] width 857 height 385
click at [365, 508] on div "5th Floor 5001-01 5th Floor 5003-01 5th Floor 5004-01 5th Floor 5005-01 [DATE] …" at bounding box center [447, 359] width 857 height 385
click at [376, 507] on div "5th Floor 5001-01 5th Floor 5003-01 5th Floor 5004-01 5th Floor 5005-01 [DATE] …" at bounding box center [447, 359] width 857 height 385
click at [277, 505] on div "5th Floor 5001-01 5th Floor 5003-01 5th Floor 5004-01 5th Floor 5005-01 [DATE] …" at bounding box center [447, 359] width 857 height 385
click at [383, 508] on div "5th Floor 5001-01 5th Floor 5003-01 5th Floor 5004-01 5th Floor 5005-01 [DATE] …" at bounding box center [447, 359] width 857 height 385
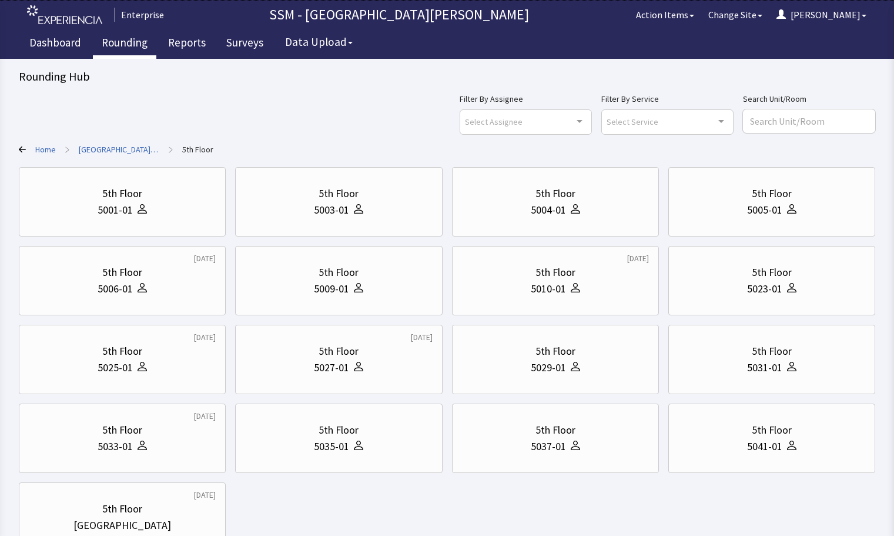
click at [346, 503] on div "5th Floor 5001-01 5th Floor 5003-01 5th Floor 5004-01 5th Floor 5005-01 [DATE] …" at bounding box center [447, 359] width 857 height 385
drag, startPoint x: 346, startPoint y: 91, endPoint x: 342, endPoint y: 100, distance: 9.7
click at [342, 100] on div "Rounding Hub Filter By Assignee Select Assignee Clear Selection [PERSON_NAME] […" at bounding box center [447, 309] width 857 height 483
